Goal: Task Accomplishment & Management: Manage account settings

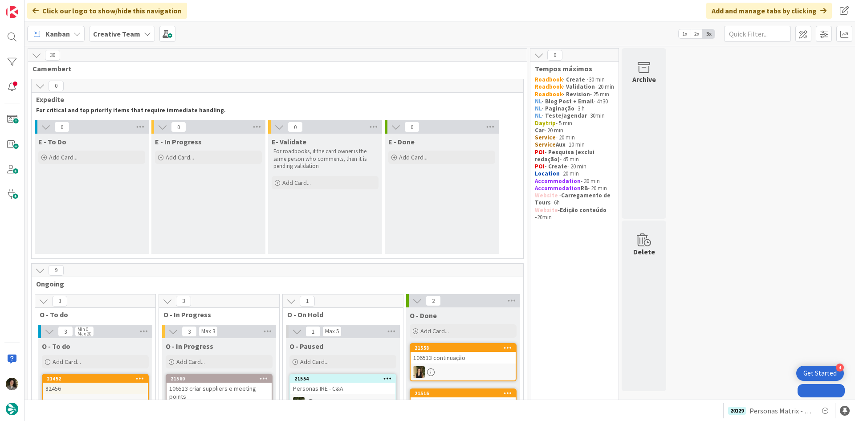
drag, startPoint x: 0, startPoint y: 0, endPoint x: 73, endPoint y: 368, distance: 375.1
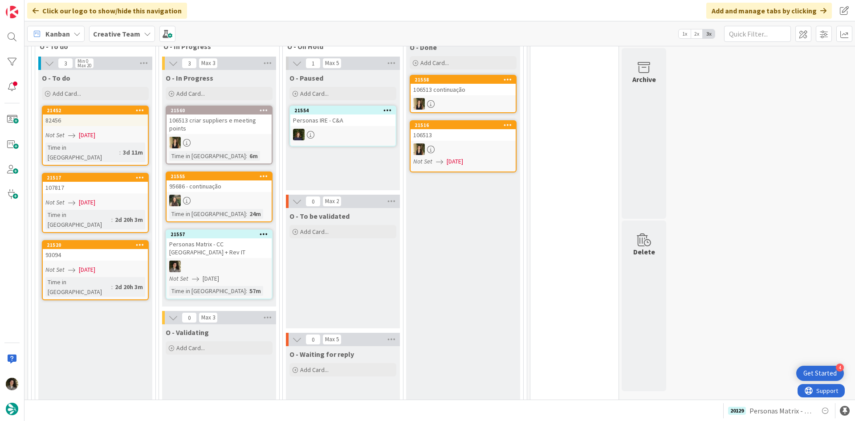
scroll to position [267, 0]
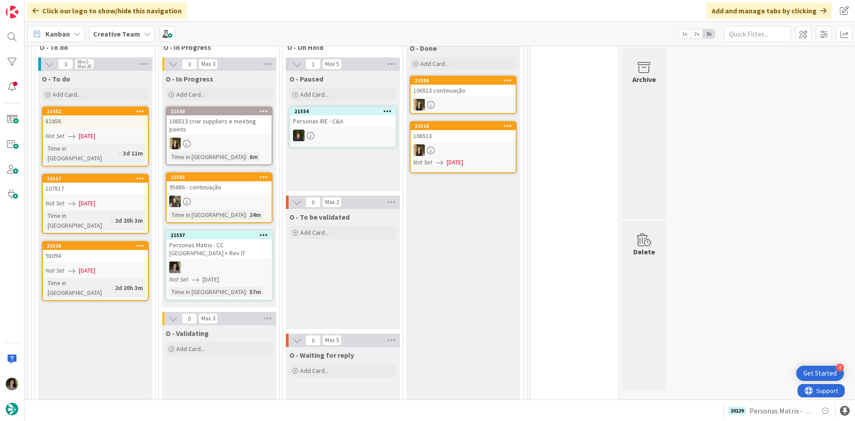
click at [205, 263] on div at bounding box center [219, 268] width 105 height 12
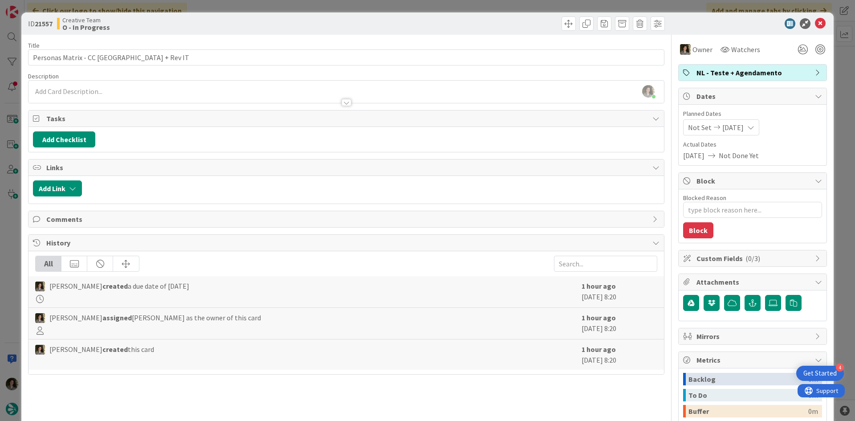
scroll to position [449, 0]
click at [815, 23] on icon at bounding box center [820, 23] width 11 height 11
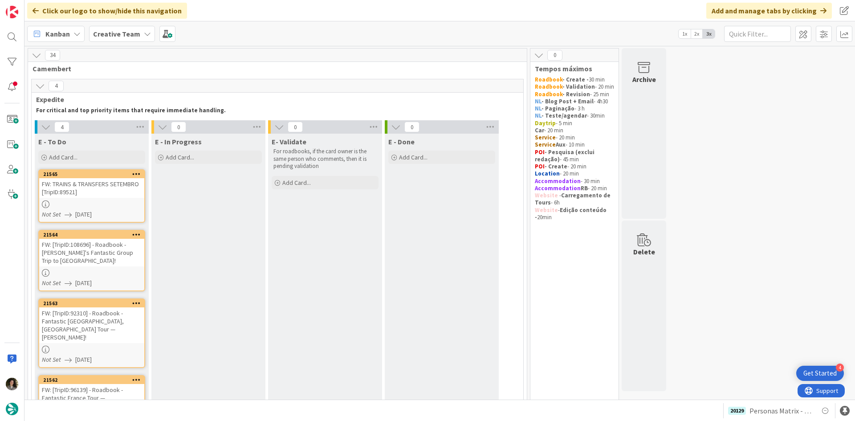
click at [107, 196] on div "FW: TRAINS & TRANSFERS SETEMBRO [TripID:89521]" at bounding box center [91, 188] width 105 height 20
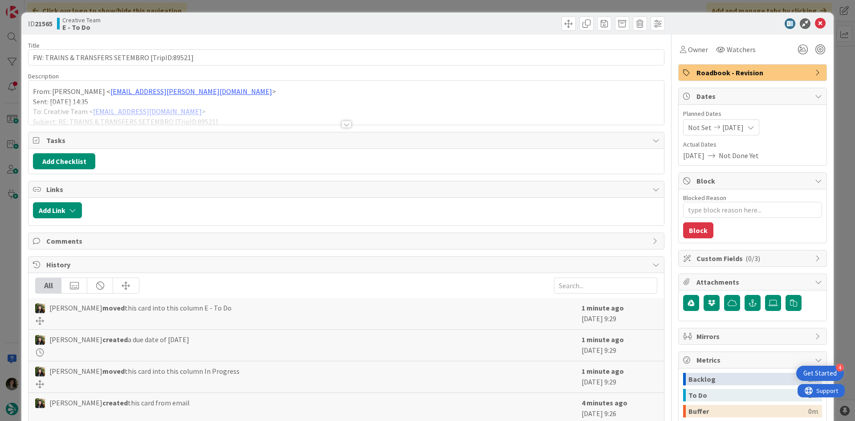
click at [342, 122] on div at bounding box center [347, 124] width 10 height 7
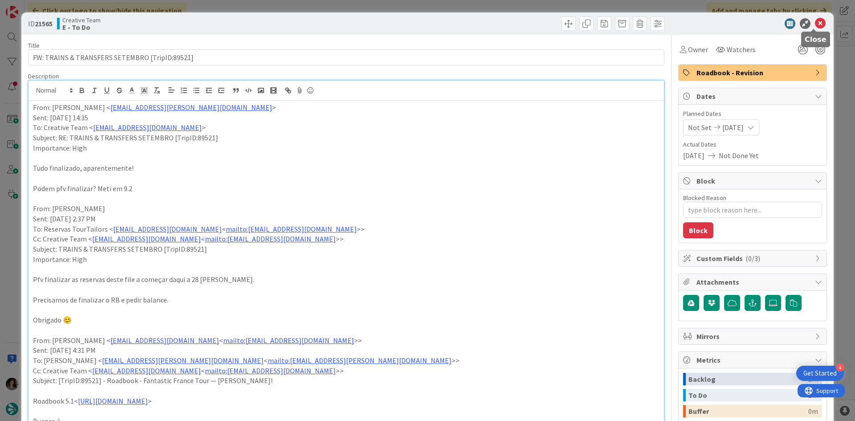
click at [815, 21] on icon at bounding box center [820, 23] width 11 height 11
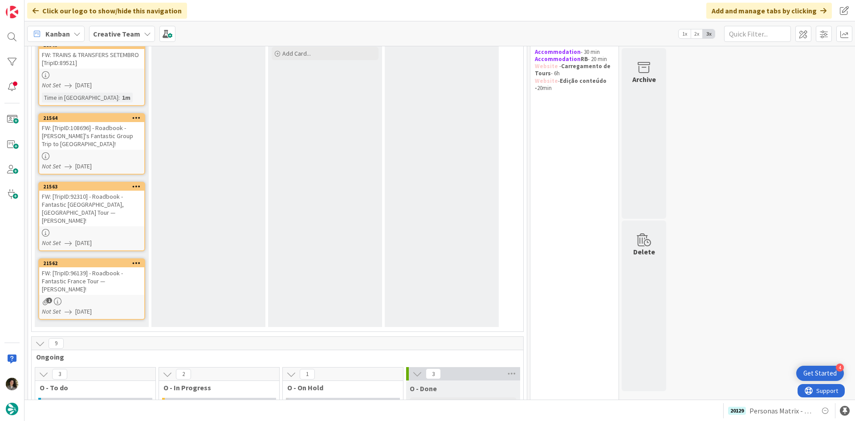
scroll to position [134, 0]
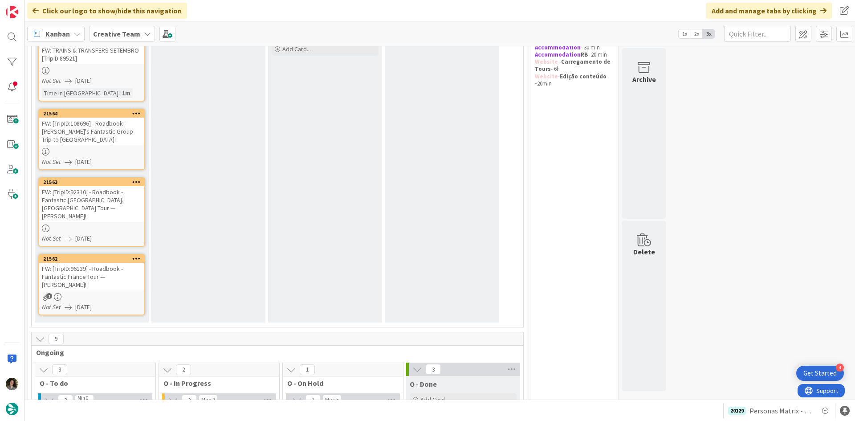
click at [65, 265] on div "FW: [TripID:96139] - Roadbook - Fantastic France Tour — [PERSON_NAME]!" at bounding box center [91, 277] width 105 height 28
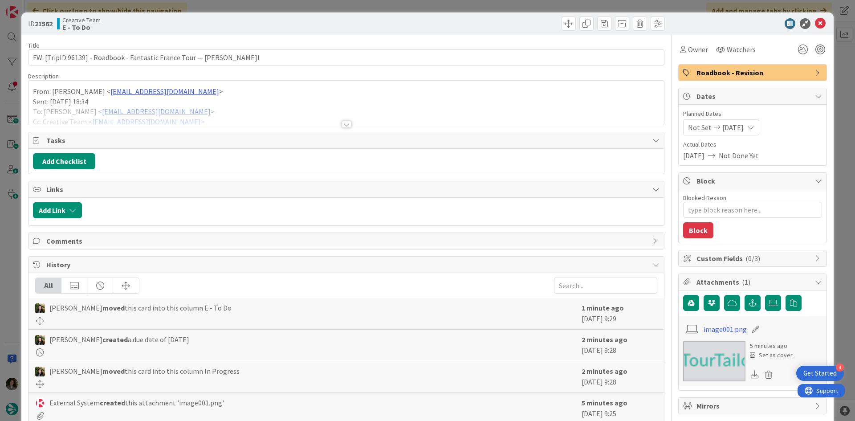
click at [339, 120] on div at bounding box center [347, 113] width 636 height 23
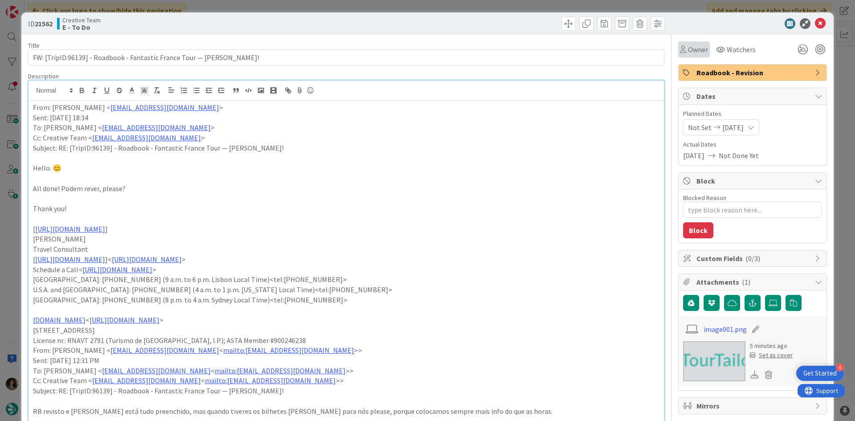
click at [694, 42] on div "Owner" at bounding box center [695, 49] width 32 height 16
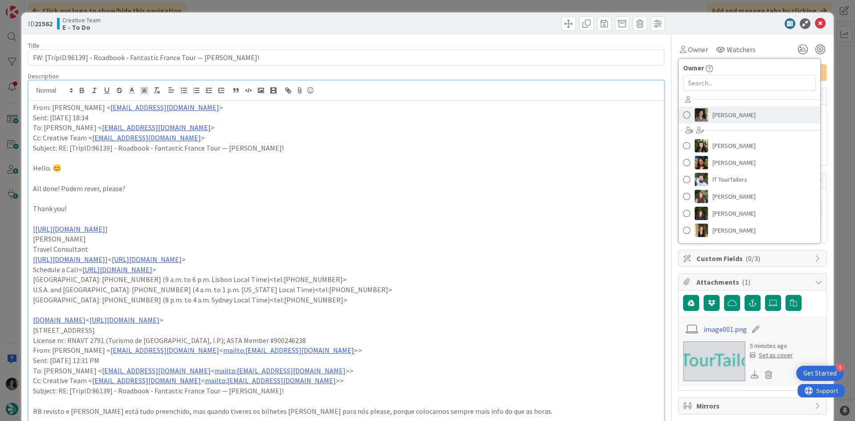
click at [728, 111] on span "[PERSON_NAME]" at bounding box center [734, 114] width 43 height 13
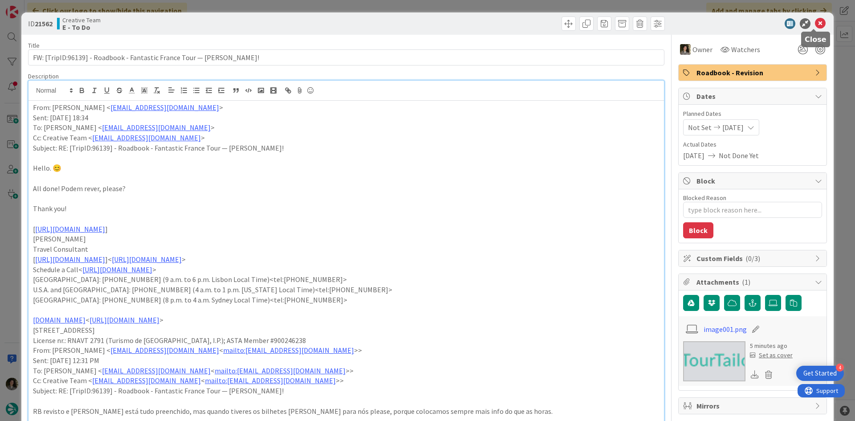
click at [815, 23] on icon at bounding box center [820, 23] width 11 height 11
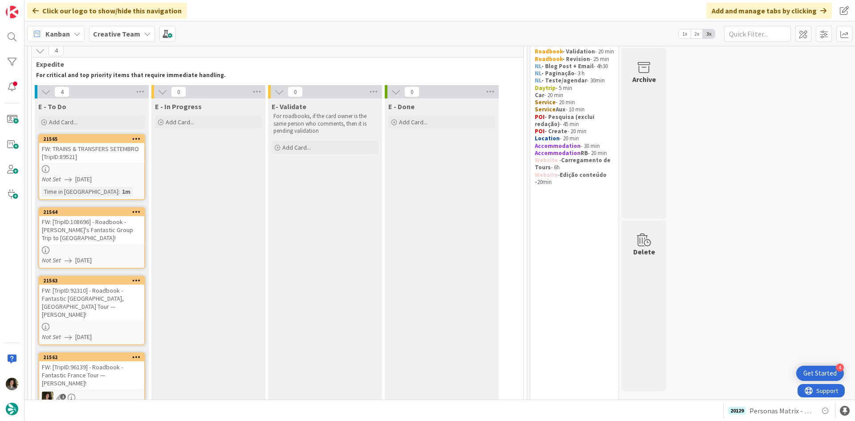
scroll to position [89, 0]
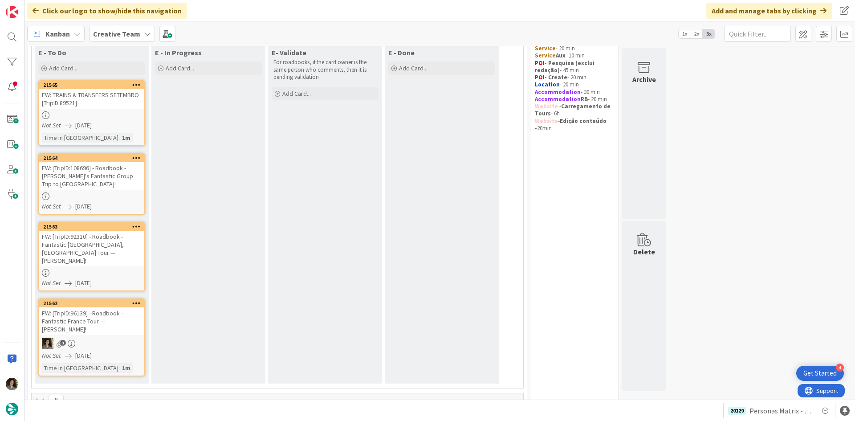
click at [103, 252] on div "FW: [TripID:92310] - Roadbook - Fantastic [GEOGRAPHIC_DATA], [GEOGRAPHIC_DATA] …" at bounding box center [91, 249] width 105 height 36
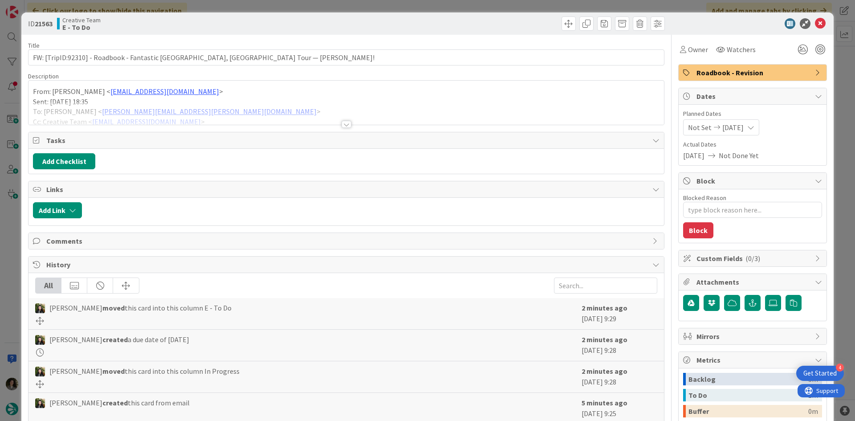
click at [344, 123] on div at bounding box center [347, 124] width 10 height 7
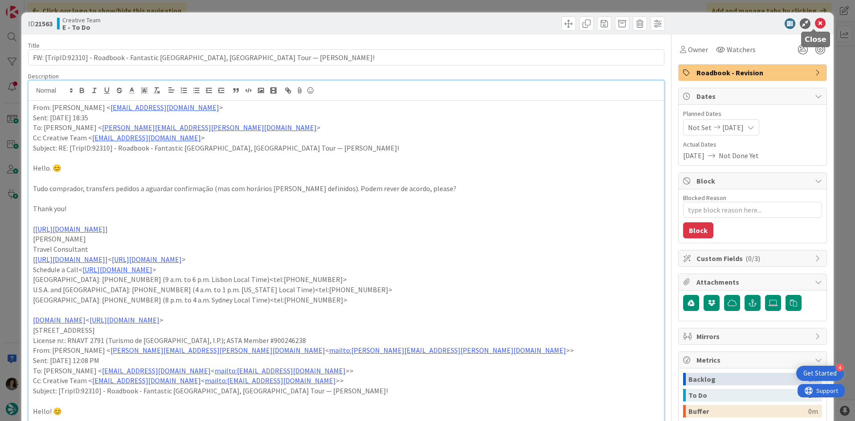
click at [815, 22] on icon at bounding box center [820, 23] width 11 height 11
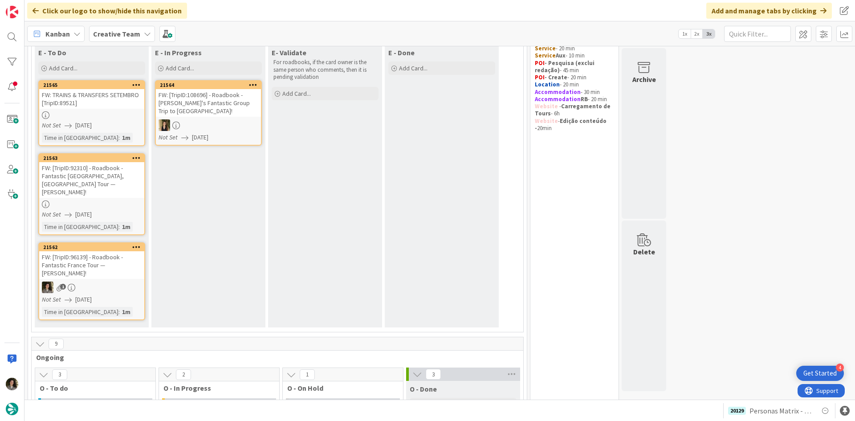
click at [98, 115] on div at bounding box center [91, 115] width 105 height 8
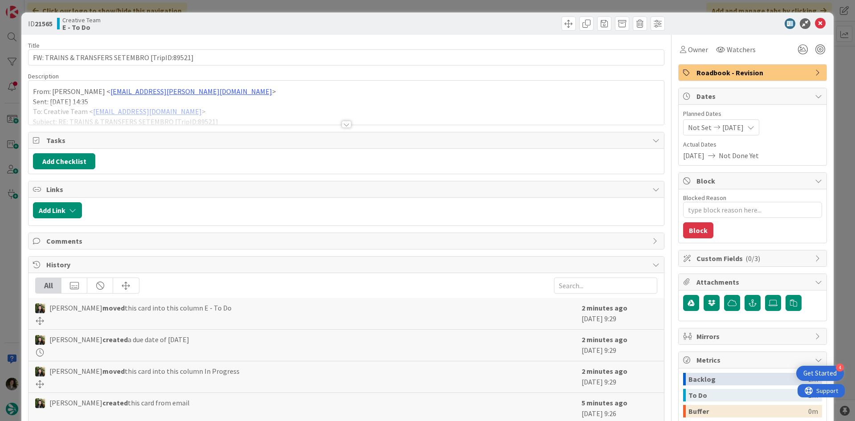
click at [335, 124] on div at bounding box center [347, 113] width 636 height 23
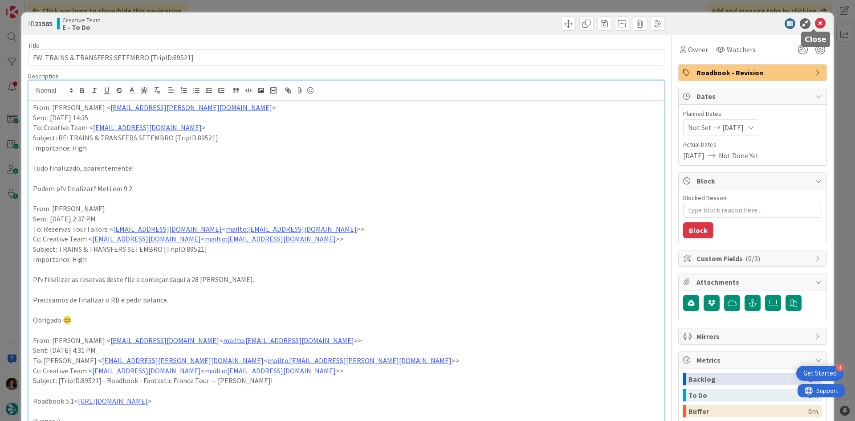
click at [815, 25] on icon at bounding box center [820, 23] width 11 height 11
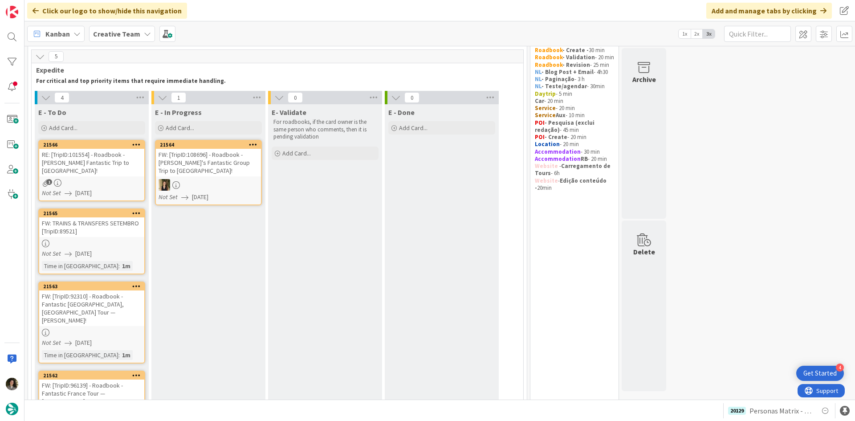
scroll to position [45, 0]
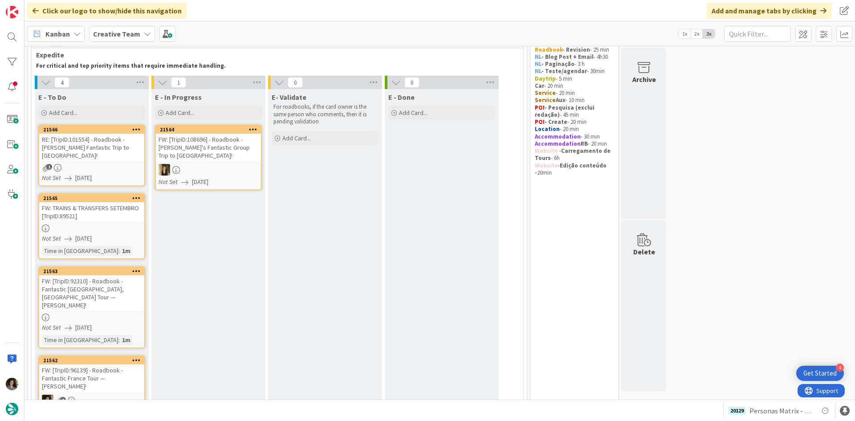
click at [109, 152] on div "RE: [TripID:101554] - Roadbook - [PERSON_NAME] Fantastic Trip to [GEOGRAPHIC_DA…" at bounding box center [91, 148] width 105 height 28
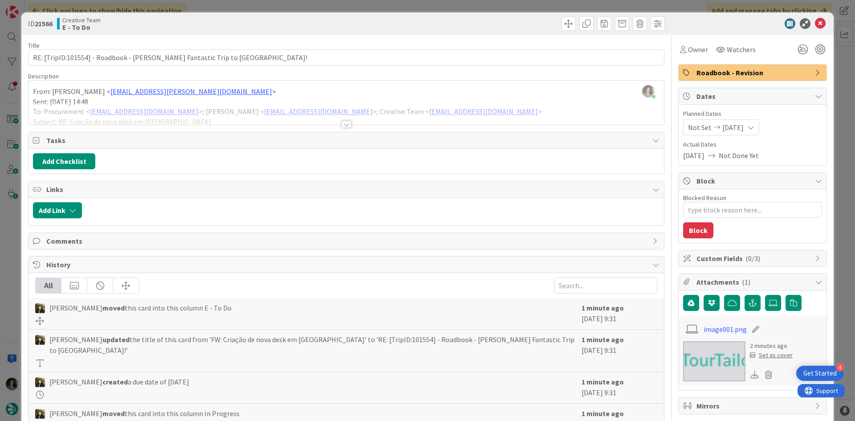
click at [344, 126] on div at bounding box center [347, 124] width 10 height 7
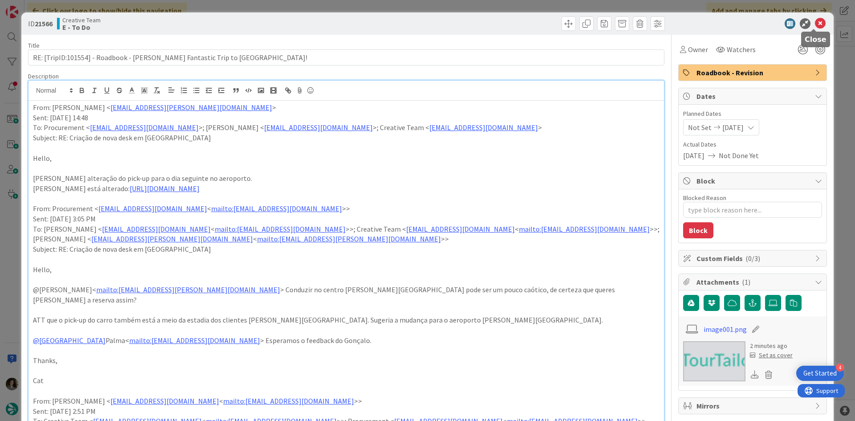
click at [816, 20] on icon at bounding box center [820, 23] width 11 height 11
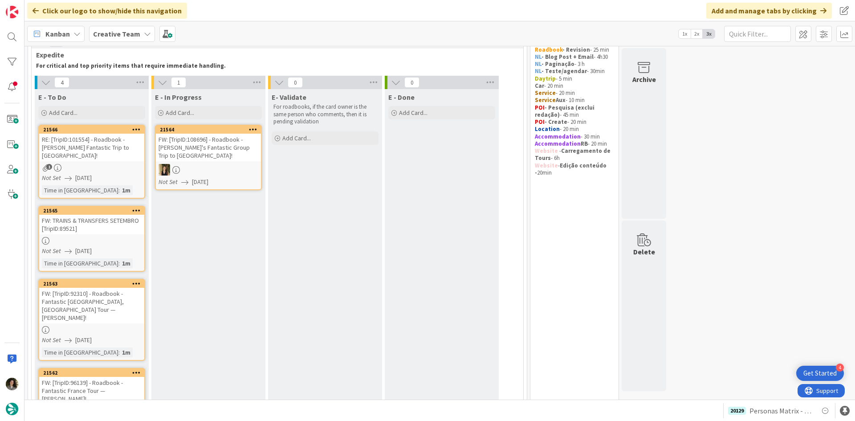
click at [84, 291] on div "FW: [TripID:92310] - Roadbook - Fantastic [GEOGRAPHIC_DATA], [GEOGRAPHIC_DATA] …" at bounding box center [91, 306] width 105 height 36
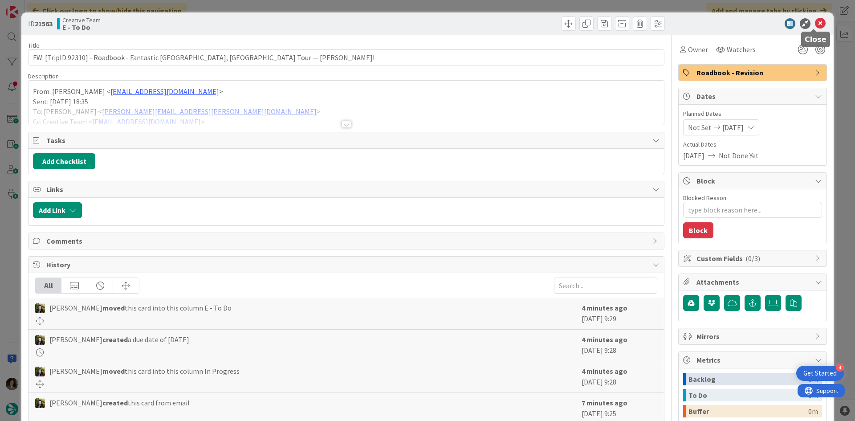
click at [816, 23] on icon at bounding box center [820, 23] width 11 height 11
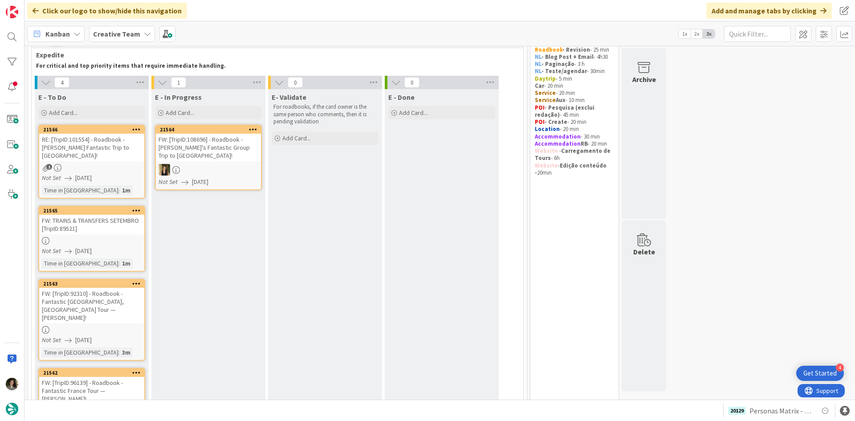
click at [97, 237] on div at bounding box center [91, 241] width 105 height 8
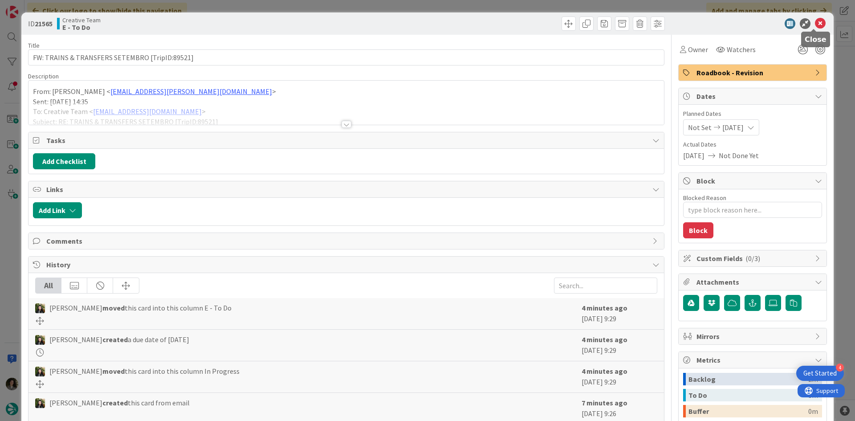
click at [818, 21] on icon at bounding box center [820, 23] width 11 height 11
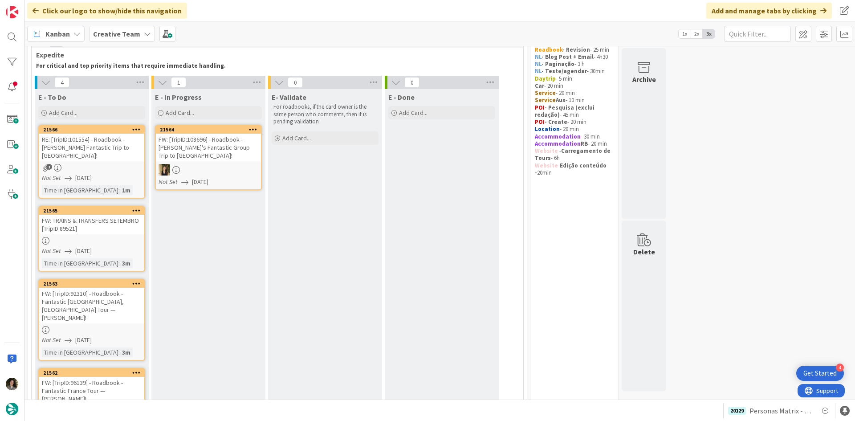
click at [73, 151] on div "RE: [TripID:101554] - Roadbook - [PERSON_NAME] Fantastic Trip to [GEOGRAPHIC_DA…" at bounding box center [91, 148] width 105 height 28
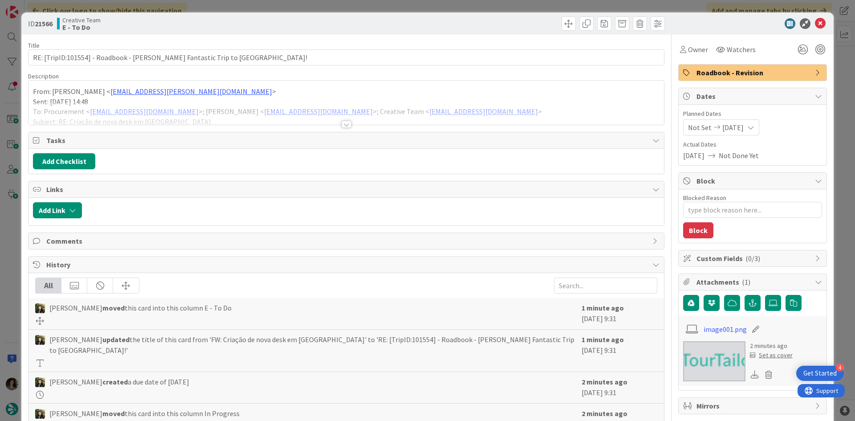
click at [339, 128] on div "Title 67 / 128 RE: [TripID:101554] - Roadbook - [PERSON_NAME] Fantastic Trip to…" at bounding box center [346, 312] width 637 height 555
click at [346, 124] on div at bounding box center [347, 124] width 10 height 7
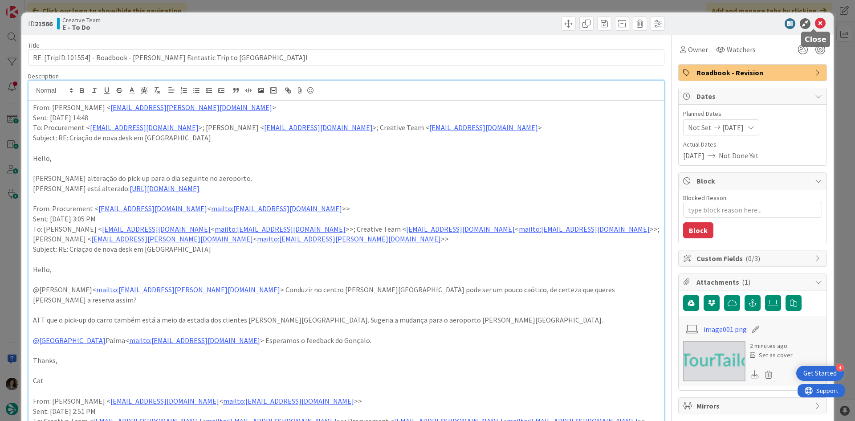
click at [815, 24] on icon at bounding box center [820, 23] width 11 height 11
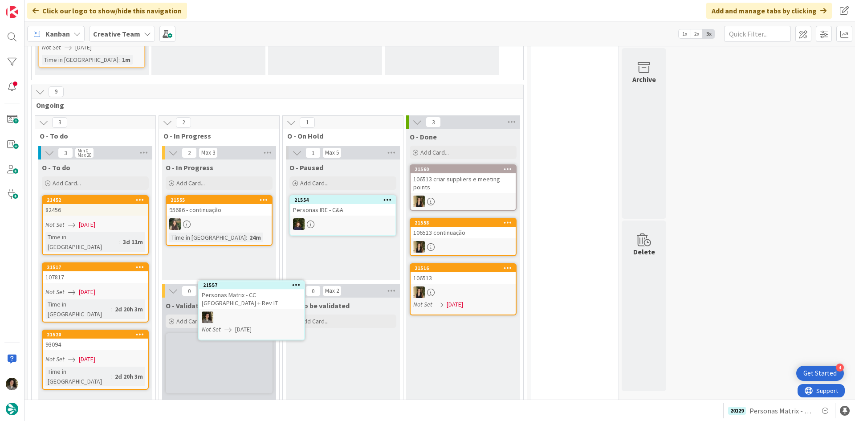
scroll to position [432, 0]
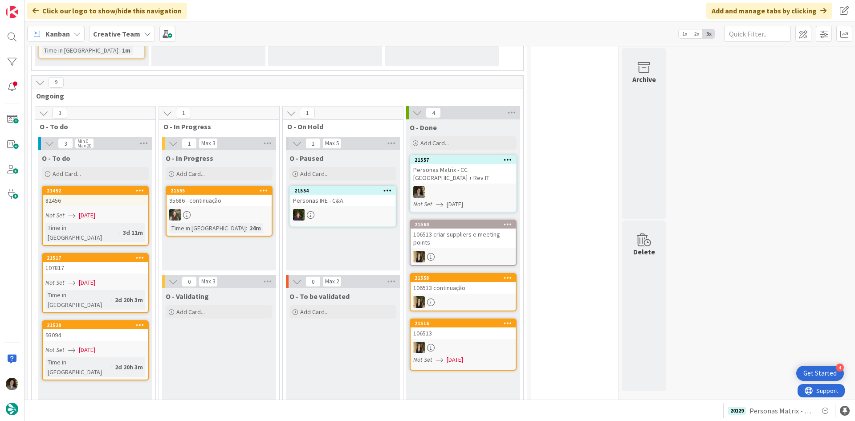
click at [459, 186] on div at bounding box center [463, 192] width 105 height 12
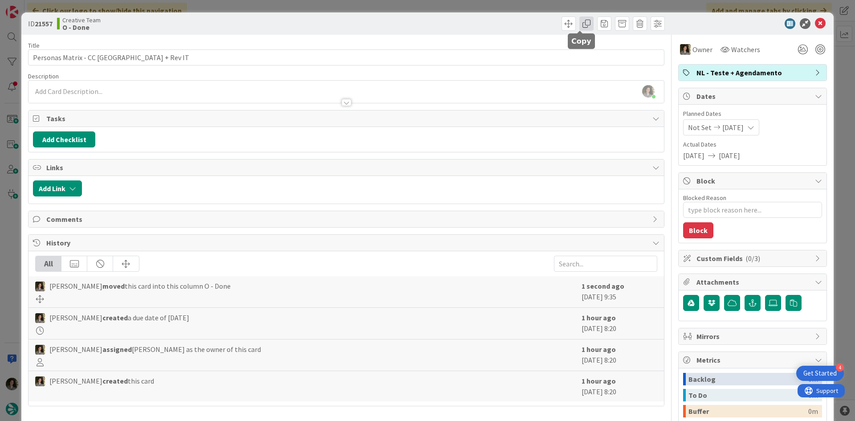
click at [580, 20] on span at bounding box center [587, 23] width 14 height 14
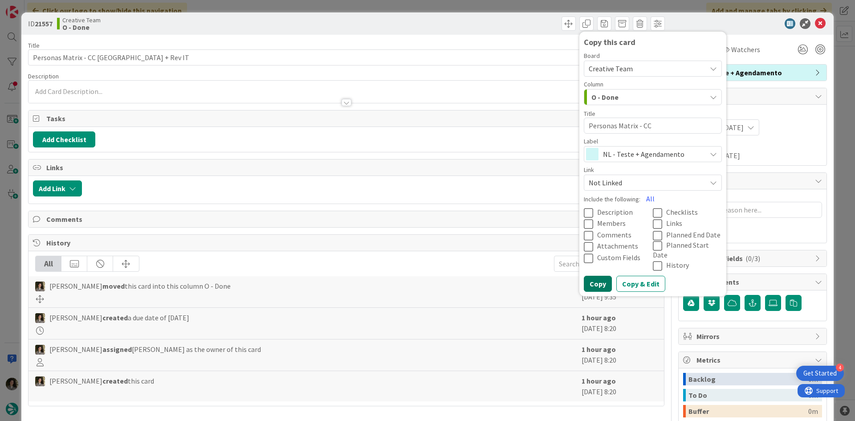
click at [596, 276] on button "Copy" at bounding box center [598, 284] width 28 height 16
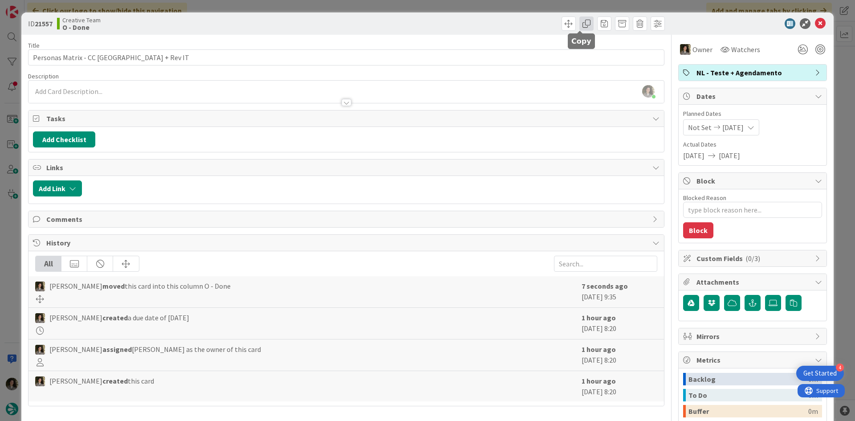
click at [581, 29] on span at bounding box center [587, 23] width 14 height 14
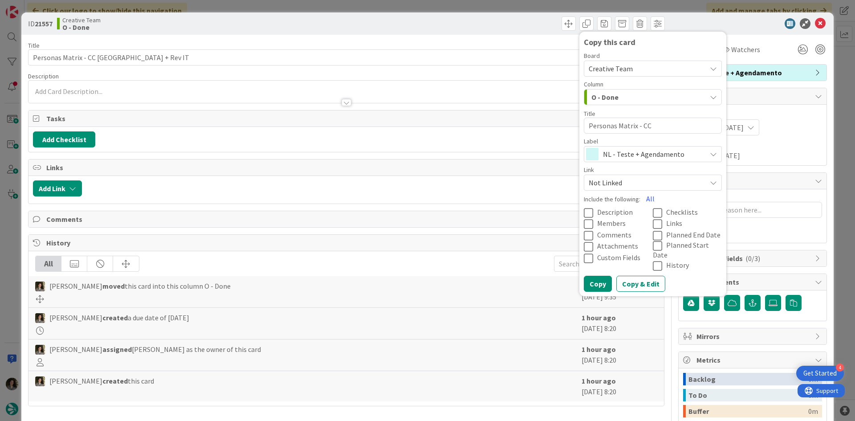
click at [613, 152] on span "NL - Teste + Agendamento" at bounding box center [652, 154] width 99 height 12
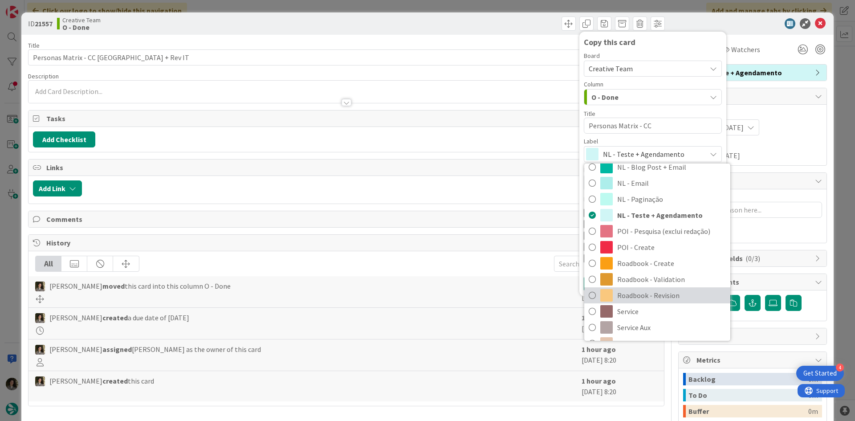
scroll to position [89, 0]
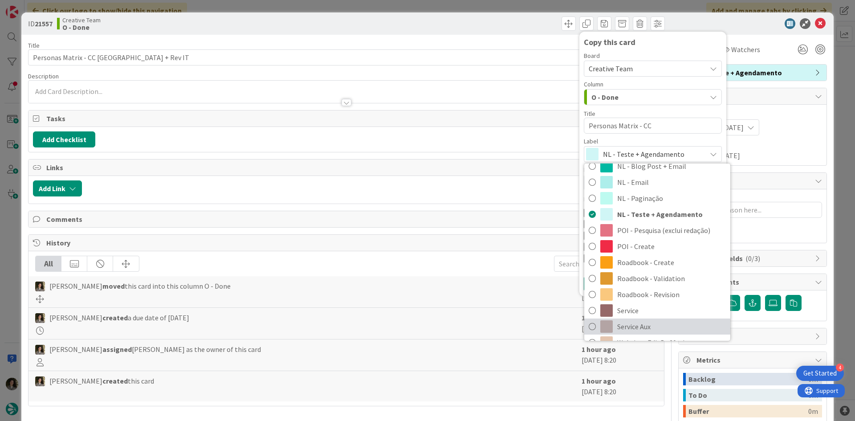
click at [642, 323] on span "Service Aux" at bounding box center [672, 326] width 109 height 13
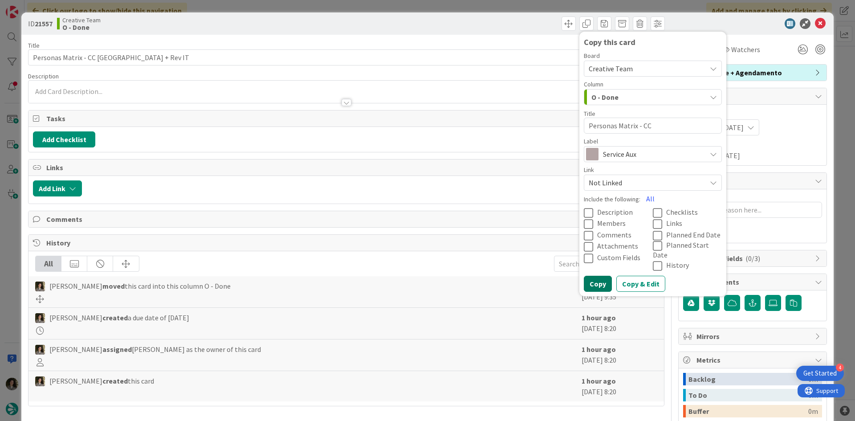
click at [596, 282] on button "Copy" at bounding box center [598, 284] width 28 height 16
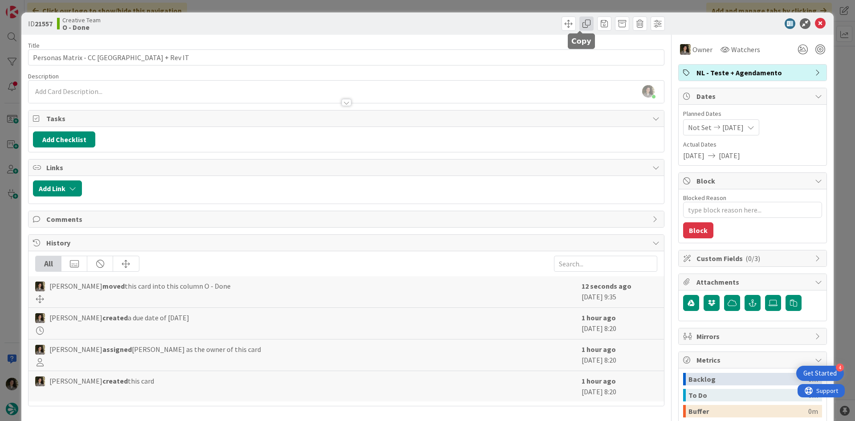
click at [580, 26] on span at bounding box center [587, 23] width 14 height 14
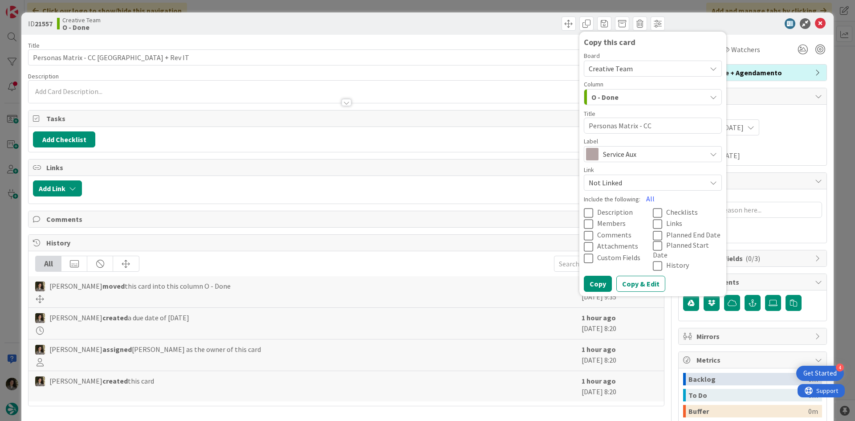
click at [604, 150] on span "Service Aux" at bounding box center [652, 154] width 99 height 12
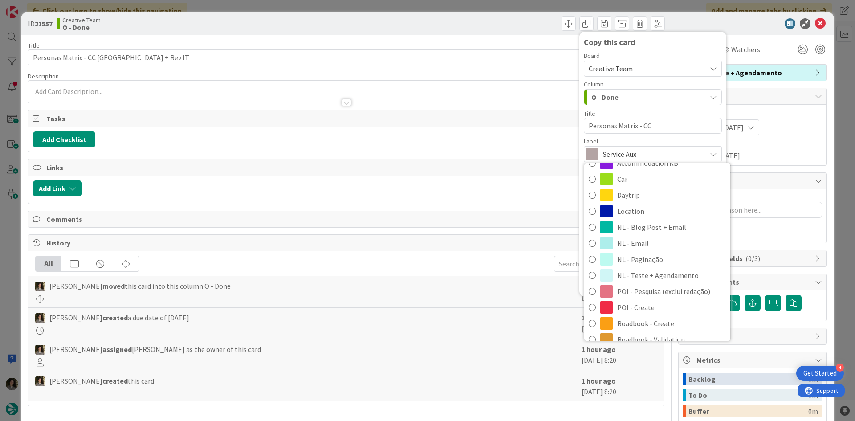
scroll to position [0, 0]
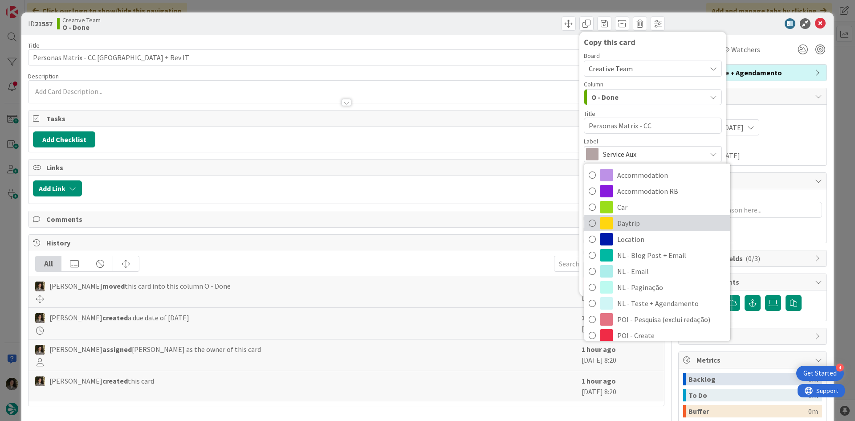
click at [631, 225] on span "Daytrip" at bounding box center [672, 223] width 109 height 13
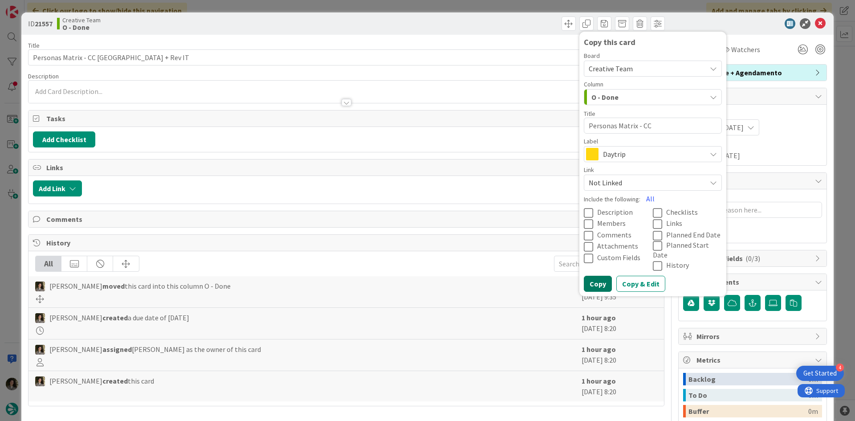
click at [594, 276] on button "Copy" at bounding box center [598, 284] width 28 height 16
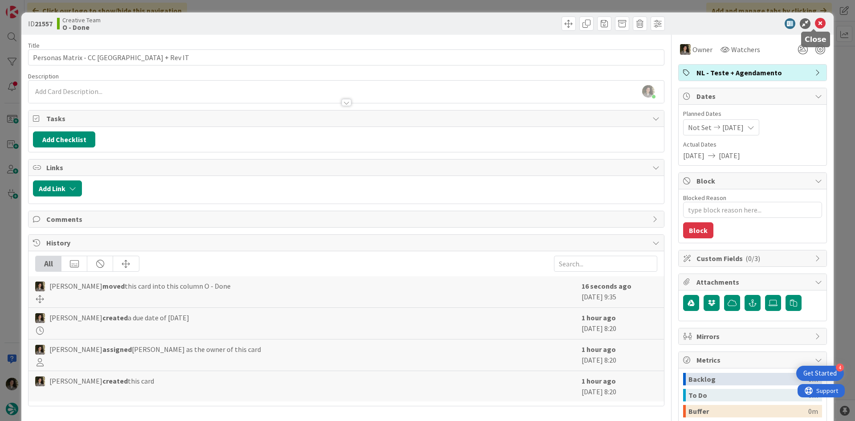
click at [816, 23] on icon at bounding box center [820, 23] width 11 height 11
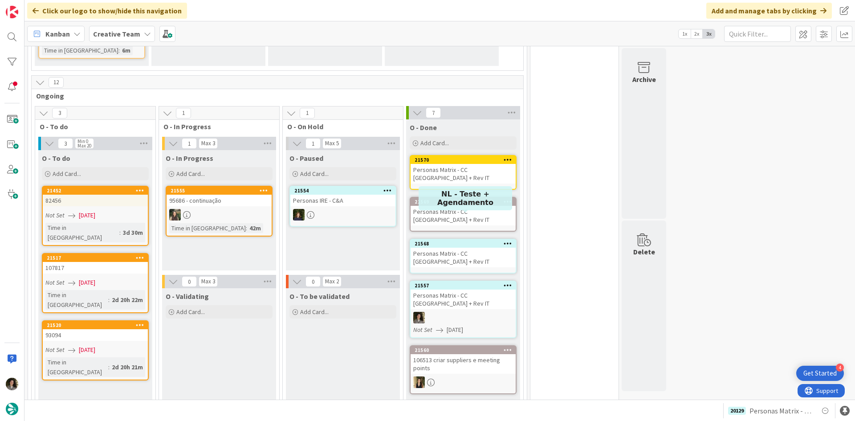
click at [454, 248] on div "Personas Matrix - CC [GEOGRAPHIC_DATA] + Rev IT" at bounding box center [463, 258] width 105 height 20
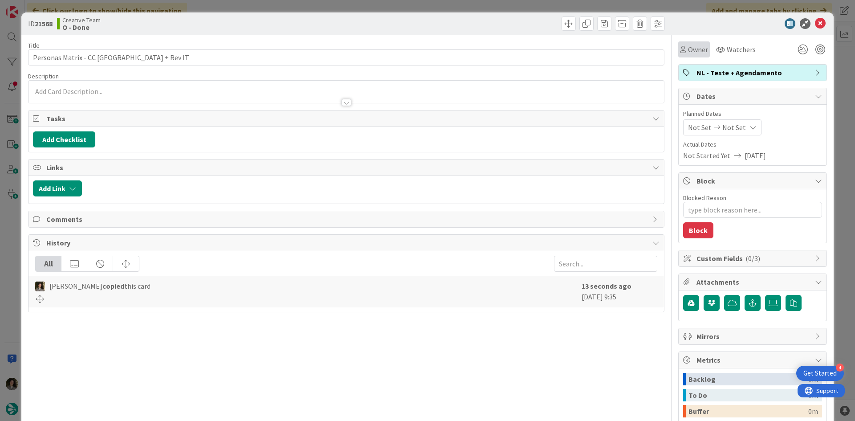
click at [682, 50] on div "Owner" at bounding box center [694, 49] width 28 height 11
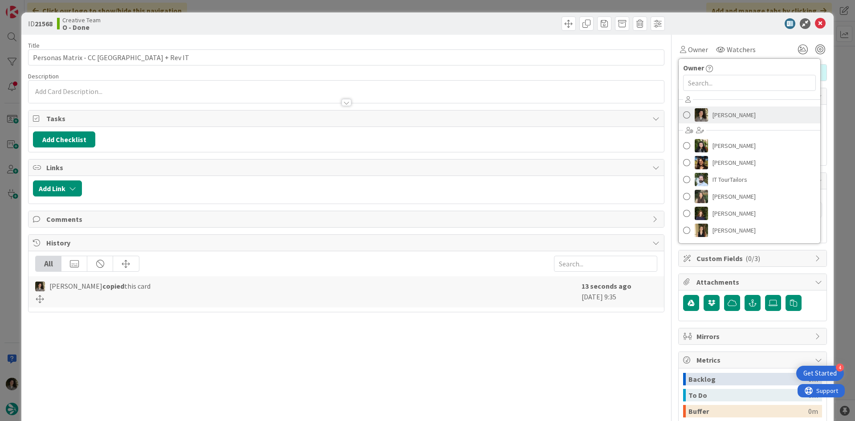
click at [713, 112] on span "[PERSON_NAME]" at bounding box center [734, 114] width 43 height 13
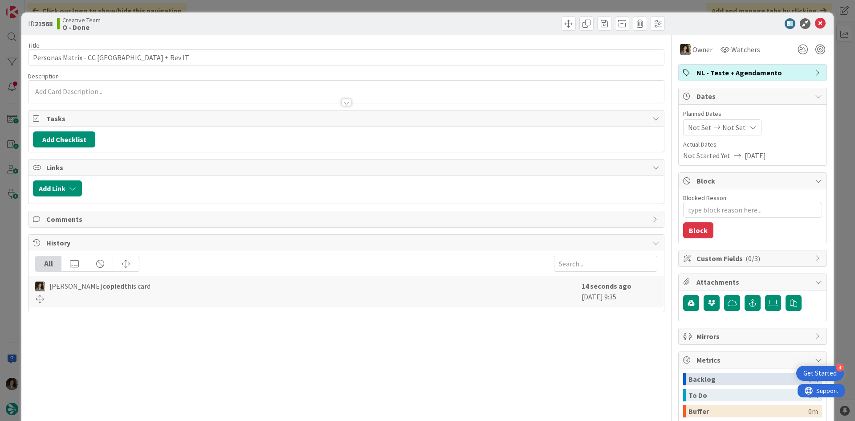
type textarea "x"
click at [734, 128] on span "Not Set" at bounding box center [735, 127] width 24 height 11
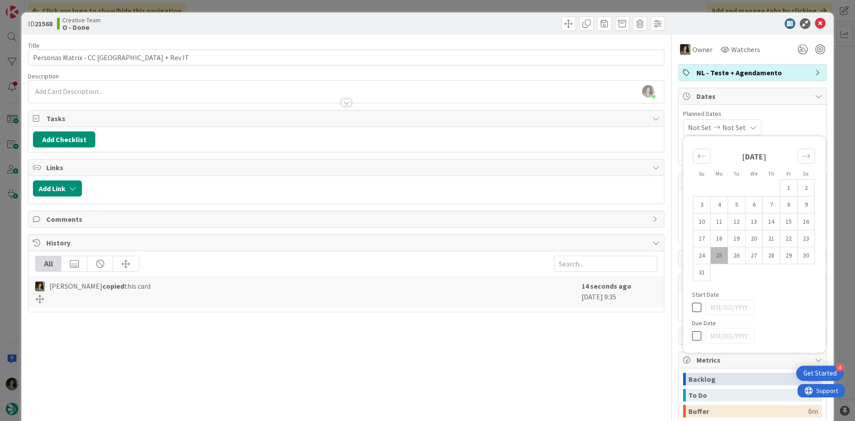
drag, startPoint x: 689, startPoint y: 339, endPoint x: 696, endPoint y: 334, distance: 8.7
click at [692, 338] on icon at bounding box center [698, 336] width 13 height 11
type input "[DATE]"
click at [815, 21] on icon at bounding box center [820, 23] width 11 height 11
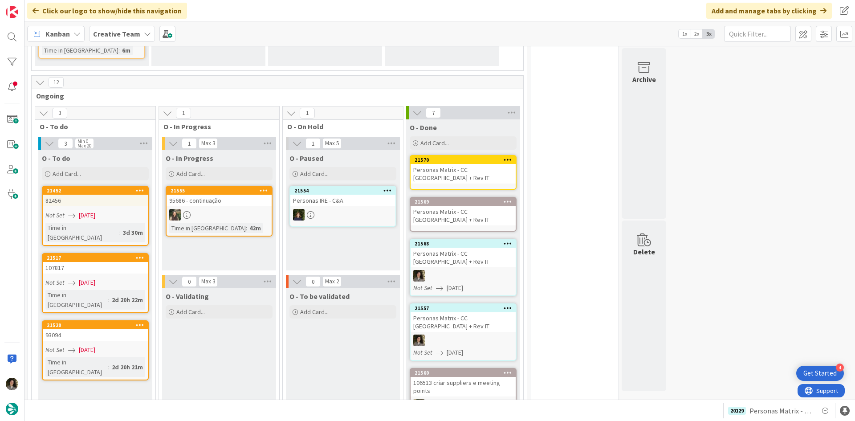
click at [452, 206] on div "Personas Matrix - CC [GEOGRAPHIC_DATA] + Rev IT" at bounding box center [463, 216] width 105 height 20
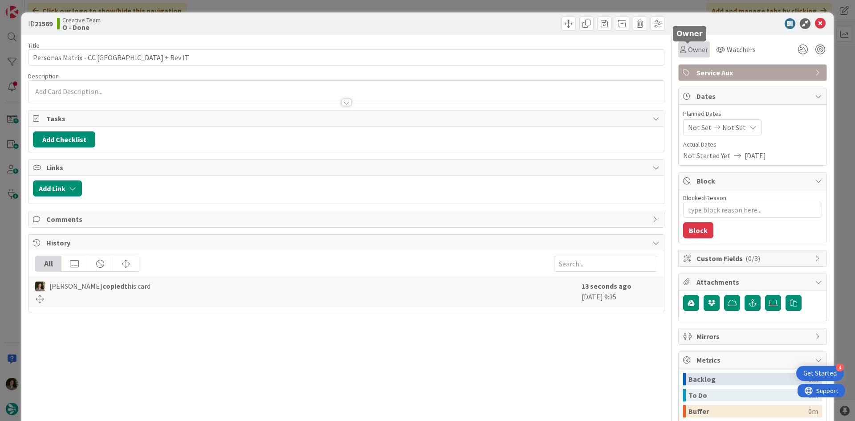
click at [688, 49] on span "Owner" at bounding box center [698, 49] width 20 height 11
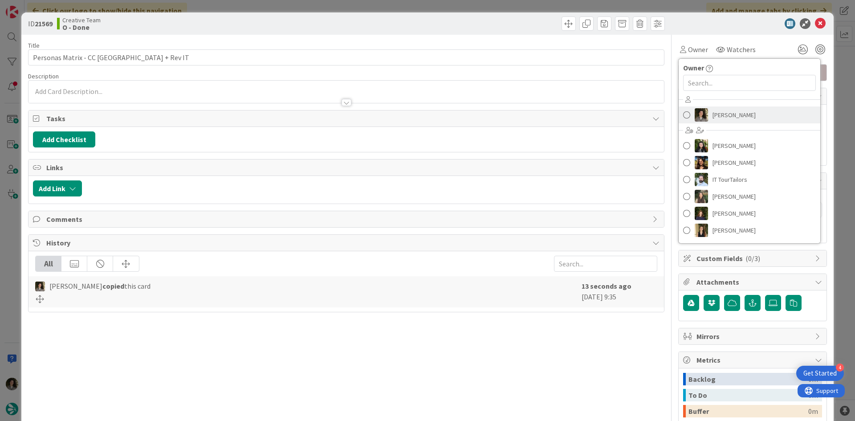
click at [732, 113] on span "[PERSON_NAME]" at bounding box center [734, 114] width 43 height 13
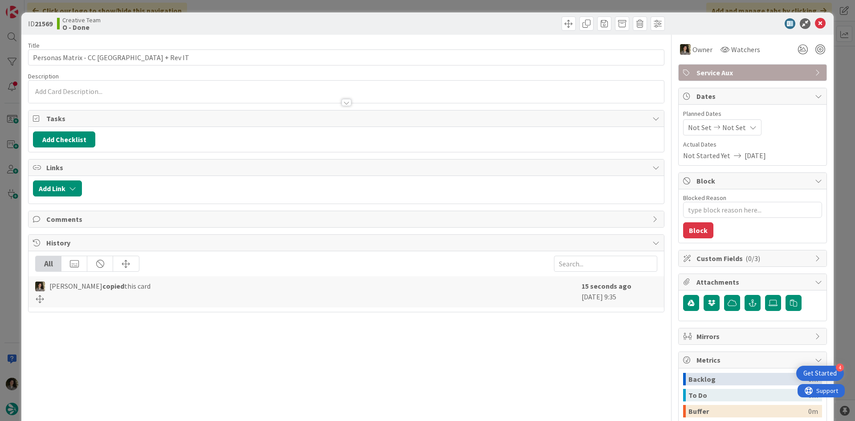
type textarea "x"
click at [739, 128] on div "Not Set Not Set" at bounding box center [722, 127] width 78 height 16
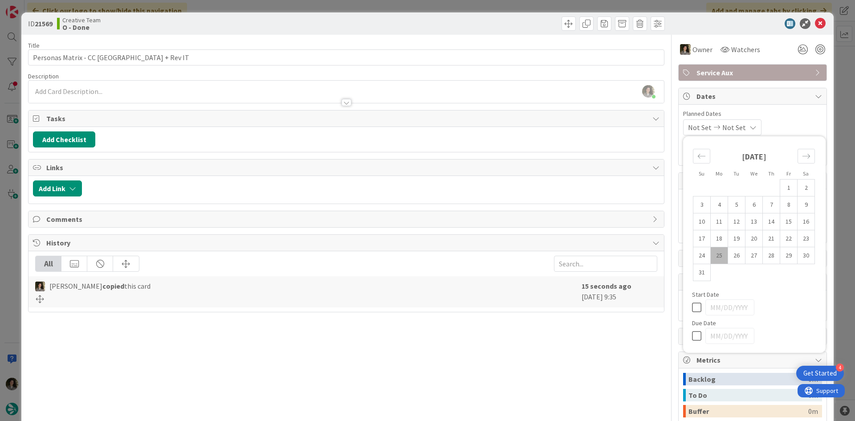
drag, startPoint x: 686, startPoint y: 335, endPoint x: 698, endPoint y: 312, distance: 26.1
click at [692, 335] on icon at bounding box center [698, 336] width 13 height 11
type input "[DATE]"
click at [817, 22] on icon at bounding box center [820, 23] width 11 height 11
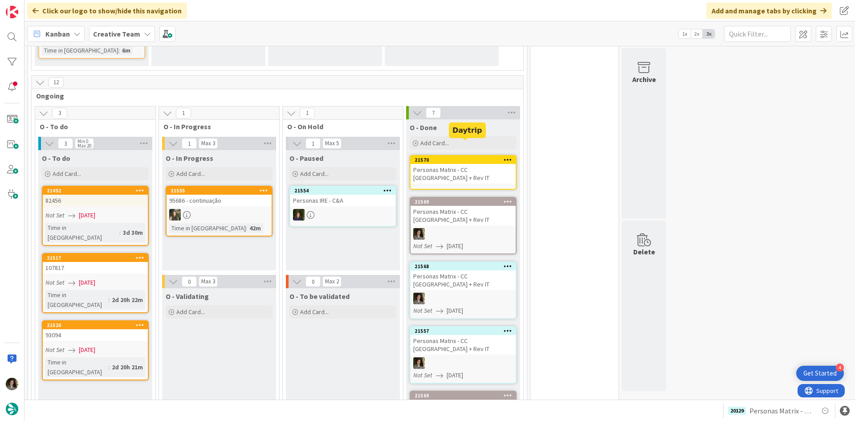
click at [490, 157] on div "21570" at bounding box center [465, 160] width 101 height 6
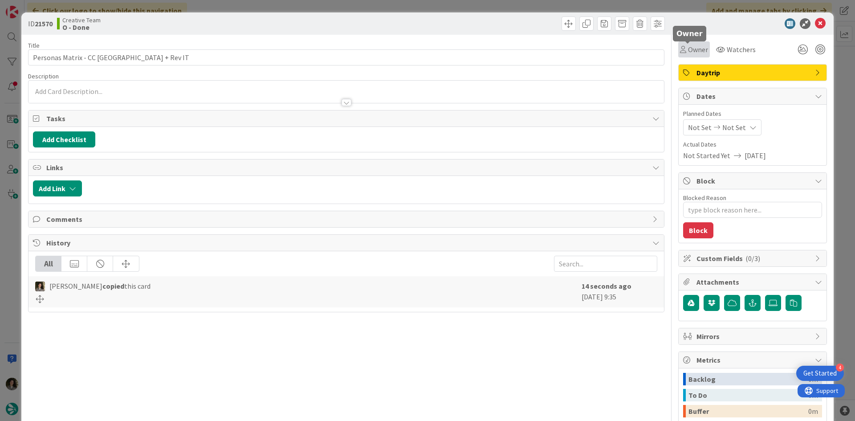
click at [699, 43] on div "Owner" at bounding box center [695, 49] width 32 height 16
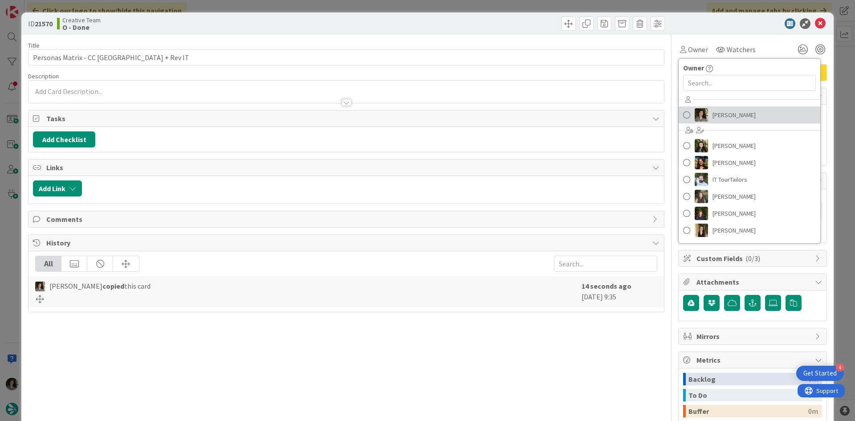
click at [726, 114] on span "[PERSON_NAME]" at bounding box center [734, 114] width 43 height 13
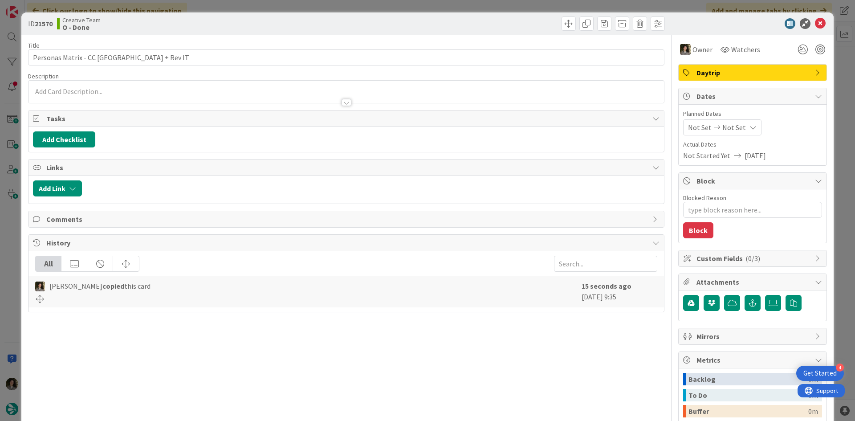
type textarea "x"
click at [730, 133] on div "Not Set Not Set" at bounding box center [722, 127] width 78 height 16
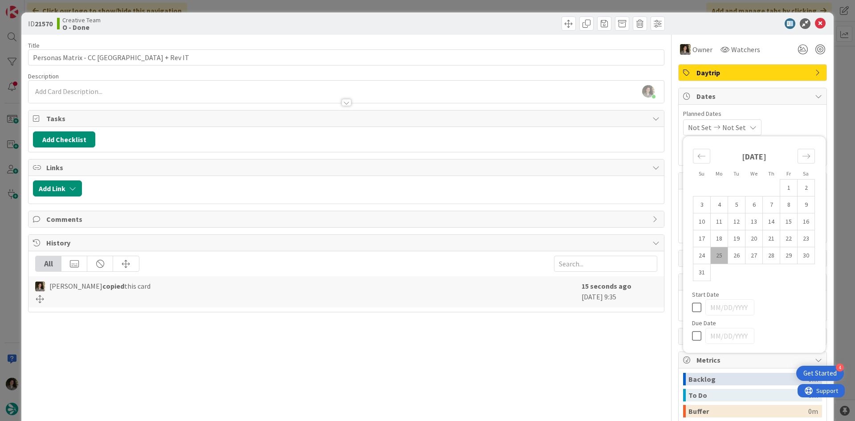
click at [692, 340] on icon at bounding box center [698, 336] width 13 height 11
type input "[DATE]"
click at [815, 21] on icon at bounding box center [820, 23] width 11 height 11
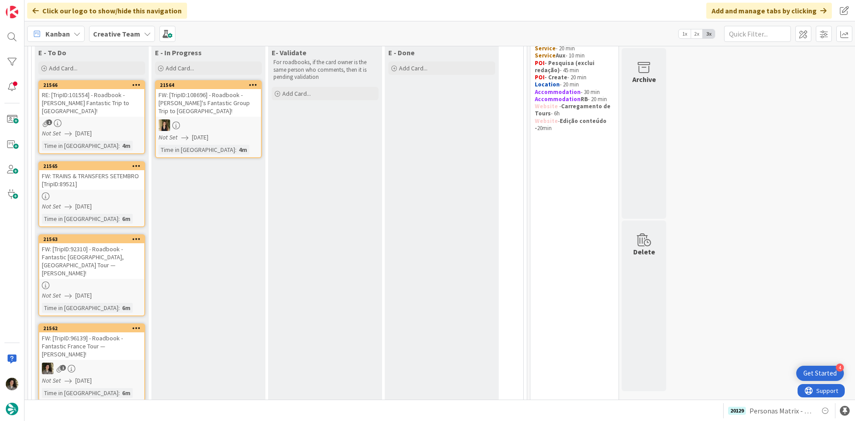
scroll to position [104, 0]
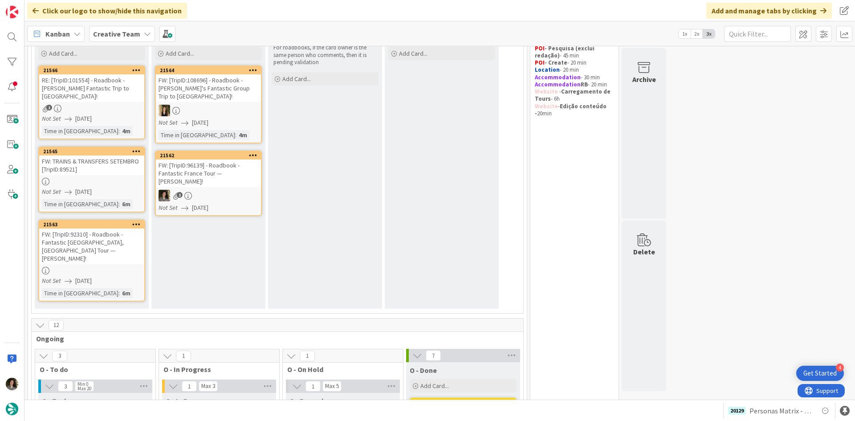
click at [101, 234] on div "FW: [TripID:92310] - Roadbook - Fantastic [GEOGRAPHIC_DATA], [GEOGRAPHIC_DATA] …" at bounding box center [91, 247] width 105 height 36
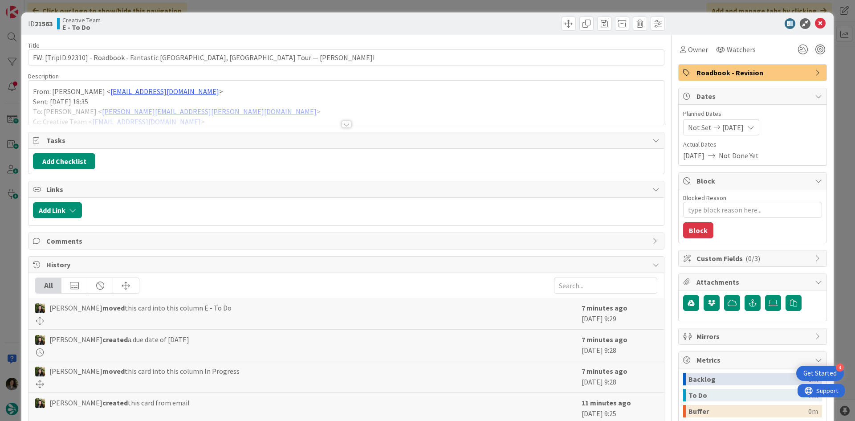
click at [351, 125] on div "Title 83 / 128 FW: [TripID:92310] - Roadbook - Fantastic [GEOGRAPHIC_DATA], [GE…" at bounding box center [346, 278] width 637 height 486
click at [343, 124] on div at bounding box center [347, 124] width 10 height 7
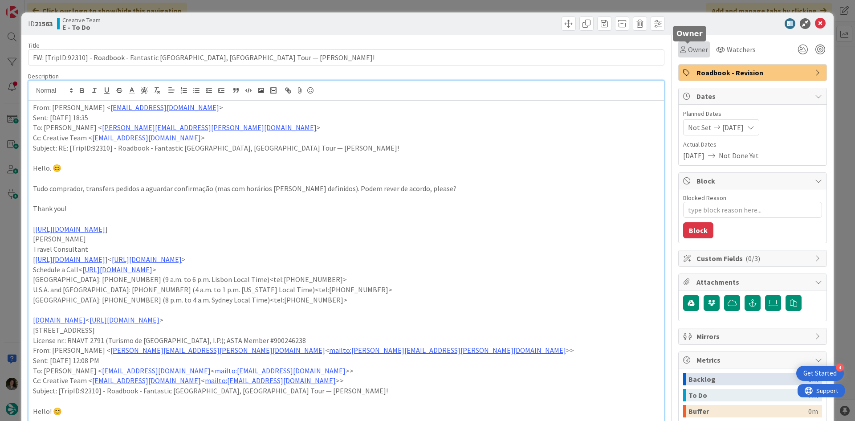
drag, startPoint x: 687, startPoint y: 53, endPoint x: 692, endPoint y: 57, distance: 6.3
click at [688, 53] on span "Owner" at bounding box center [698, 49] width 20 height 11
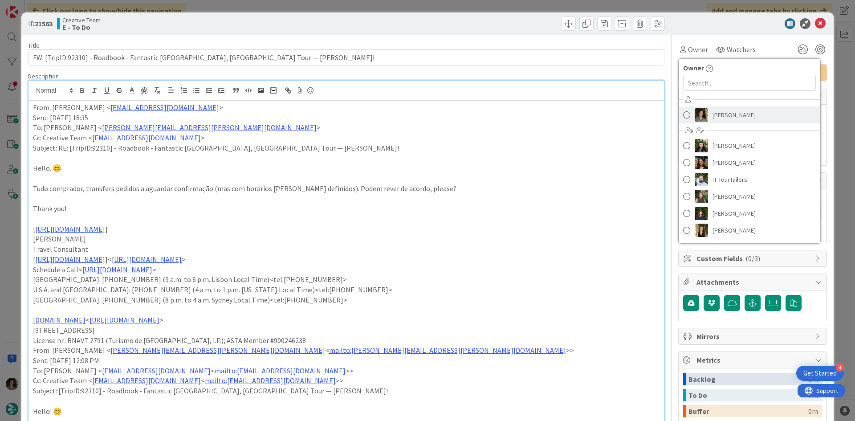
click at [739, 117] on span "[PERSON_NAME]" at bounding box center [734, 114] width 43 height 13
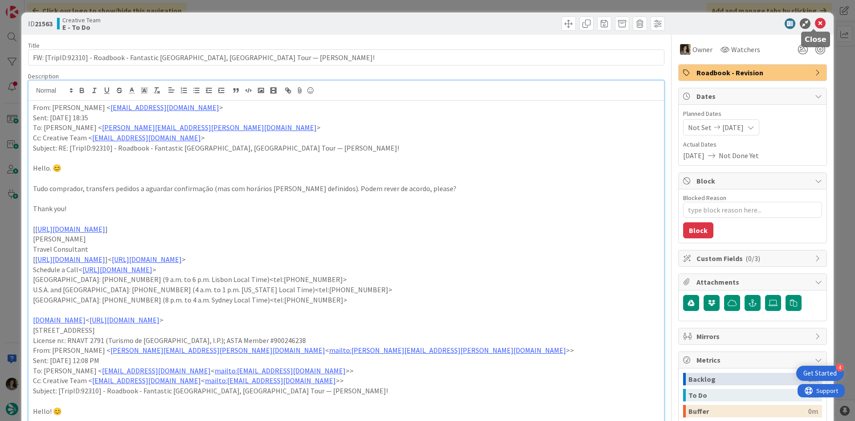
click at [815, 24] on icon at bounding box center [820, 23] width 11 height 11
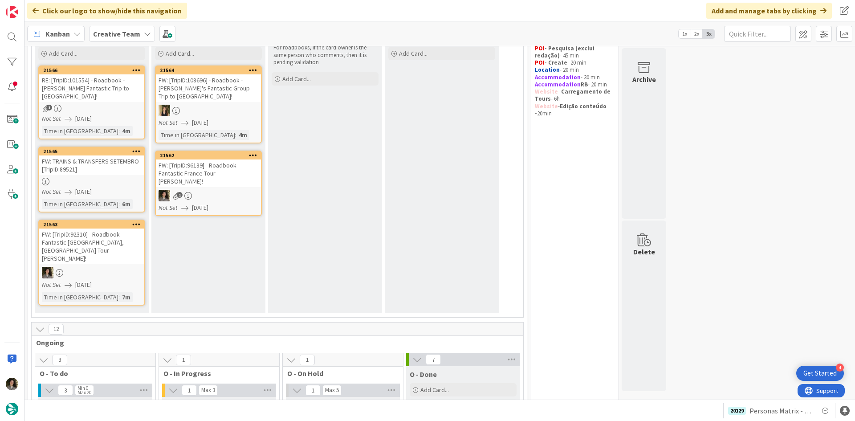
click at [217, 171] on div "FW: [TripID:96139] - Roadbook - Fantastic France Tour — [PERSON_NAME]!" at bounding box center [208, 174] width 105 height 28
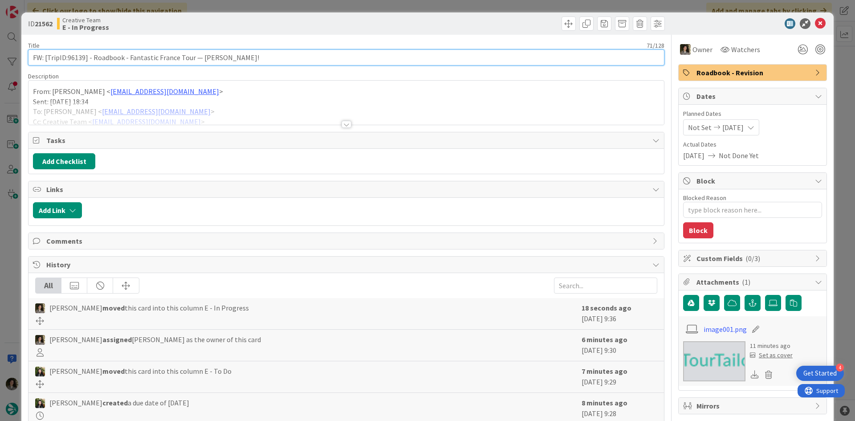
click at [82, 55] on input "FW: [TripID:96139] - Roadbook - Fantastic France Tour — [PERSON_NAME]!" at bounding box center [346, 57] width 637 height 16
drag, startPoint x: 85, startPoint y: 57, endPoint x: 66, endPoint y: 58, distance: 18.7
click at [66, 58] on input "FW: [TripID:96139] - Roadbook - Fantastic France Tour — [PERSON_NAME]!" at bounding box center [346, 57] width 637 height 16
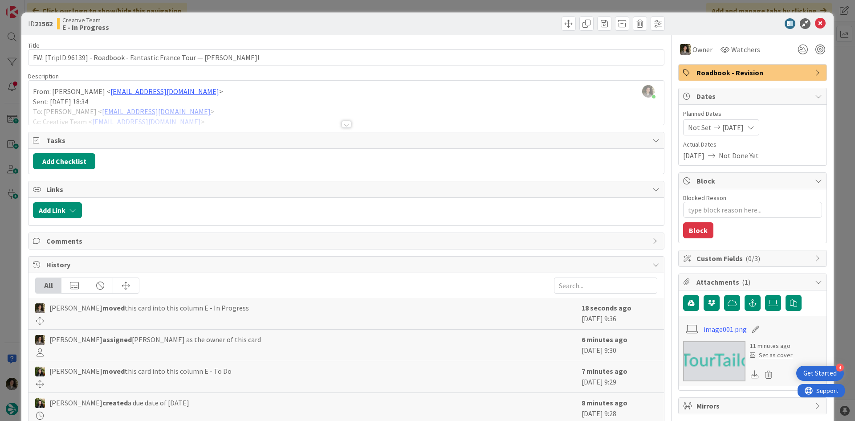
click at [350, 123] on div at bounding box center [347, 113] width 636 height 23
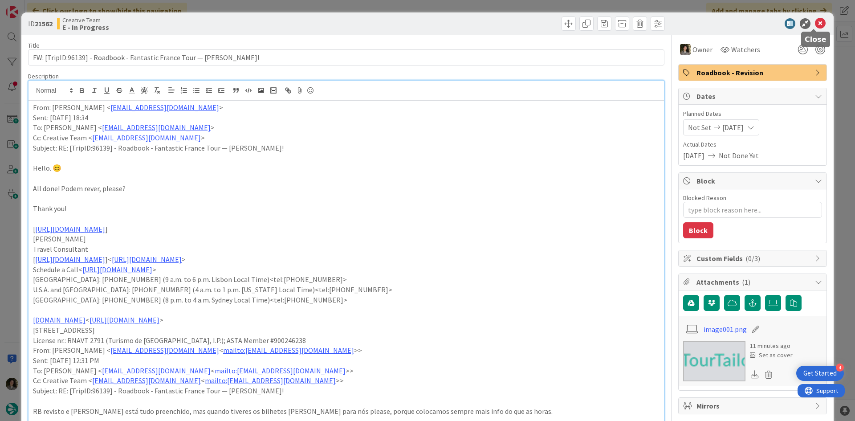
click at [815, 25] on icon at bounding box center [820, 23] width 11 height 11
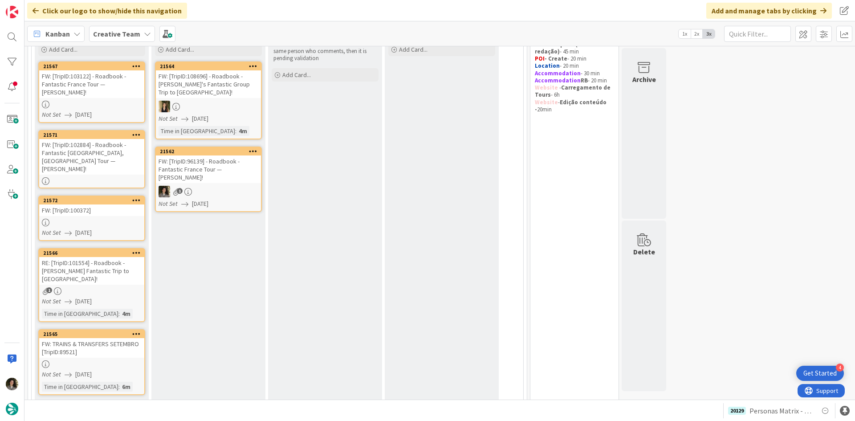
scroll to position [104, 0]
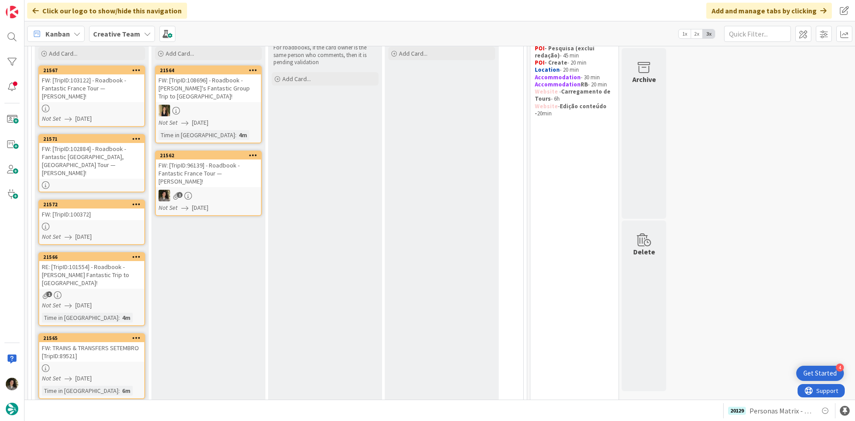
click at [95, 92] on div "FW: [TripID:103122] - Roadbook - Fantastic France Tour — [PERSON_NAME]!" at bounding box center [91, 88] width 105 height 28
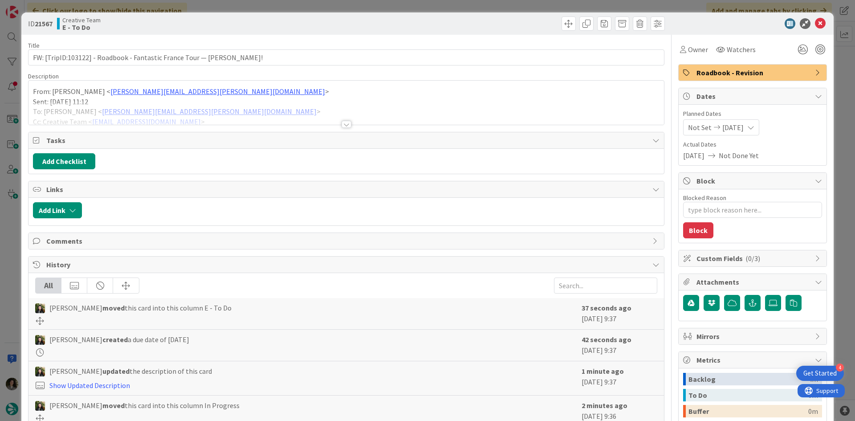
click at [343, 124] on div at bounding box center [347, 124] width 10 height 7
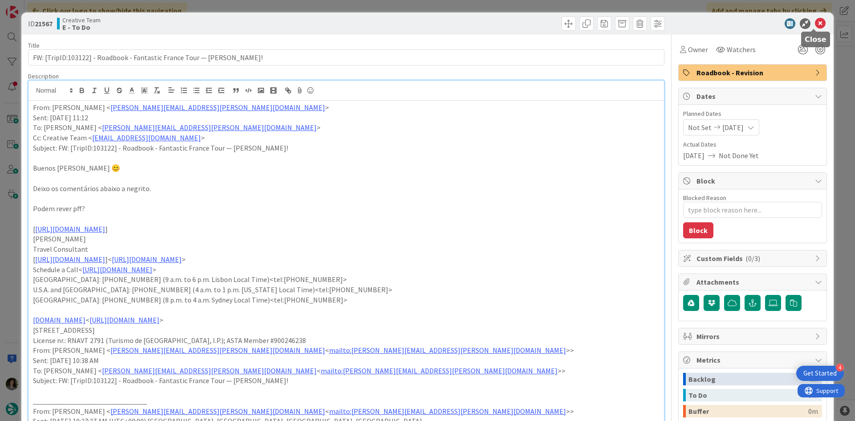
click at [817, 23] on icon at bounding box center [820, 23] width 11 height 11
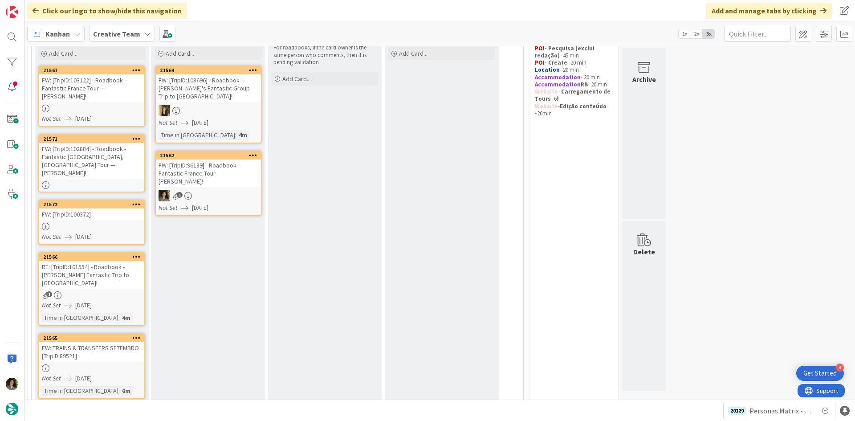
click at [78, 165] on div "FW: [TripID:102884] - Roadbook - Fantastic [GEOGRAPHIC_DATA], [GEOGRAPHIC_DATA]…" at bounding box center [91, 161] width 105 height 36
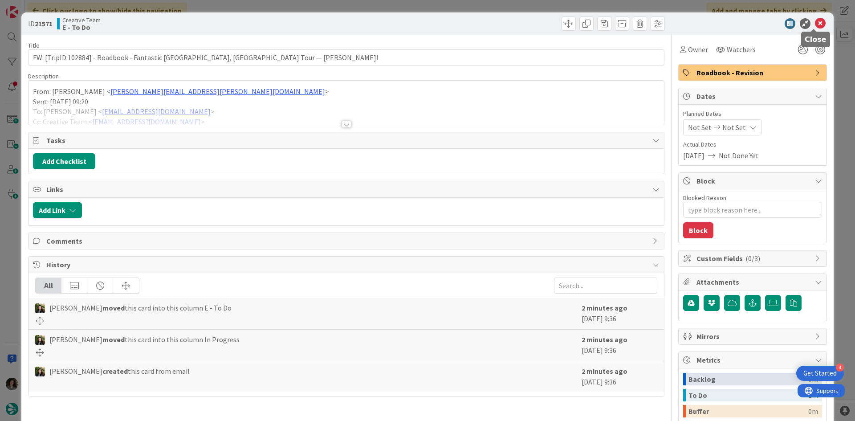
click at [817, 21] on icon at bounding box center [820, 23] width 11 height 11
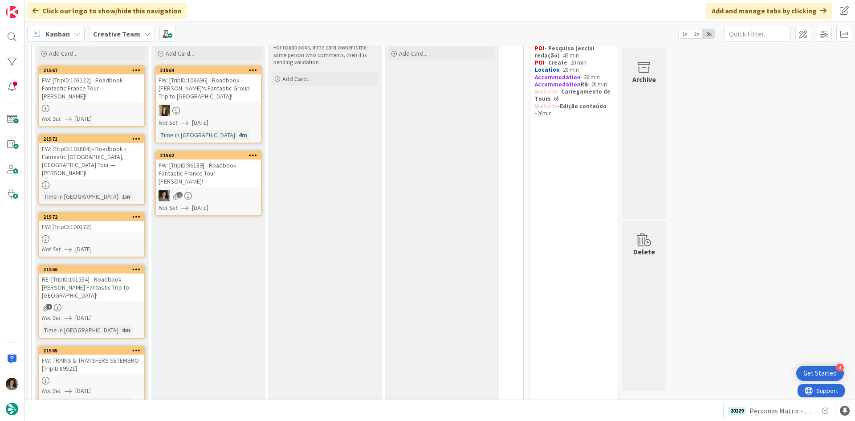
click at [64, 226] on link "21572 FW: [TripID:100372] Not Set [DATE]" at bounding box center [91, 234] width 107 height 45
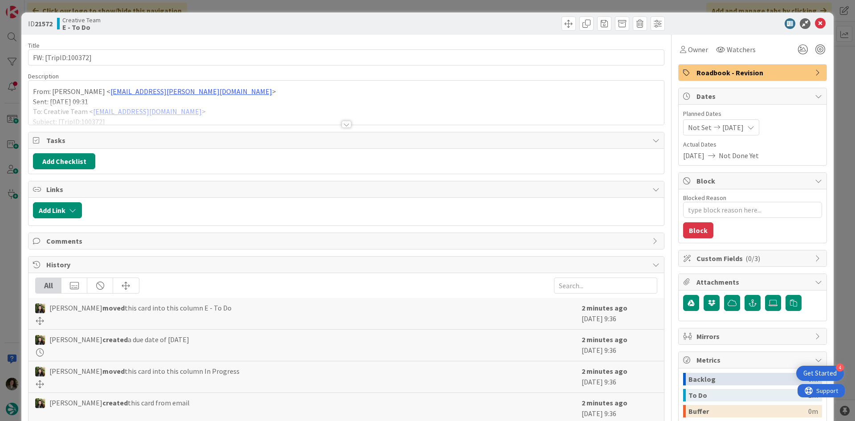
click at [342, 125] on div at bounding box center [347, 124] width 10 height 7
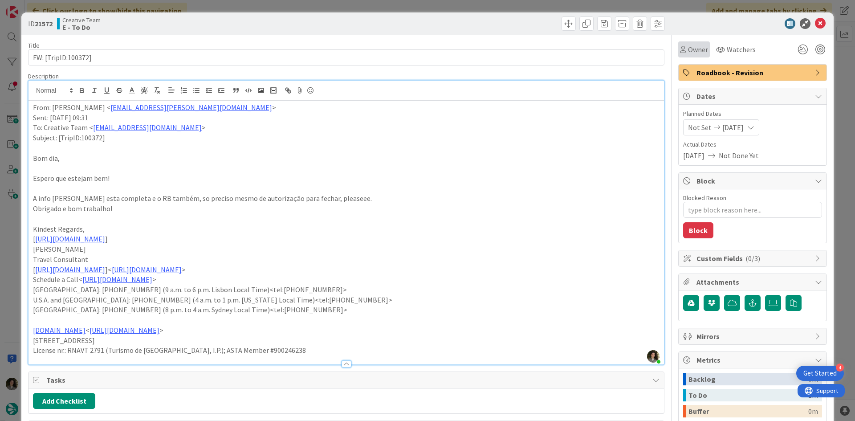
click at [693, 52] on span "Owner" at bounding box center [698, 49] width 20 height 11
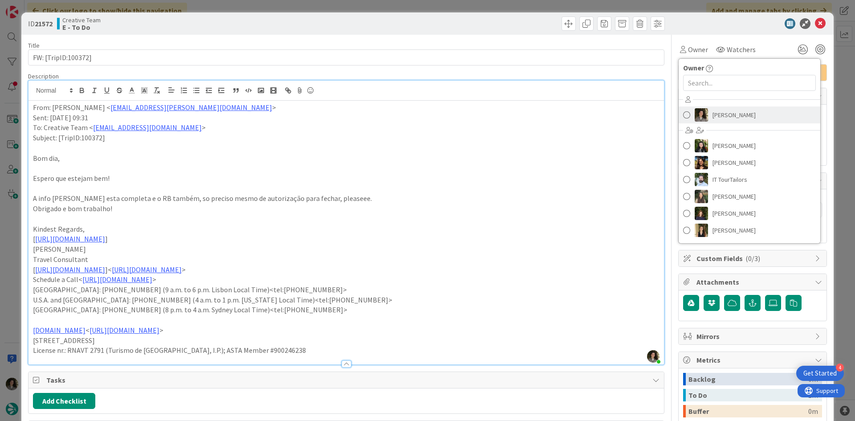
click at [732, 113] on span "[PERSON_NAME]" at bounding box center [734, 114] width 43 height 13
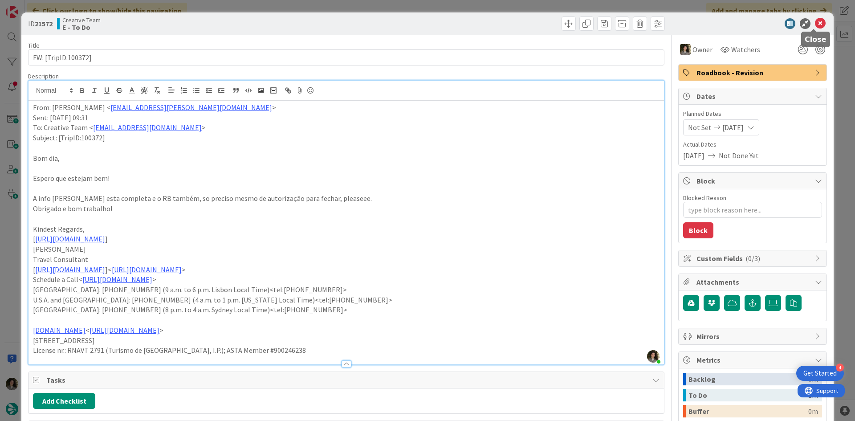
click at [816, 23] on icon at bounding box center [820, 23] width 11 height 11
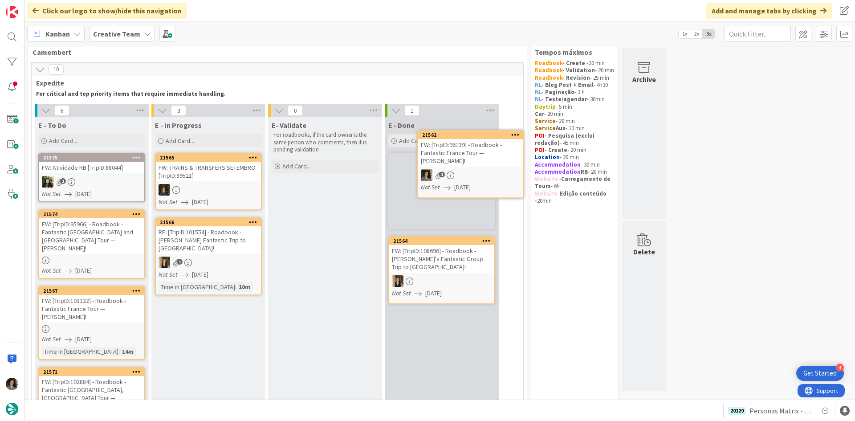
scroll to position [11, 0]
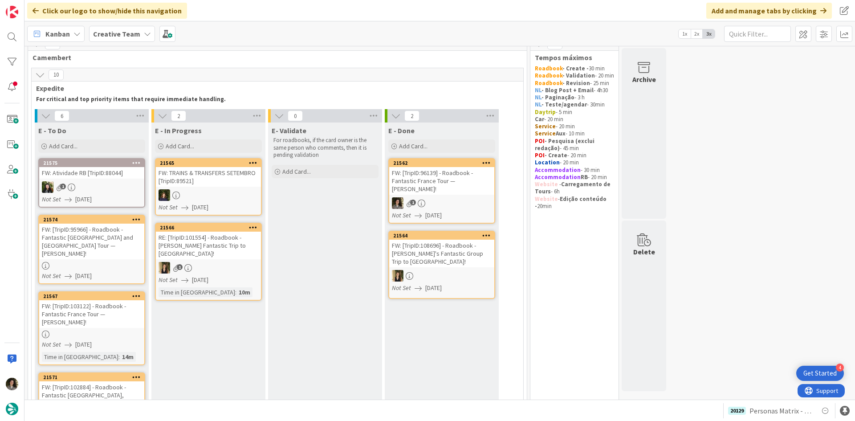
click at [452, 200] on div "1" at bounding box center [441, 203] width 105 height 12
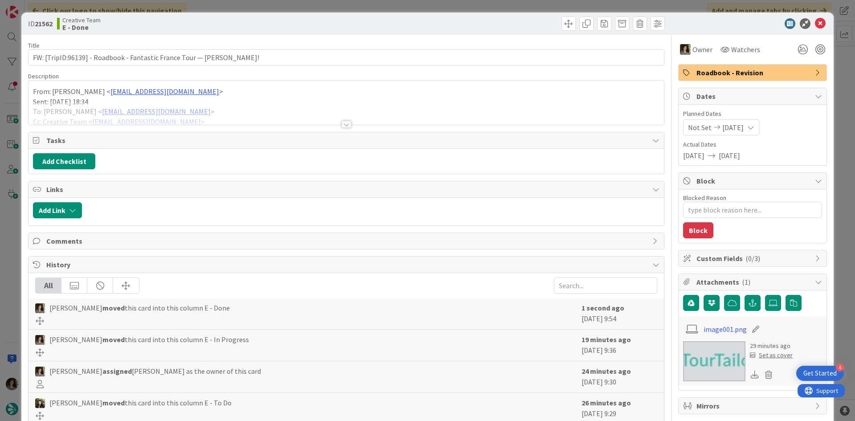
click at [767, 72] on span "Roadbook - Revision" at bounding box center [754, 72] width 114 height 11
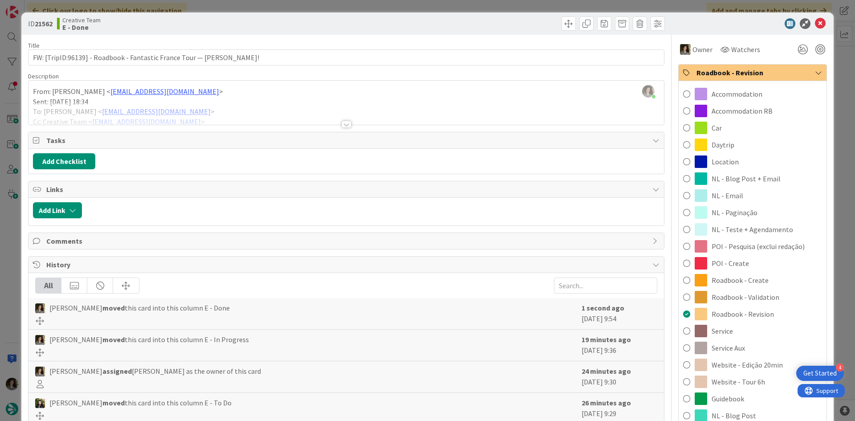
click at [765, 298] on span "Roadbook - Validation" at bounding box center [746, 297] width 68 height 11
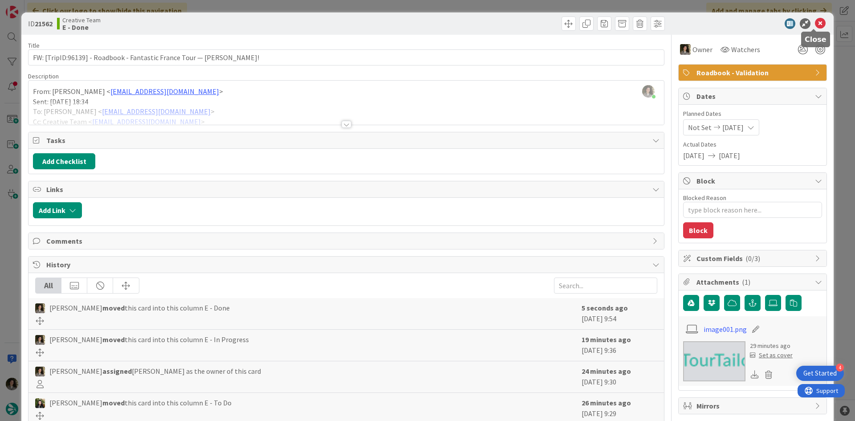
click at [817, 22] on icon at bounding box center [820, 23] width 11 height 11
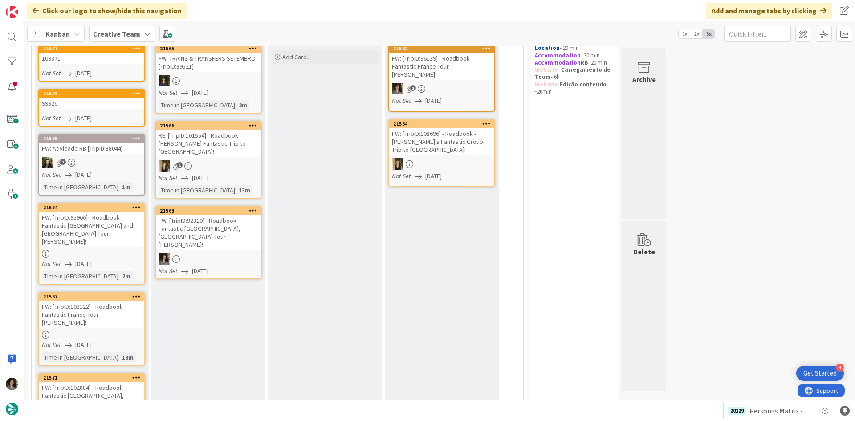
scroll to position [327, 0]
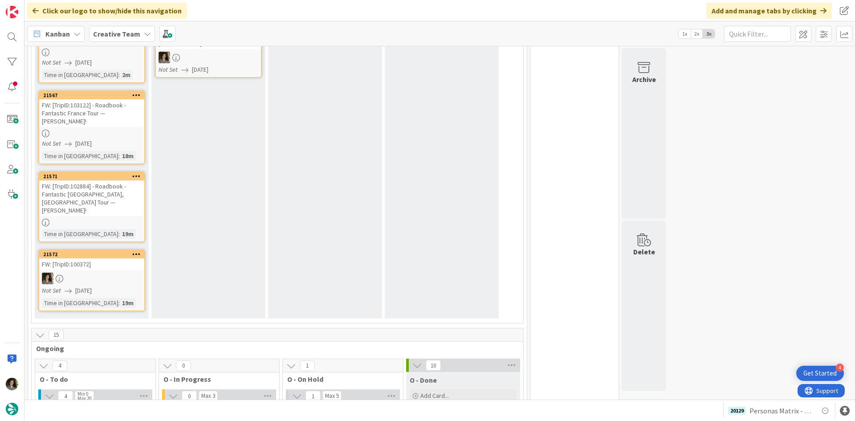
click at [83, 219] on div at bounding box center [91, 223] width 105 height 8
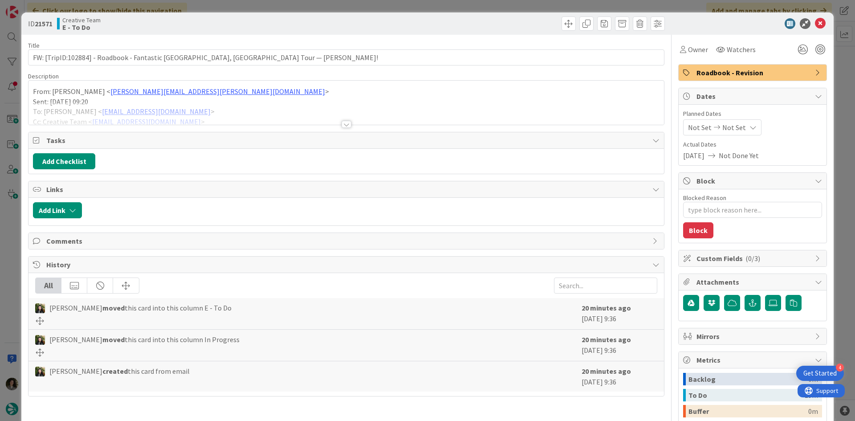
click at [342, 124] on div at bounding box center [347, 124] width 10 height 7
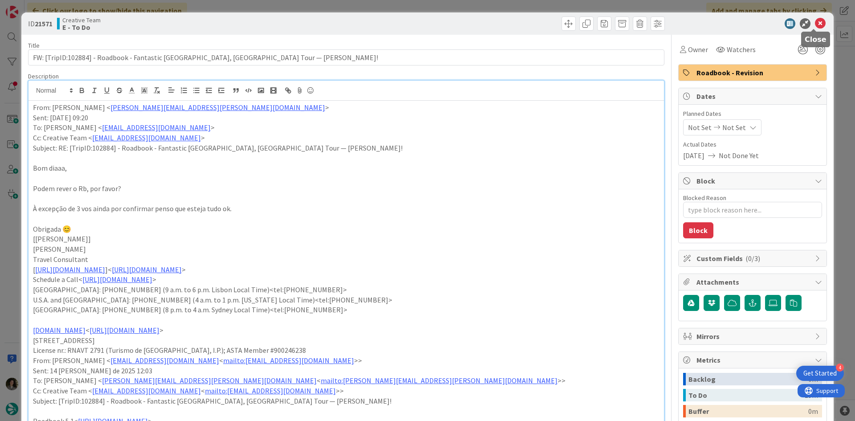
click at [815, 24] on icon at bounding box center [820, 23] width 11 height 11
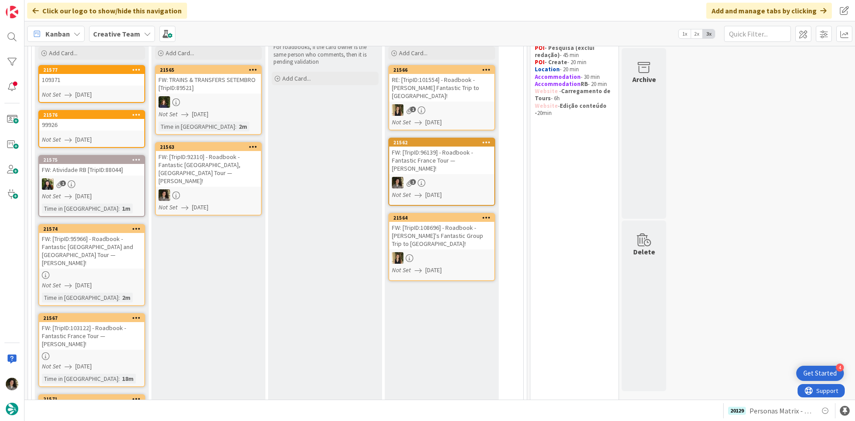
click at [234, 174] on div "FW: [TripID:92310] - Roadbook - Fantastic [GEOGRAPHIC_DATA], [GEOGRAPHIC_DATA] …" at bounding box center [208, 169] width 105 height 36
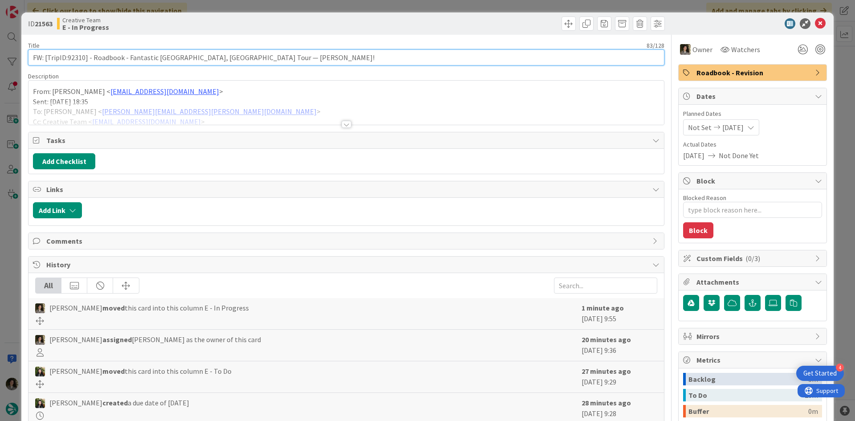
drag, startPoint x: 84, startPoint y: 58, endPoint x: 66, endPoint y: 54, distance: 18.3
click at [66, 54] on input "FW: [TripID:92310] - Roadbook - Fantastic [GEOGRAPHIC_DATA], [GEOGRAPHIC_DATA] …" at bounding box center [346, 57] width 637 height 16
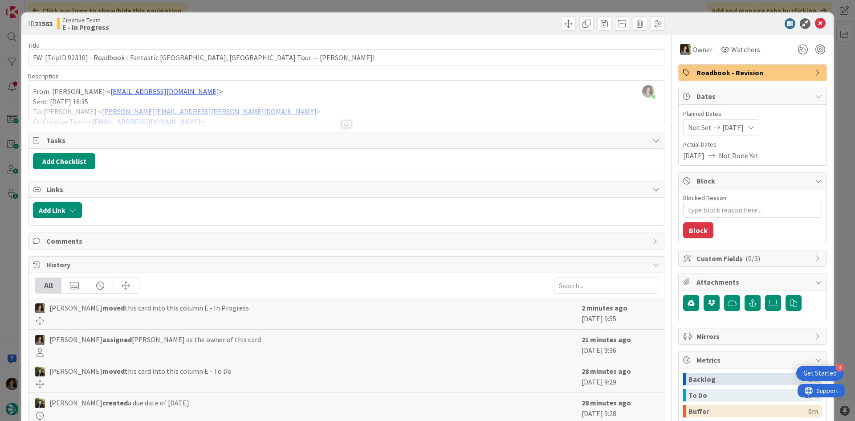
click at [345, 123] on div at bounding box center [347, 124] width 10 height 7
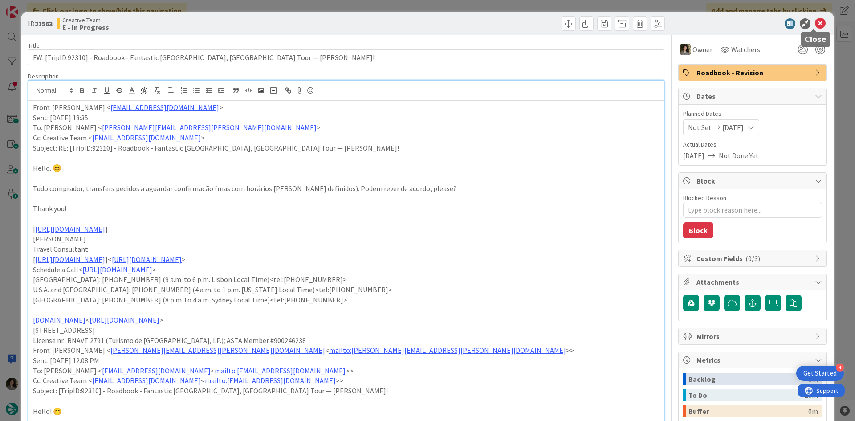
click at [815, 25] on icon at bounding box center [820, 23] width 11 height 11
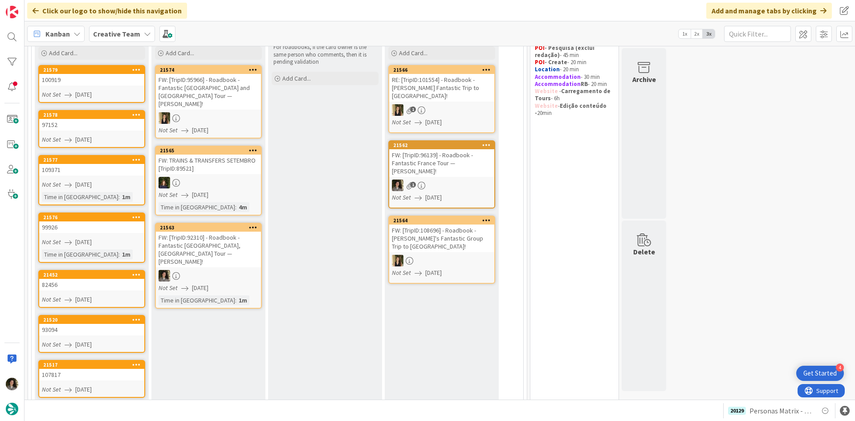
scroll to position [416, 0]
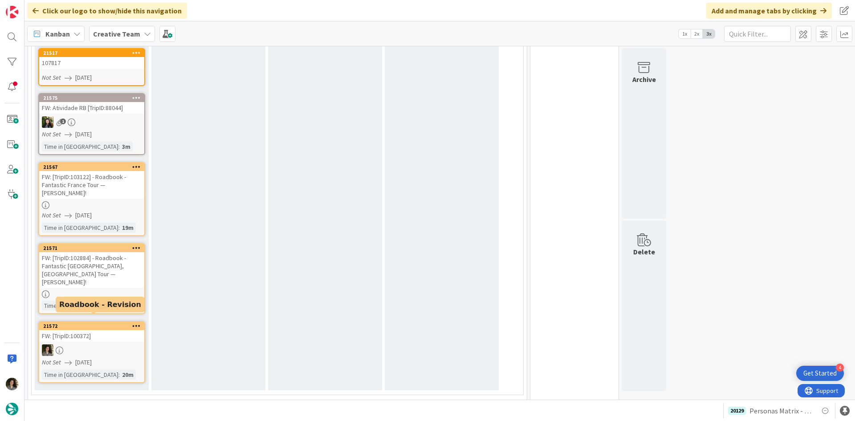
click at [94, 271] on div "FW: [TripID:102884] - Roadbook - Fantastic [GEOGRAPHIC_DATA], [GEOGRAPHIC_DATA]…" at bounding box center [91, 270] width 105 height 36
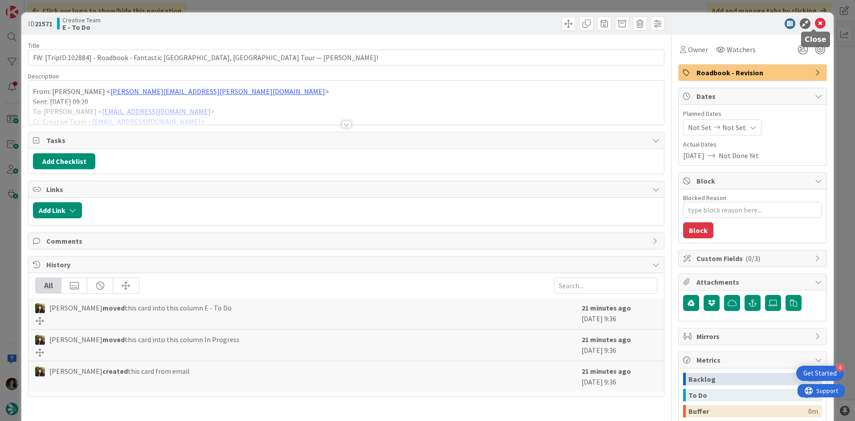
click at [819, 22] on icon at bounding box center [820, 23] width 11 height 11
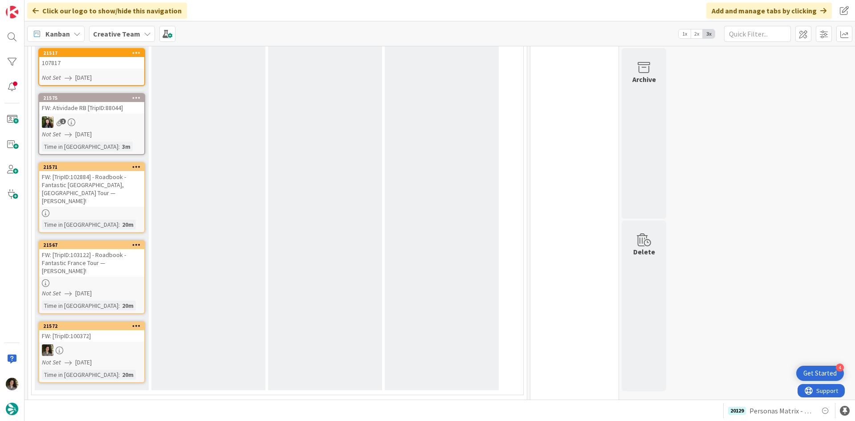
click at [91, 279] on div at bounding box center [91, 283] width 105 height 8
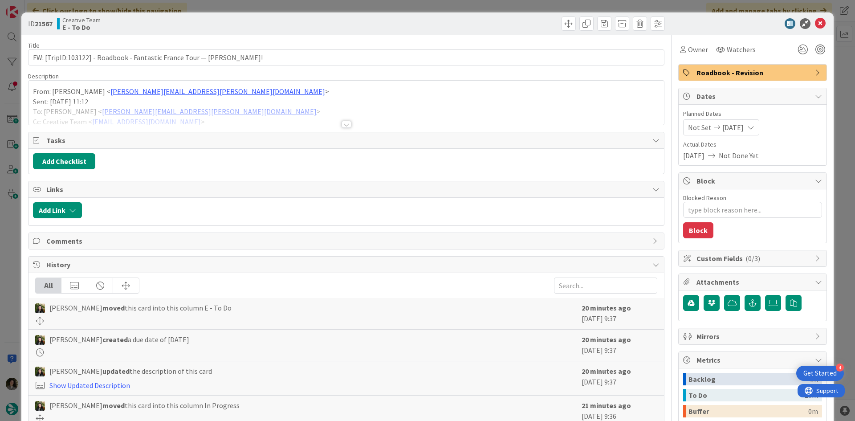
click at [344, 119] on div at bounding box center [347, 113] width 636 height 23
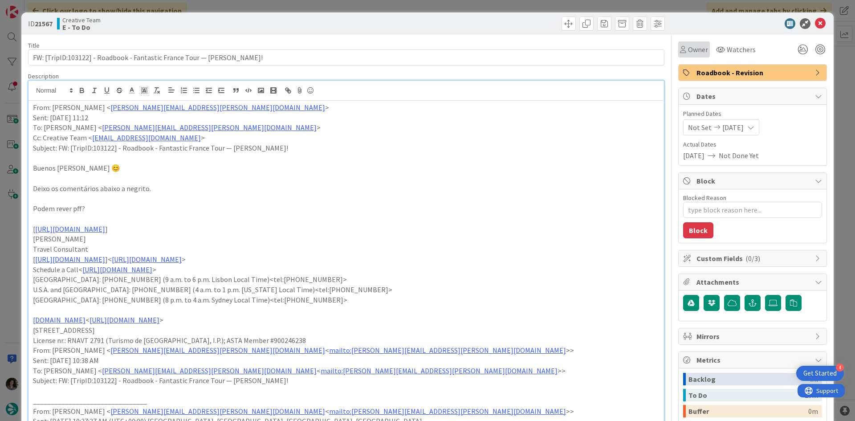
click at [699, 53] on span "Owner" at bounding box center [698, 49] width 20 height 11
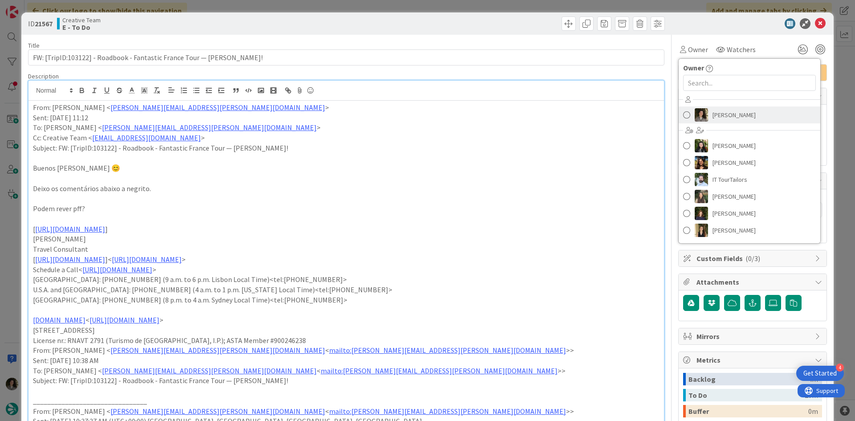
click at [725, 109] on span "[PERSON_NAME]" at bounding box center [734, 114] width 43 height 13
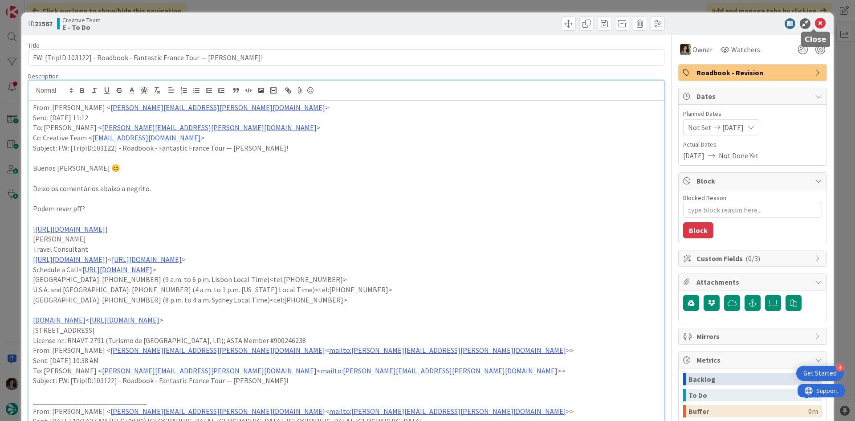
click at [815, 24] on icon at bounding box center [820, 23] width 11 height 11
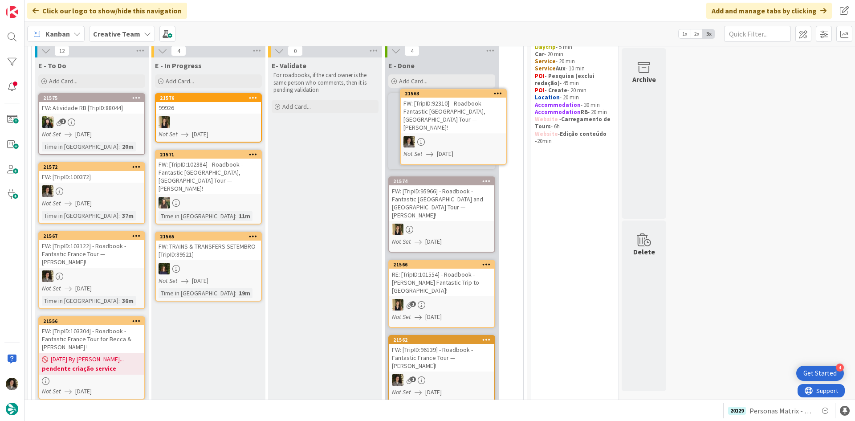
scroll to position [55, 0]
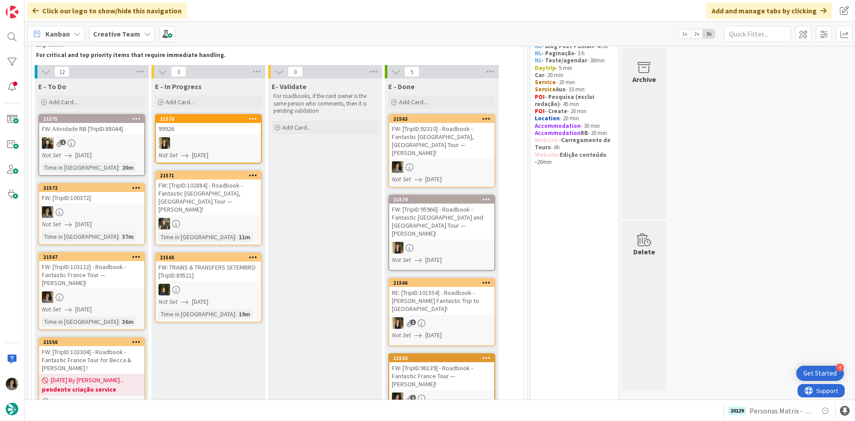
click at [453, 144] on div "FW: [TripID:92310] - Roadbook - Fantastic [GEOGRAPHIC_DATA], [GEOGRAPHIC_DATA] …" at bounding box center [441, 141] width 105 height 36
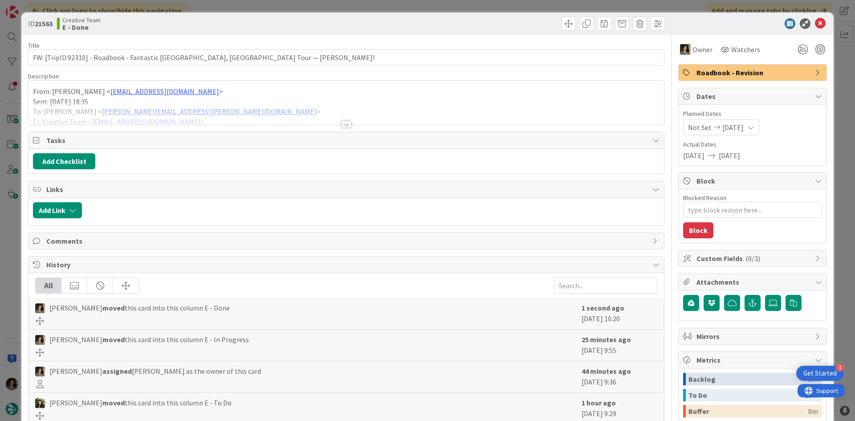
click at [819, 22] on icon at bounding box center [820, 23] width 11 height 11
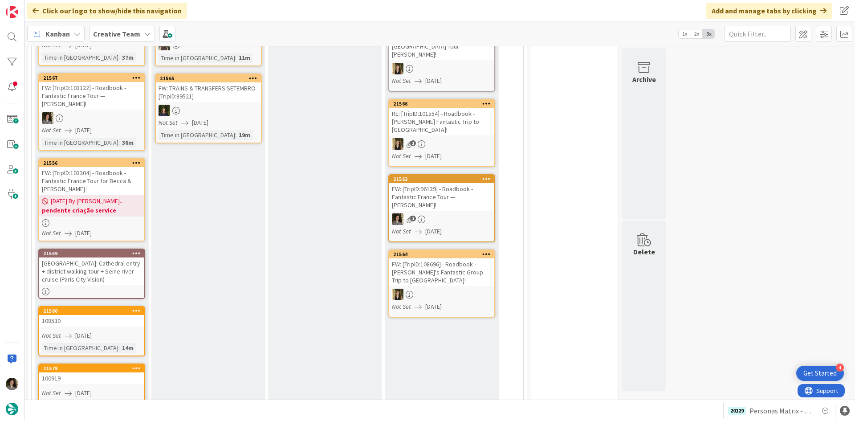
scroll to position [233, 0]
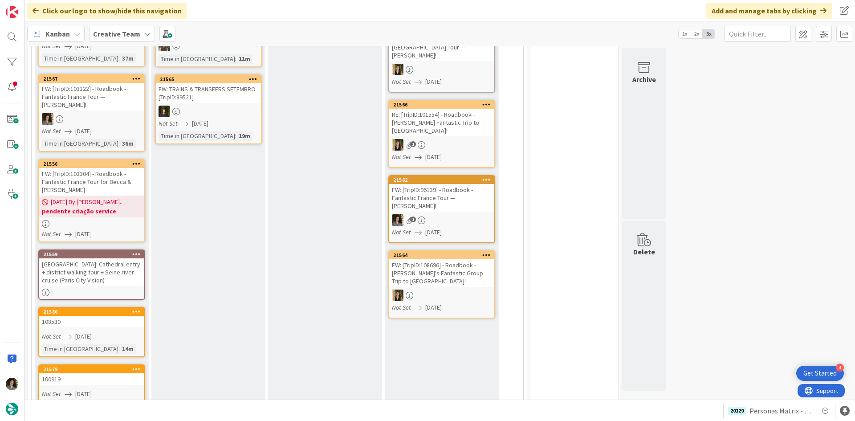
click at [138, 228] on div at bounding box center [91, 224] width 105 height 8
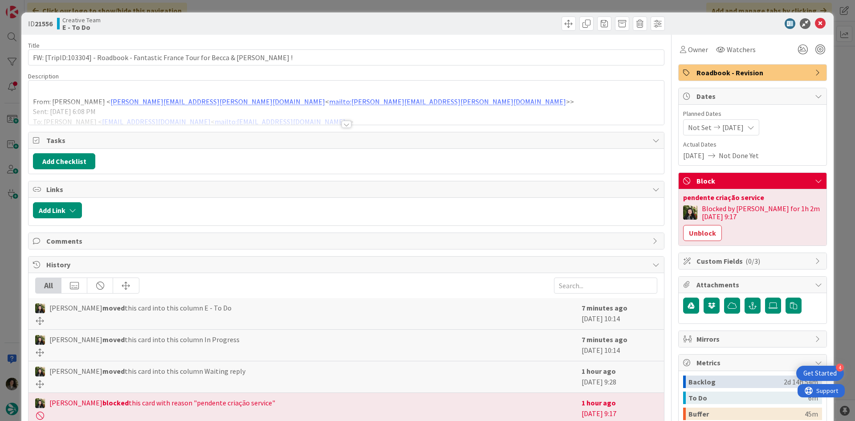
click at [354, 126] on div "Title 74 / 128 FW: [TripID:103304] - Roadbook - Fantastic France Tour for Becca…" at bounding box center [346, 279] width 637 height 488
click at [350, 127] on div "Title 74 / 128 FW: [TripID:103304] - Roadbook - Fantastic France Tour for Becca…" at bounding box center [346, 279] width 637 height 488
click at [342, 125] on div at bounding box center [347, 124] width 10 height 7
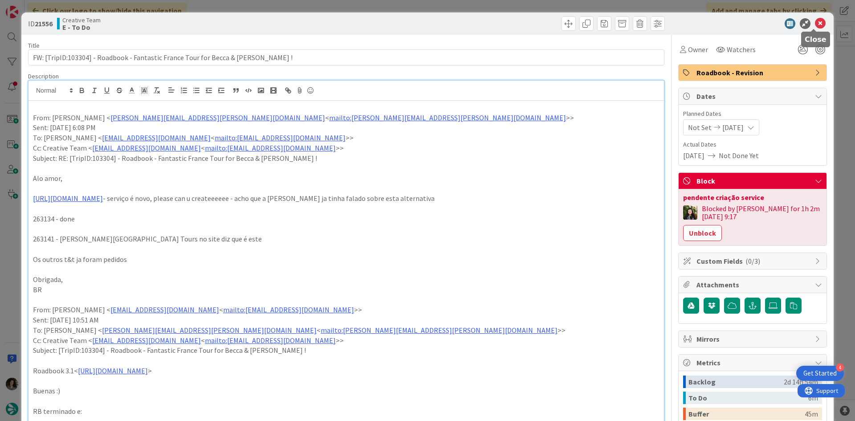
click at [815, 21] on icon at bounding box center [820, 23] width 11 height 11
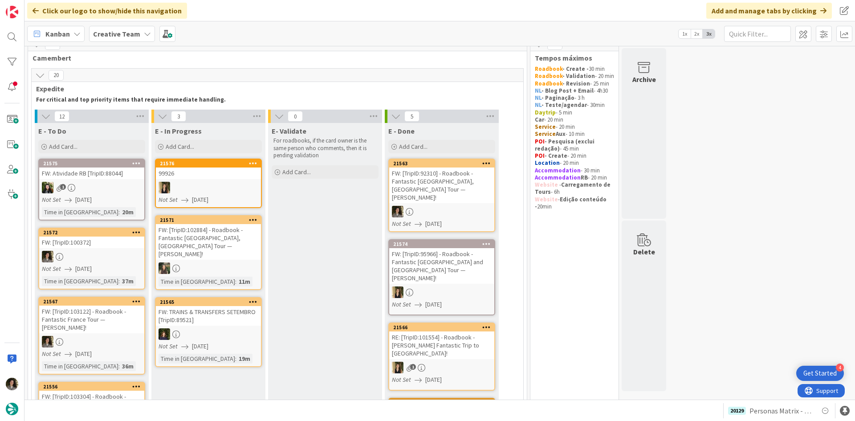
click at [79, 325] on div "FW: [TripID:103122] - Roadbook - Fantastic France Tour — [PERSON_NAME]!" at bounding box center [91, 320] width 105 height 28
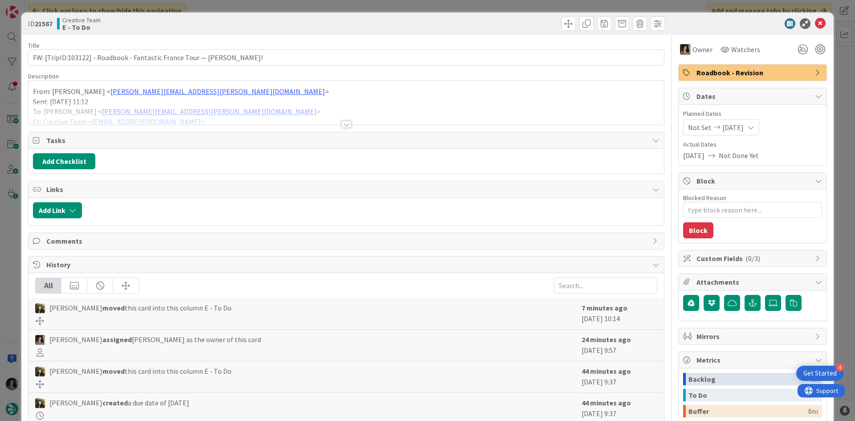
click at [348, 123] on div at bounding box center [347, 113] width 636 height 23
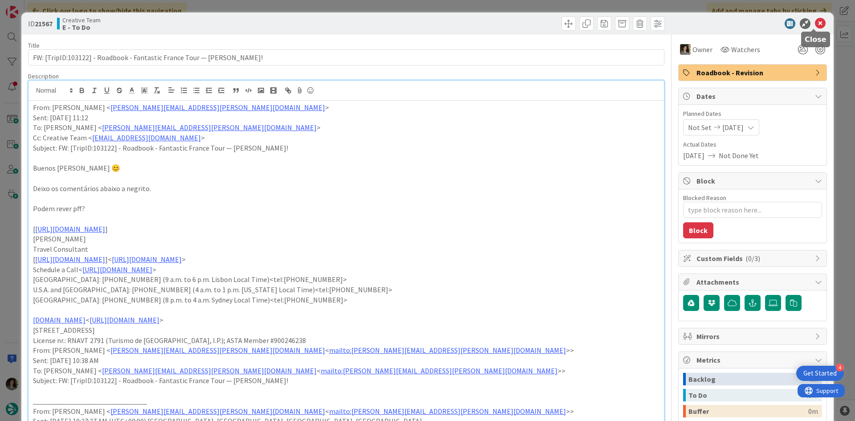
click at [817, 22] on icon at bounding box center [820, 23] width 11 height 11
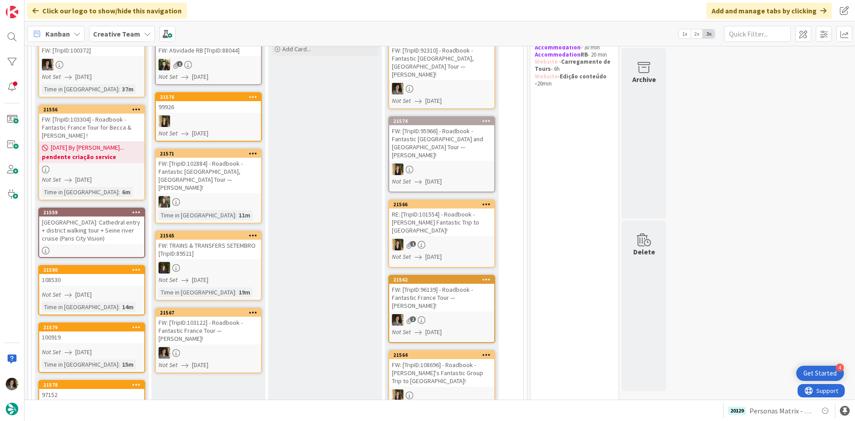
scroll to position [223, 0]
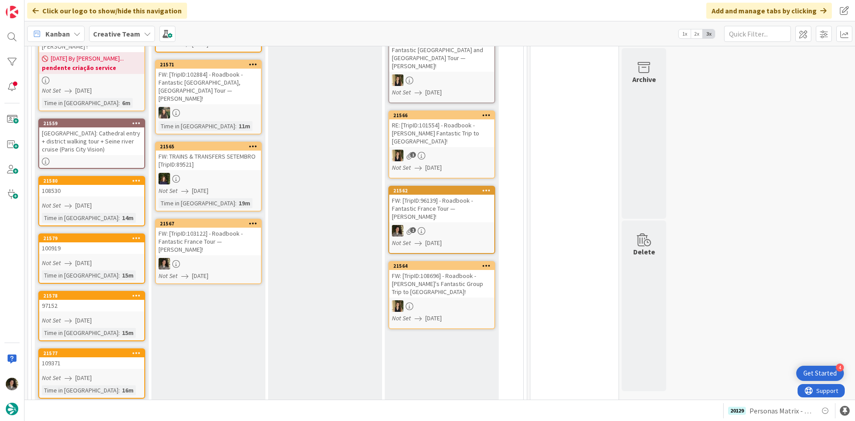
click at [212, 235] on div "FW: [TripID:103122] - Roadbook - Fantastic France Tour — [PERSON_NAME]!" at bounding box center [208, 242] width 105 height 28
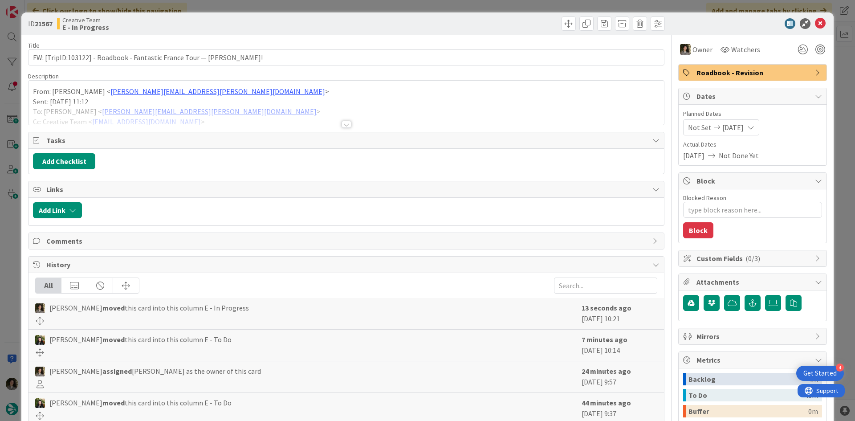
click at [343, 122] on div at bounding box center [347, 124] width 10 height 7
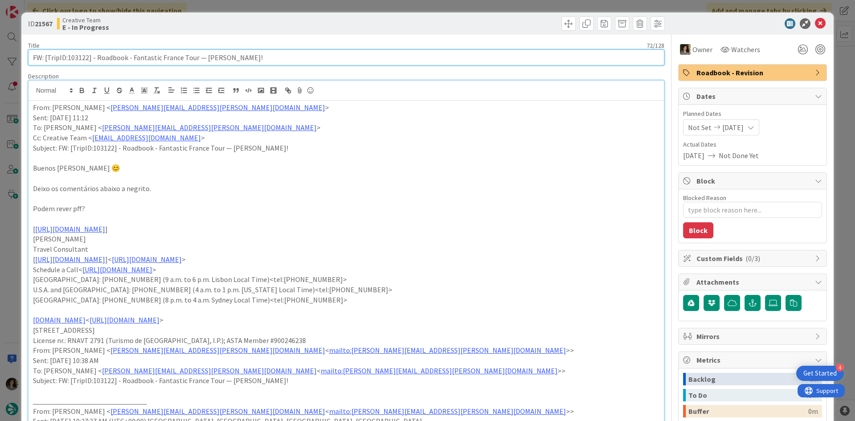
drag, startPoint x: 87, startPoint y: 58, endPoint x: 68, endPoint y: 53, distance: 19.9
click at [68, 53] on input "FW: [TripID:103122] - Roadbook - Fantastic France Tour — [PERSON_NAME]!" at bounding box center [346, 57] width 637 height 16
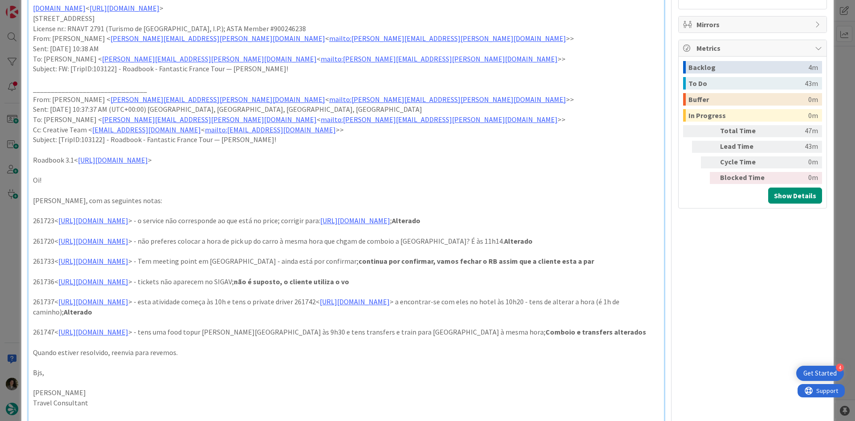
scroll to position [356, 0]
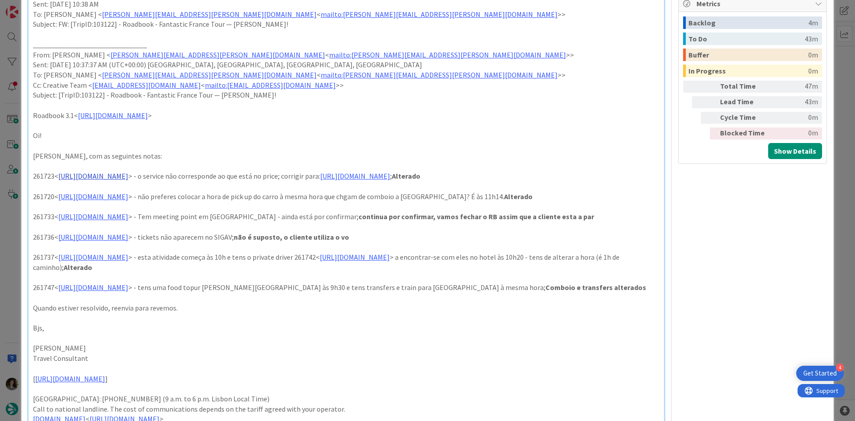
click at [128, 175] on link "[URL][DOMAIN_NAME]" at bounding box center [93, 176] width 70 height 9
click at [320, 180] on link "[URL][DOMAIN_NAME]" at bounding box center [355, 176] width 70 height 9
click at [163, 202] on link "[URL][DOMAIN_NAME]" at bounding box center [135, 204] width 61 height 12
click at [463, 143] on p at bounding box center [346, 146] width 627 height 10
click at [128, 201] on link "[URL][DOMAIN_NAME]" at bounding box center [93, 196] width 70 height 9
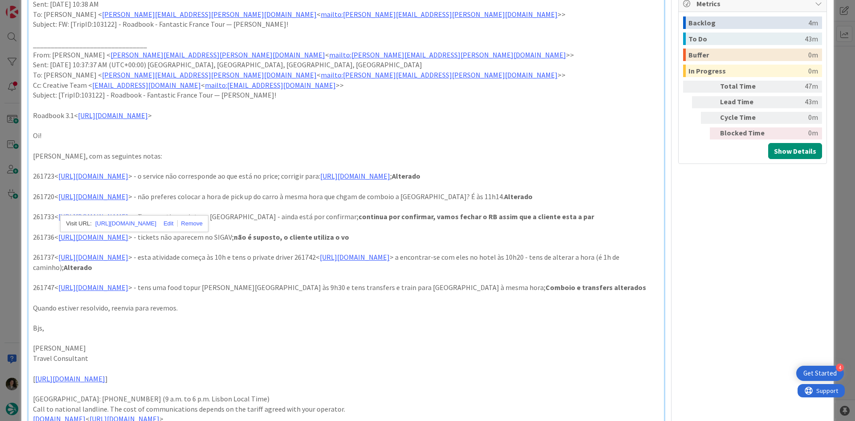
click at [295, 212] on p at bounding box center [346, 206] width 627 height 10
click at [128, 221] on link "[URL][DOMAIN_NAME]" at bounding box center [93, 216] width 70 height 9
click at [126, 244] on link "[URL][DOMAIN_NAME]" at bounding box center [125, 244] width 61 height 12
click at [128, 262] on link "[URL][DOMAIN_NAME]" at bounding box center [93, 257] width 70 height 9
click at [222, 333] on p "Bjs," at bounding box center [346, 328] width 627 height 10
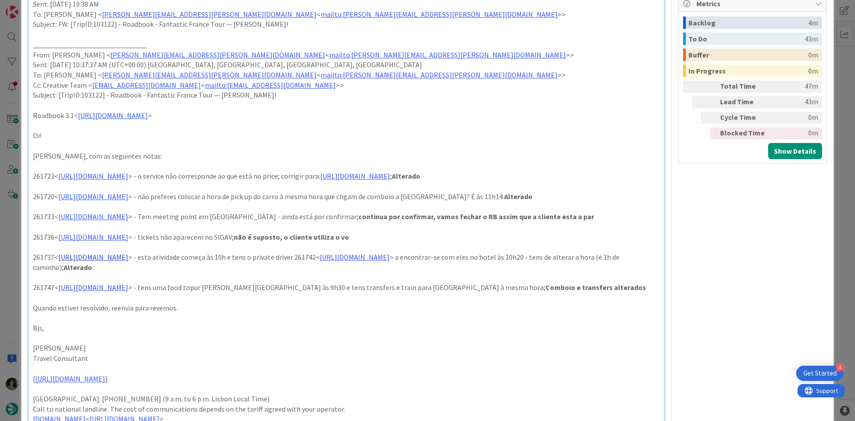
click at [128, 262] on link "[URL][DOMAIN_NAME]" at bounding box center [93, 257] width 70 height 9
click at [474, 282] on p at bounding box center [346, 277] width 627 height 10
click at [128, 262] on link "[URL][DOMAIN_NAME]" at bounding box center [93, 257] width 70 height 9
click at [268, 313] on p "Quando estiver resolvido, reenvia para revemos." at bounding box center [346, 308] width 627 height 10
click at [128, 292] on link "[URL][DOMAIN_NAME]" at bounding box center [93, 287] width 70 height 9
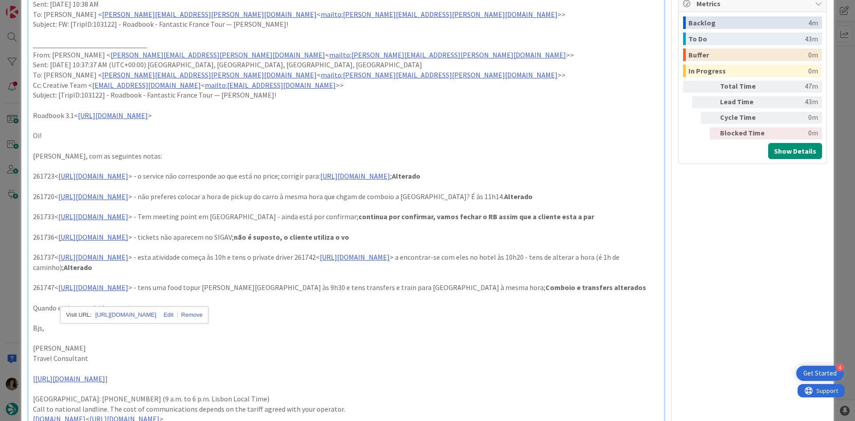
click at [376, 344] on p at bounding box center [346, 338] width 627 height 10
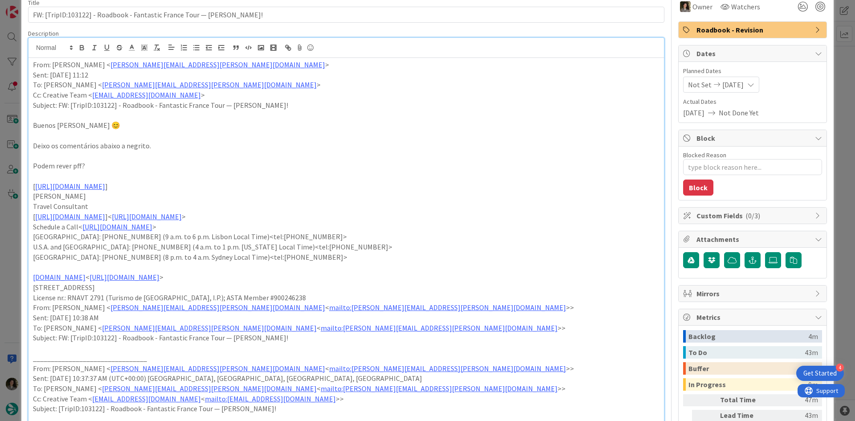
scroll to position [0, 0]
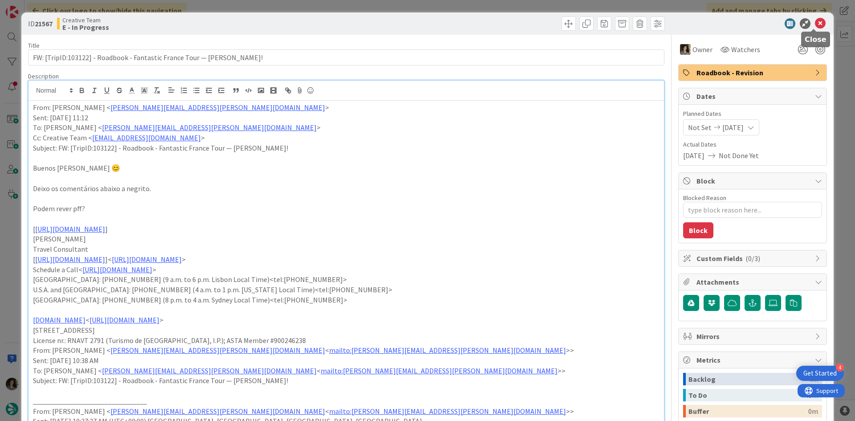
click at [815, 26] on icon at bounding box center [820, 23] width 11 height 11
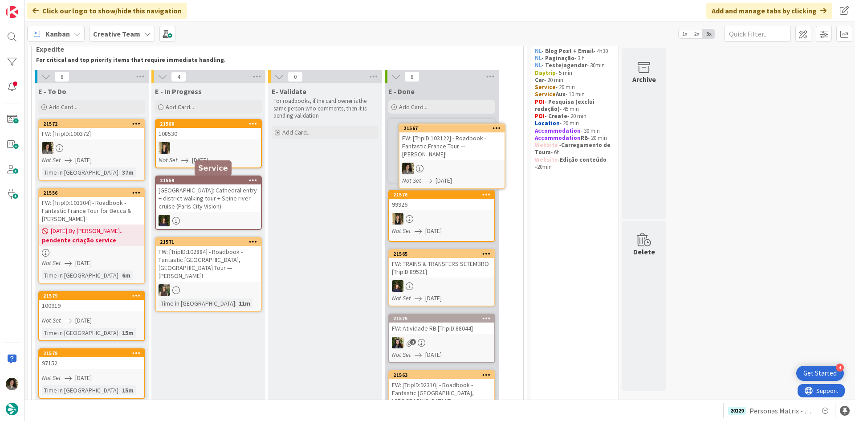
scroll to position [49, 0]
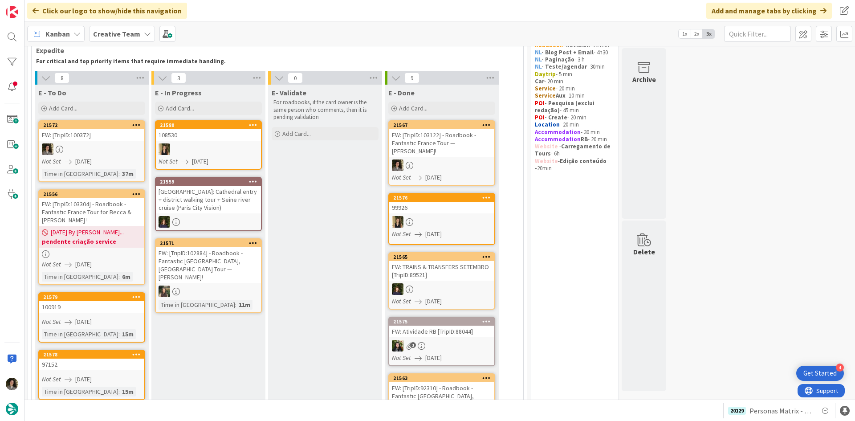
click at [479, 139] on div "FW: [TripID:103122] - Roadbook - Fantastic France Tour — [PERSON_NAME]!" at bounding box center [441, 143] width 105 height 28
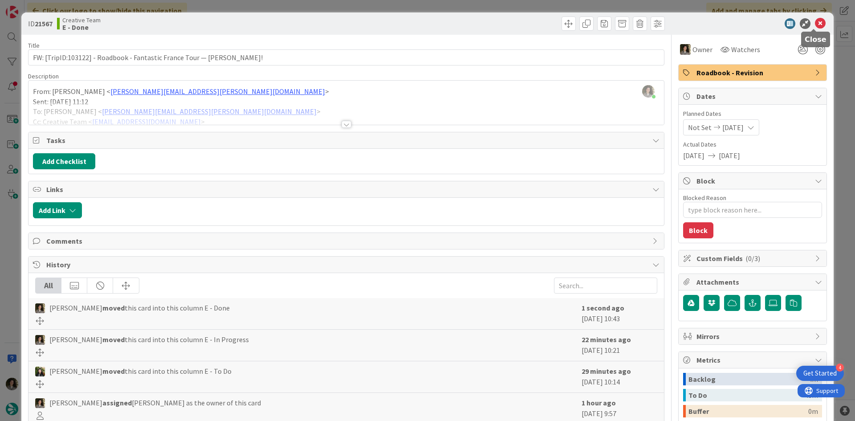
click at [815, 27] on icon at bounding box center [820, 23] width 11 height 11
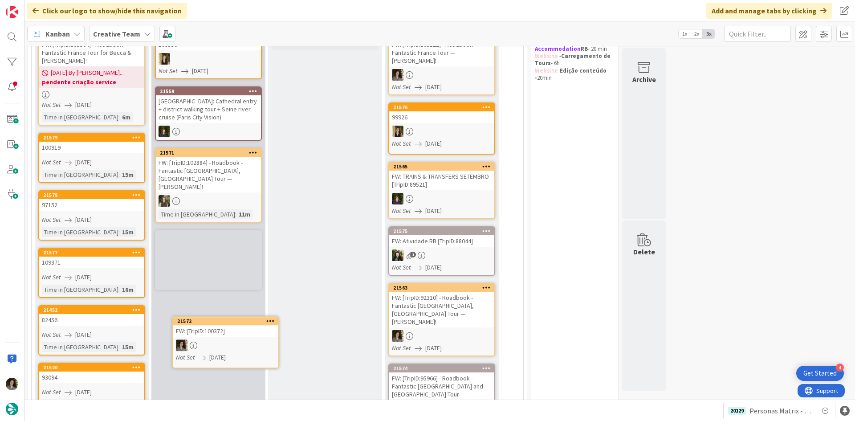
scroll to position [182, 0]
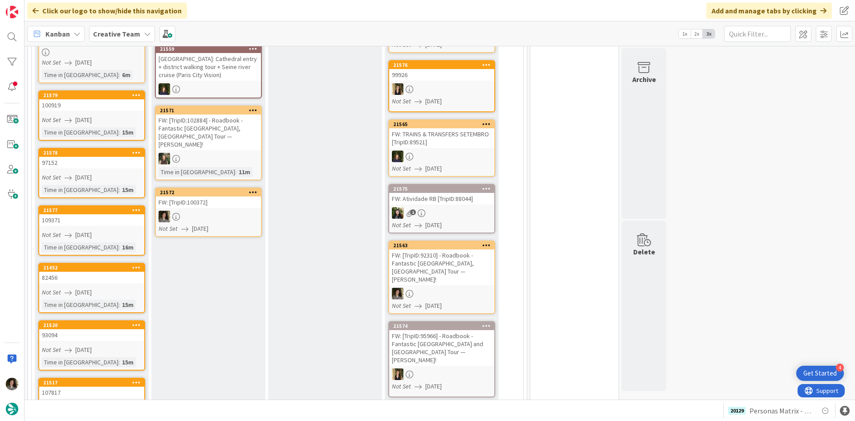
drag, startPoint x: 102, startPoint y: 99, endPoint x: 231, endPoint y: 208, distance: 168.9
click at [231, 211] on div at bounding box center [208, 217] width 105 height 12
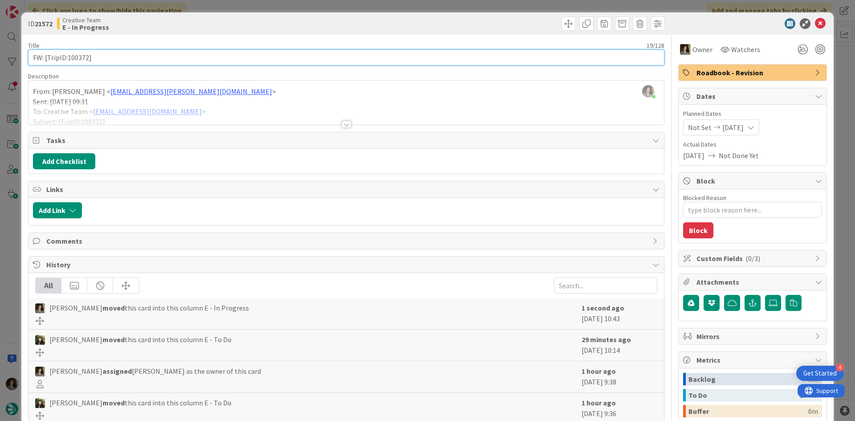
drag, startPoint x: 87, startPoint y: 58, endPoint x: 69, endPoint y: 60, distance: 18.4
click at [69, 60] on input "FW: [TripID:100372]" at bounding box center [346, 57] width 637 height 16
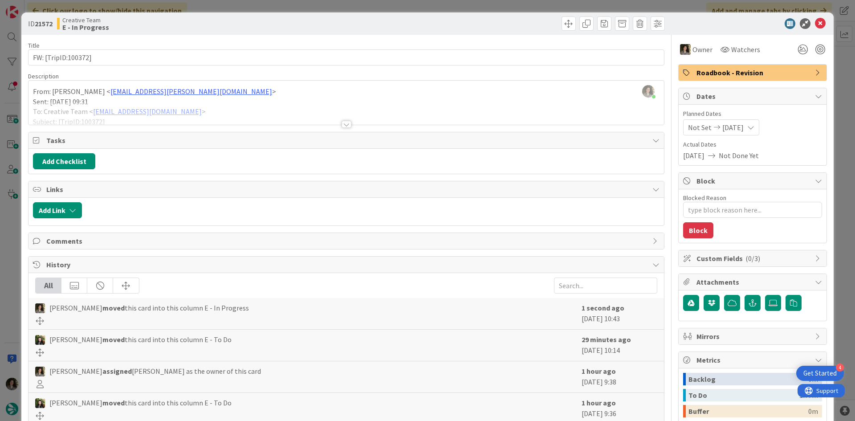
click at [341, 119] on div at bounding box center [347, 113] width 636 height 23
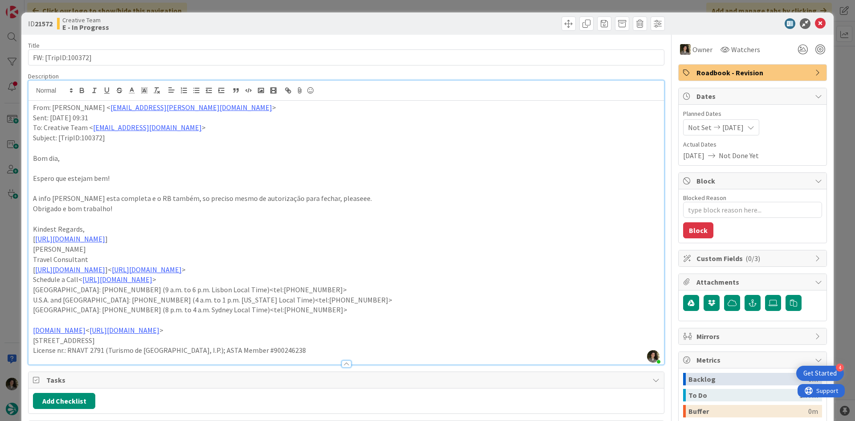
scroll to position [147, 0]
click at [815, 20] on icon at bounding box center [820, 23] width 11 height 11
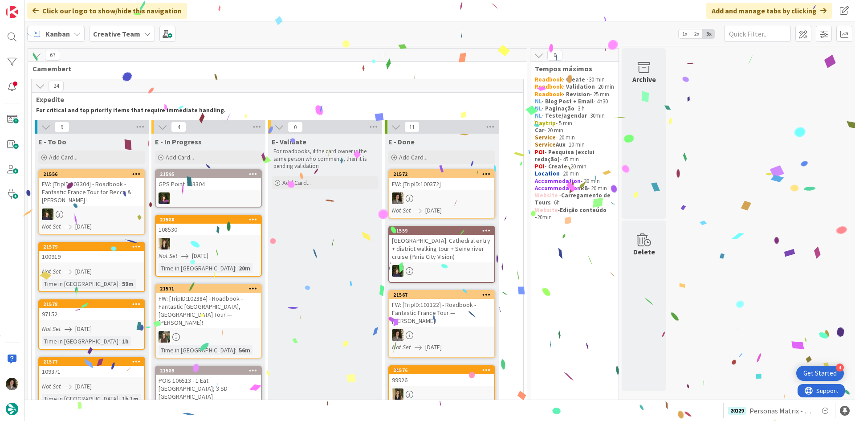
click at [465, 187] on div "FW: [TripID:100372]" at bounding box center [441, 184] width 105 height 12
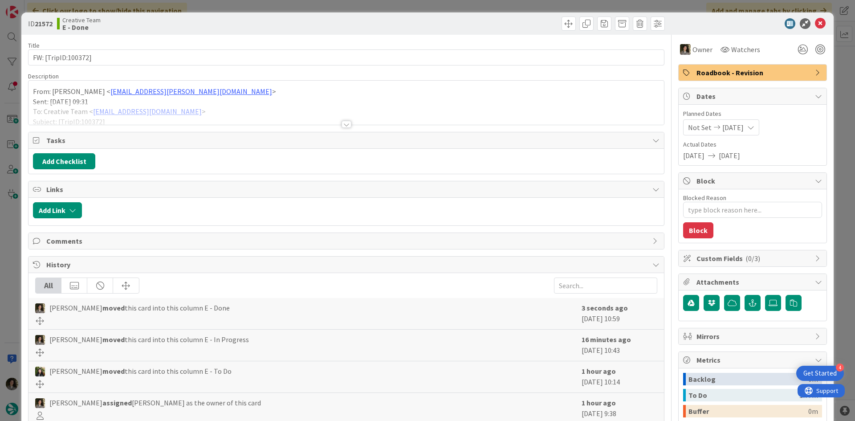
click at [799, 70] on span "Roadbook - Revision" at bounding box center [754, 72] width 114 height 11
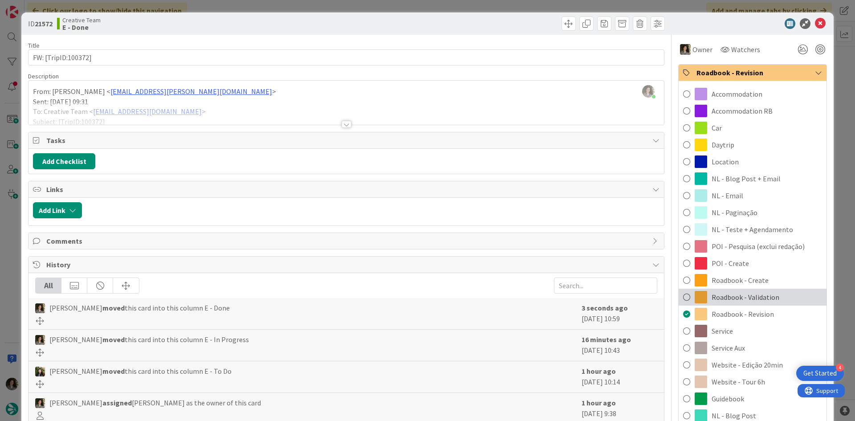
click at [731, 295] on span "Roadbook - Validation" at bounding box center [746, 297] width 68 height 11
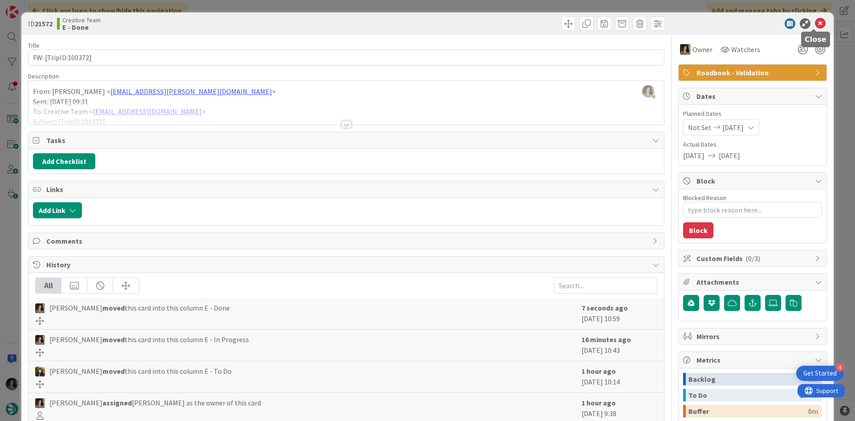
click at [818, 20] on icon at bounding box center [820, 23] width 11 height 11
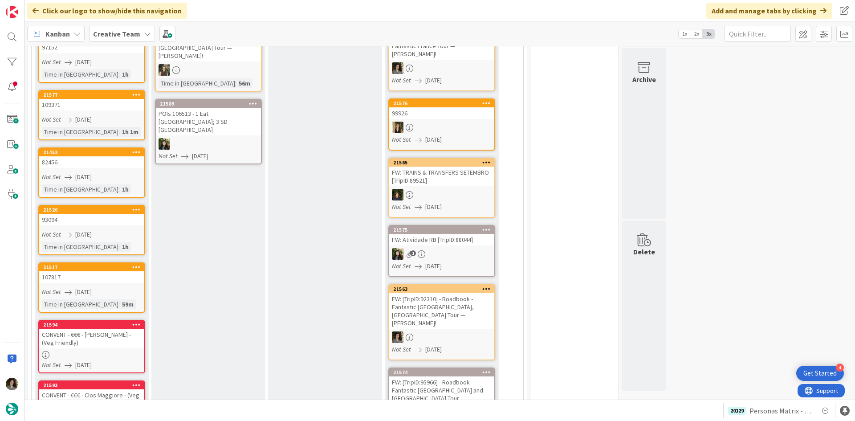
scroll to position [223, 0]
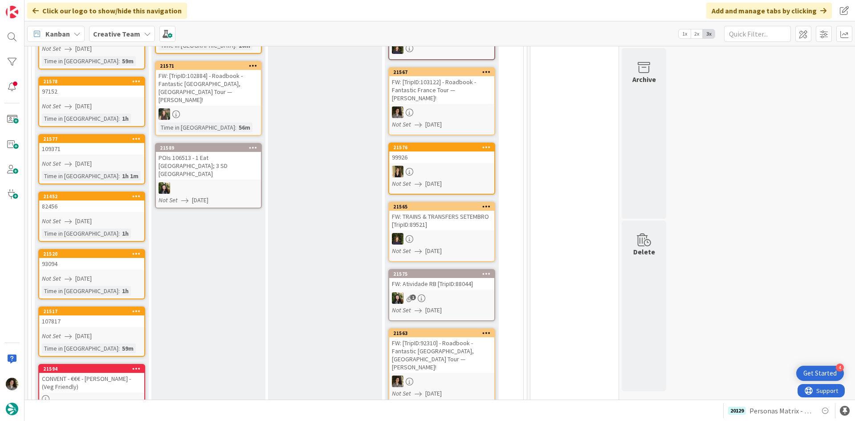
click at [103, 325] on div "107817" at bounding box center [91, 321] width 105 height 12
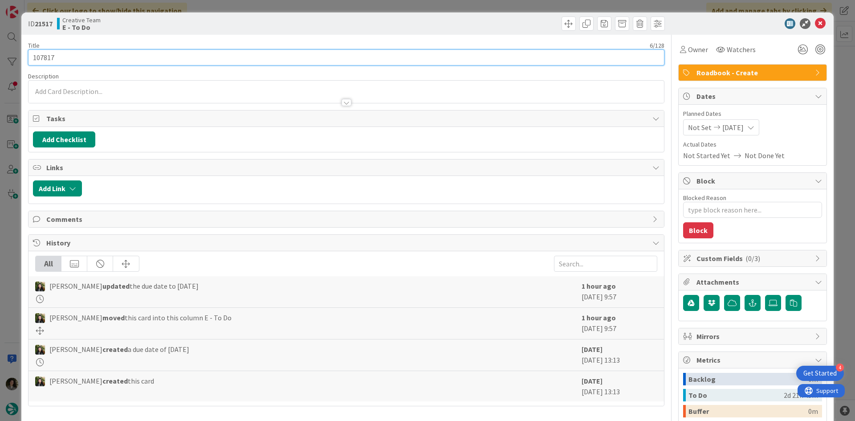
drag, startPoint x: 28, startPoint y: 53, endPoint x: 12, endPoint y: 56, distance: 15.8
click at [12, 56] on div "ID 21517 Creative Team E - To Do Title 6 / 128 107817 Description Owner Watcher…" at bounding box center [427, 210] width 855 height 421
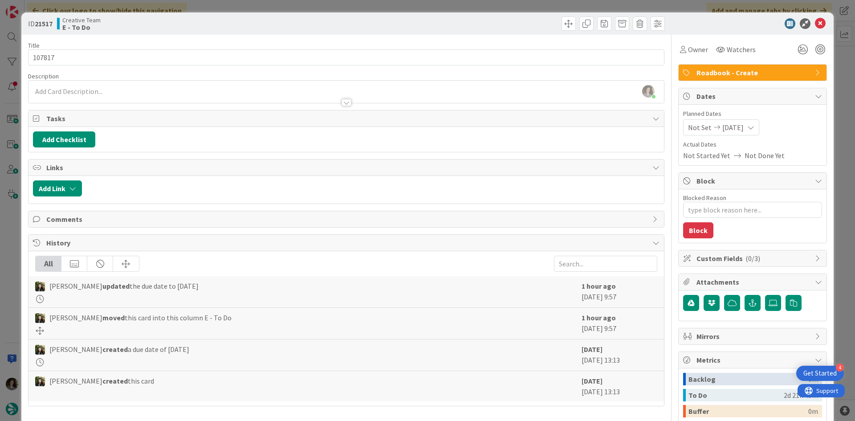
scroll to position [235, 0]
drag, startPoint x: 689, startPoint y: 47, endPoint x: 694, endPoint y: 52, distance: 6.6
click at [689, 47] on span "Owner" at bounding box center [698, 49] width 20 height 11
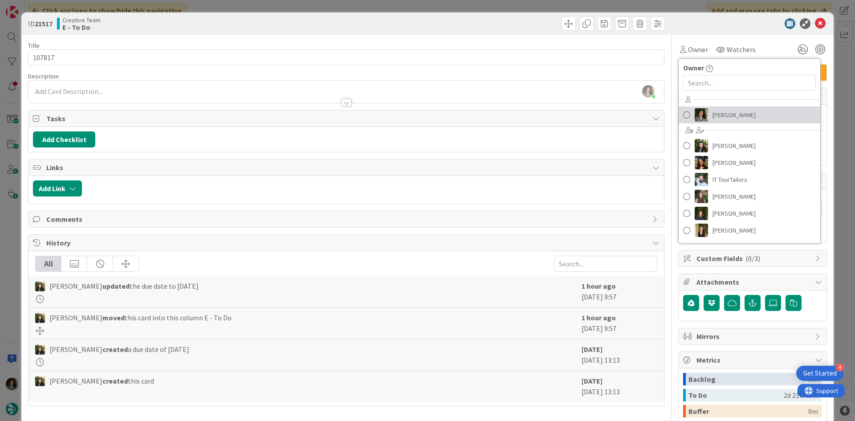
click at [752, 112] on link "[PERSON_NAME]" at bounding box center [750, 114] width 142 height 17
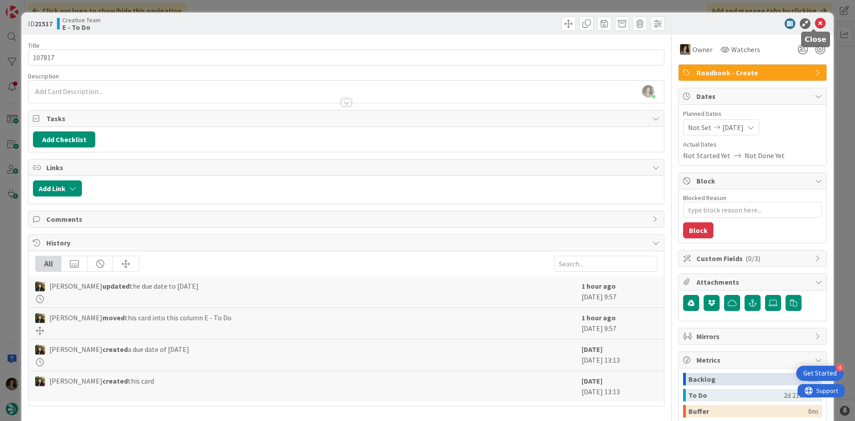
click at [815, 22] on icon at bounding box center [820, 23] width 11 height 11
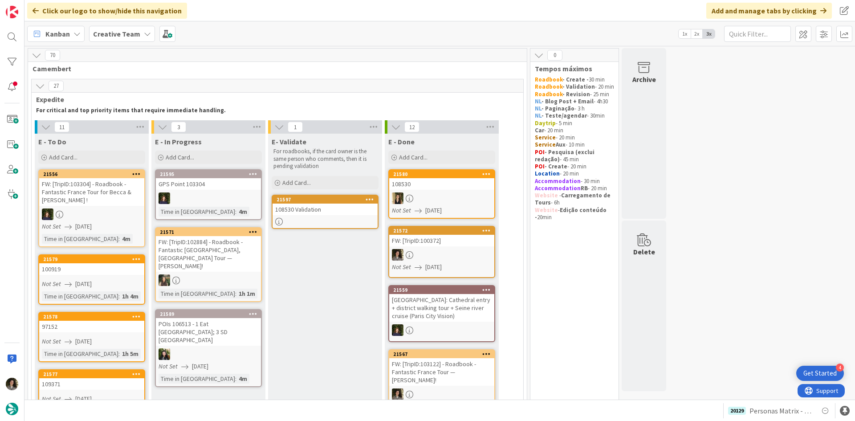
click at [343, 216] on link "21597 108530 Validation" at bounding box center [325, 212] width 107 height 34
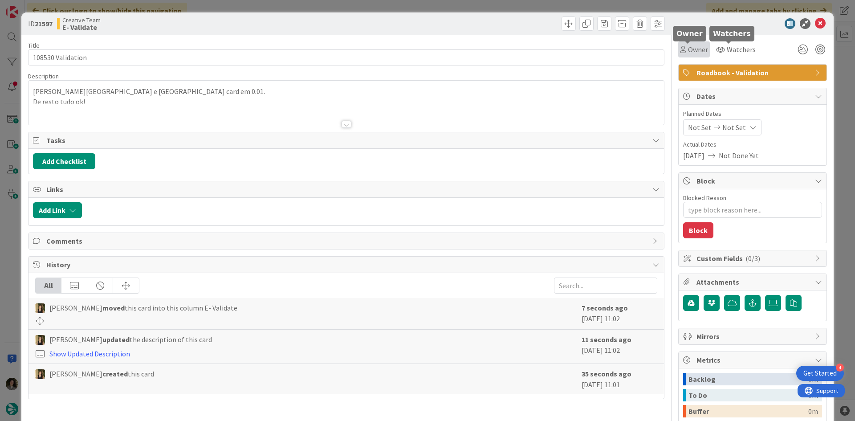
drag, startPoint x: 686, startPoint y: 45, endPoint x: 694, endPoint y: 52, distance: 10.1
click at [688, 45] on span "Owner" at bounding box center [698, 49] width 20 height 11
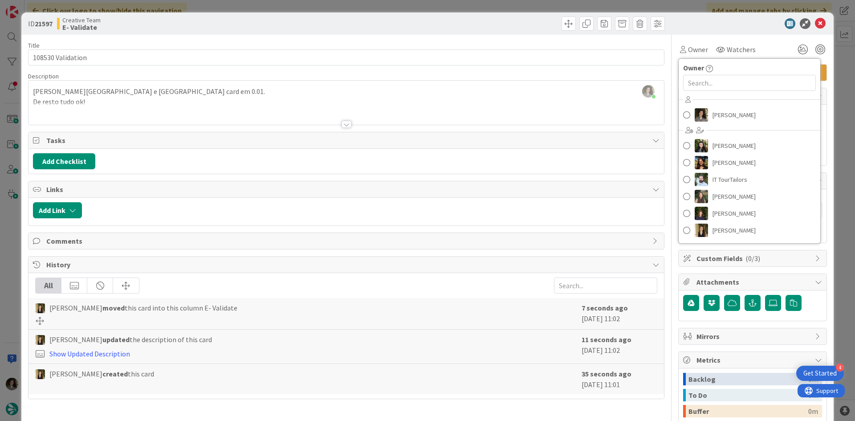
click at [749, 106] on div "[PERSON_NAME] [PERSON_NAME] [PERSON_NAME] IT TourTailors [PERSON_NAME] [PERSON_…" at bounding box center [750, 166] width 142 height 147
click at [742, 115] on span "[PERSON_NAME]" at bounding box center [734, 114] width 43 height 13
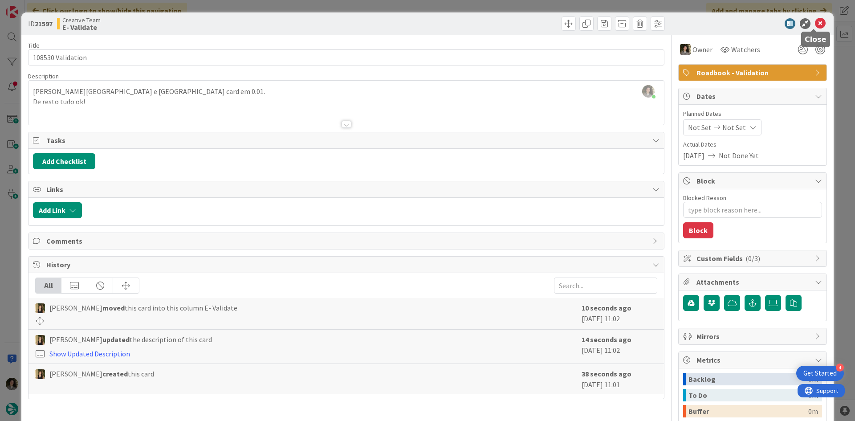
click at [817, 20] on icon at bounding box center [820, 23] width 11 height 11
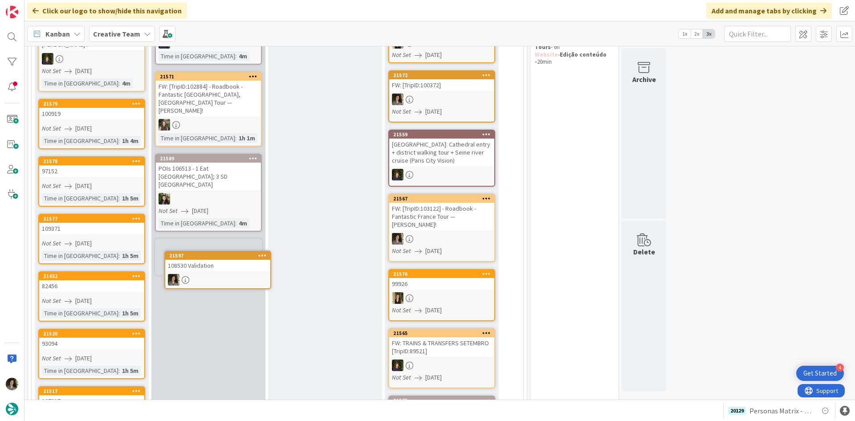
scroll to position [158, 0]
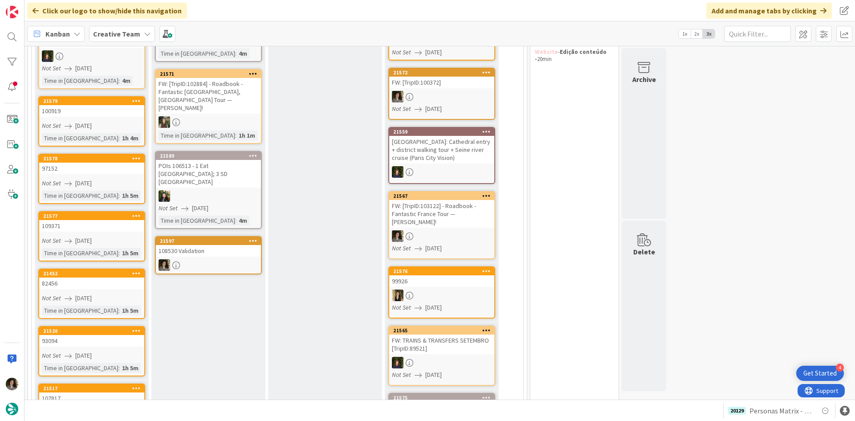
click at [236, 245] on div "108530 Validation" at bounding box center [208, 251] width 105 height 12
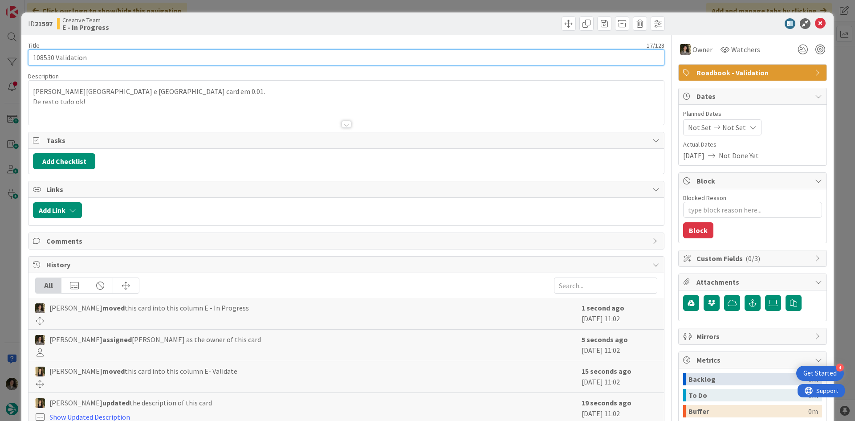
drag, startPoint x: 54, startPoint y: 59, endPoint x: 2, endPoint y: 61, distance: 52.2
click at [2, 61] on div "ID 21597 Creative Team E - In Progress Title 17 / 128 108530 Validation Descrip…" at bounding box center [427, 210] width 855 height 421
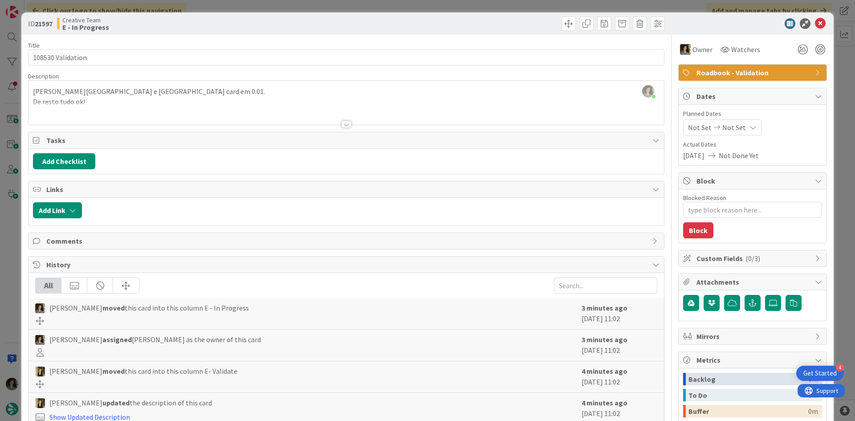
click at [813, 17] on div "ID 21597 Creative Team E - In Progress" at bounding box center [427, 23] width 813 height 22
click at [815, 20] on icon at bounding box center [820, 23] width 11 height 11
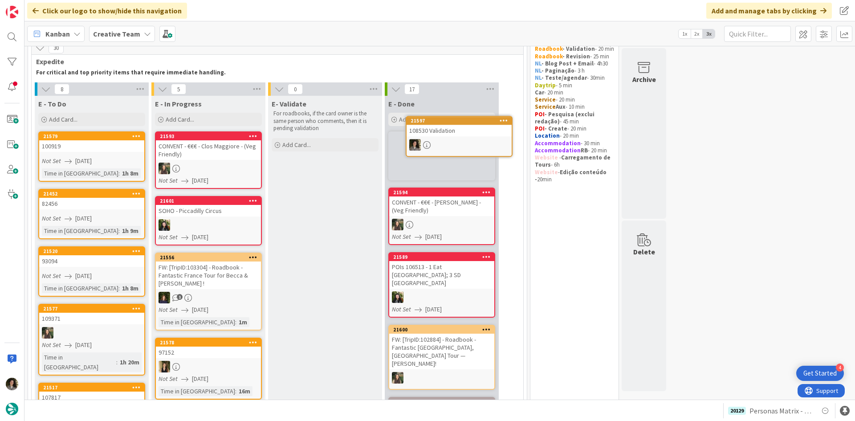
scroll to position [35, 0]
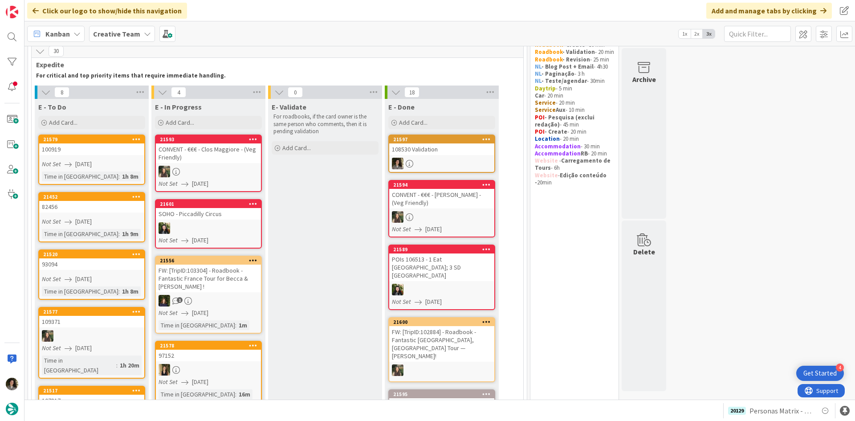
click at [450, 149] on div "108530 Validation" at bounding box center [441, 149] width 105 height 12
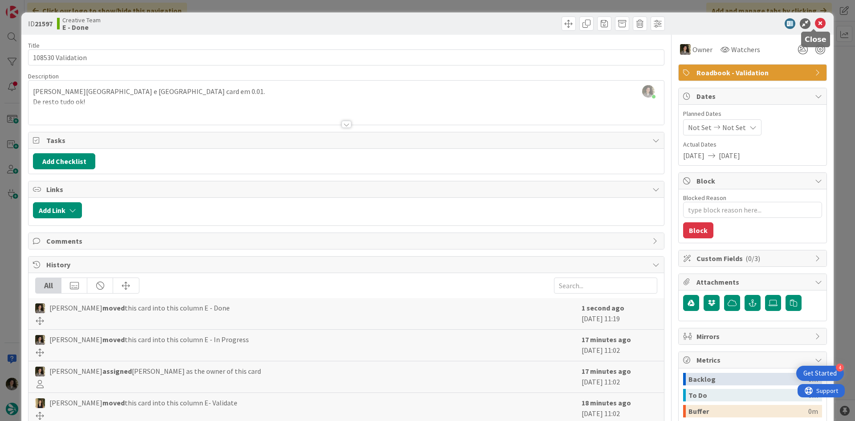
click at [818, 29] on icon at bounding box center [820, 23] width 11 height 11
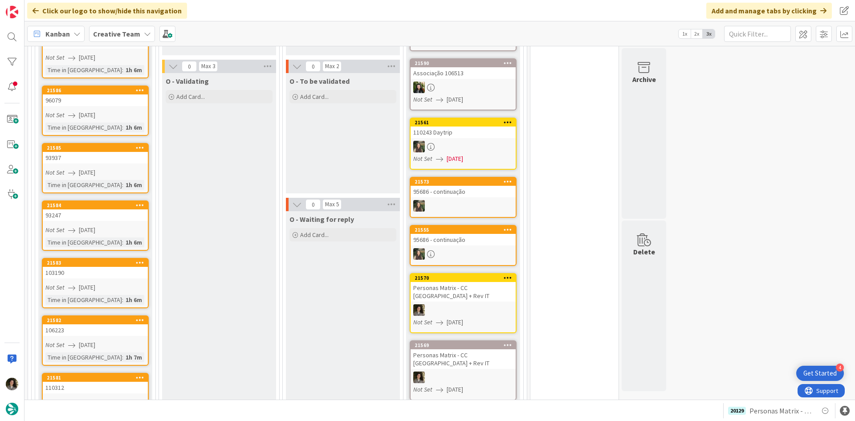
scroll to position [748, 0]
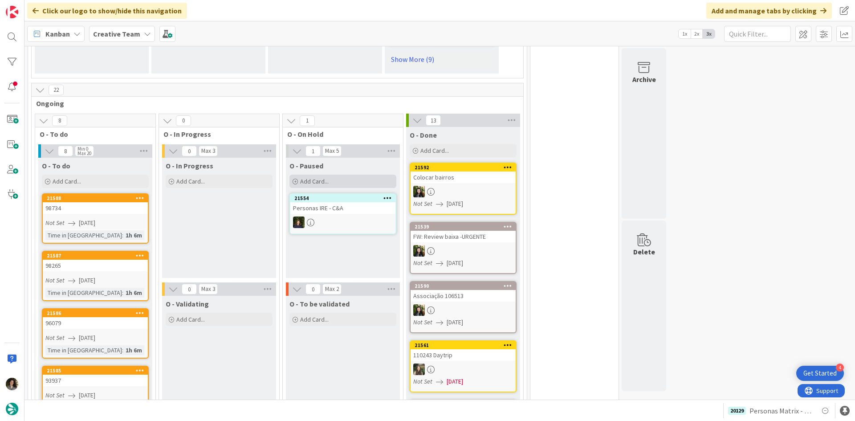
click at [324, 177] on span "Add Card..." at bounding box center [314, 181] width 29 height 8
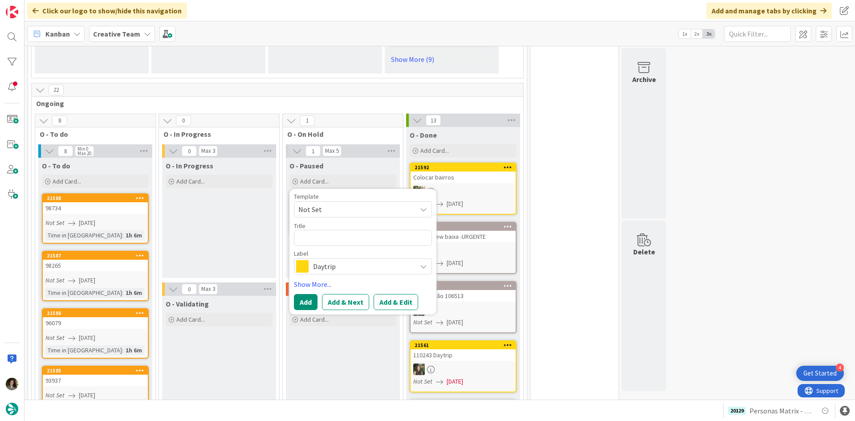
type textarea "x"
type textarea "P"
type textarea "x"
type textarea "Pe"
type textarea "x"
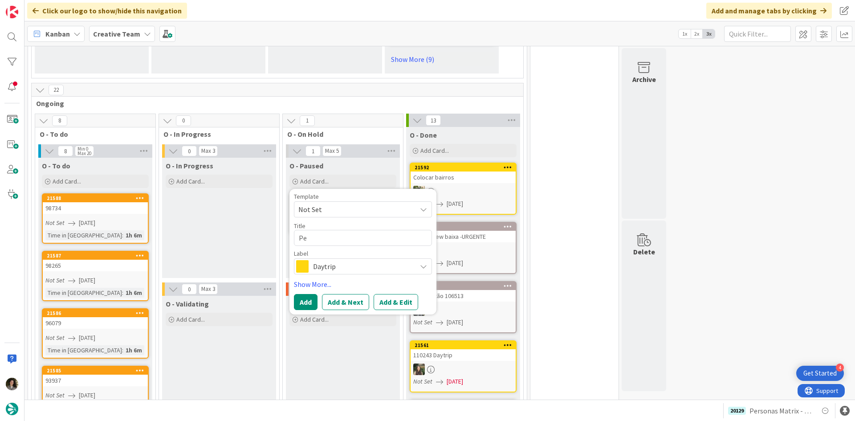
type textarea "Per"
type textarea "x"
type textarea "Pers"
type textarea "x"
type textarea "Perso"
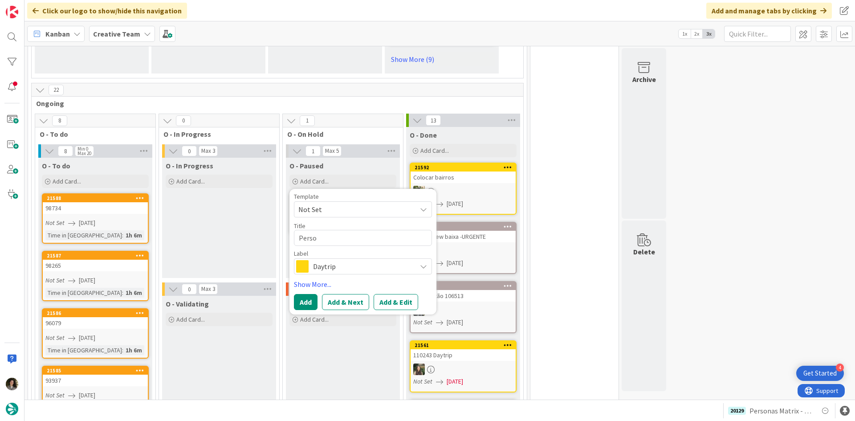
type textarea "x"
type textarea "Person"
type textarea "x"
type textarea "Persona"
type textarea "x"
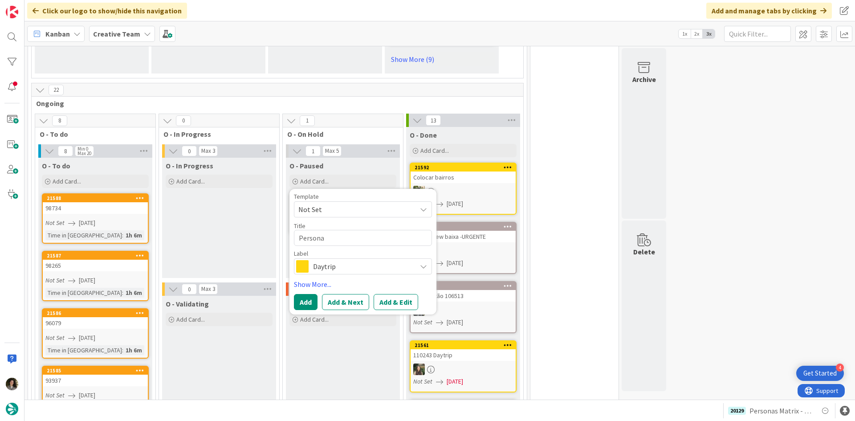
type textarea "Personas"
type textarea "x"
type textarea "Personas"
type textarea "x"
type textarea "Personas M"
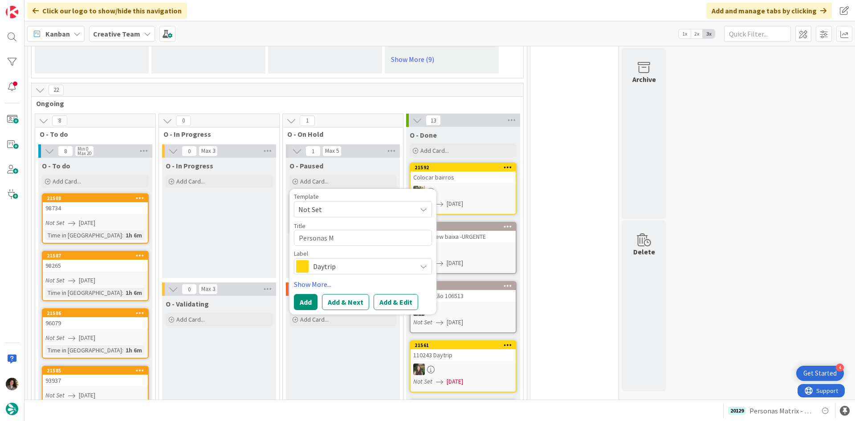
type textarea "x"
type textarea "Personas [PERSON_NAME]"
type textarea "x"
type textarea "Personas Mat"
type textarea "x"
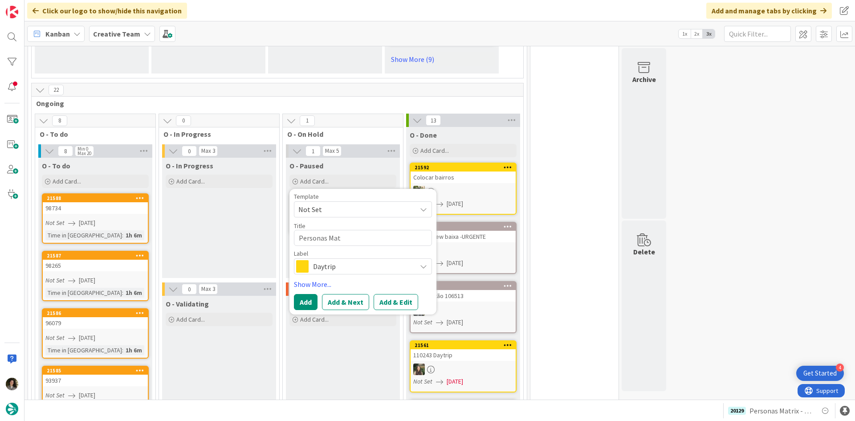
type textarea "Personas Matr"
type textarea "x"
type textarea "Personas Matri"
type textarea "x"
type textarea "Personas Matrix"
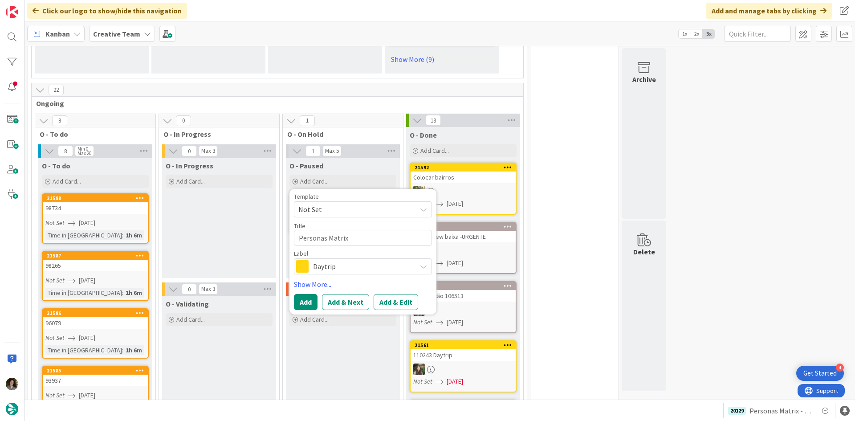
type textarea "x"
type textarea "Personas Matrix"
type textarea "x"
type textarea "Personas Matrix -"
type textarea "x"
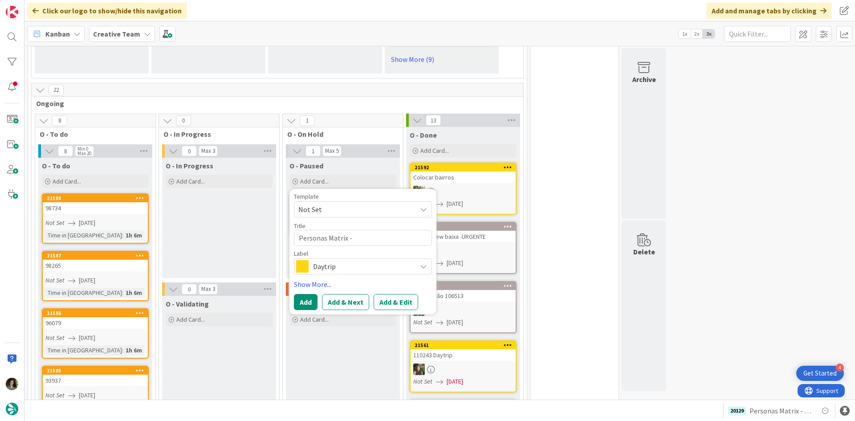
type textarea "Personas Matrix -"
type textarea "x"
type textarea "Personas Matrix - C"
type textarea "x"
type textarea "Personas Matrix - CC"
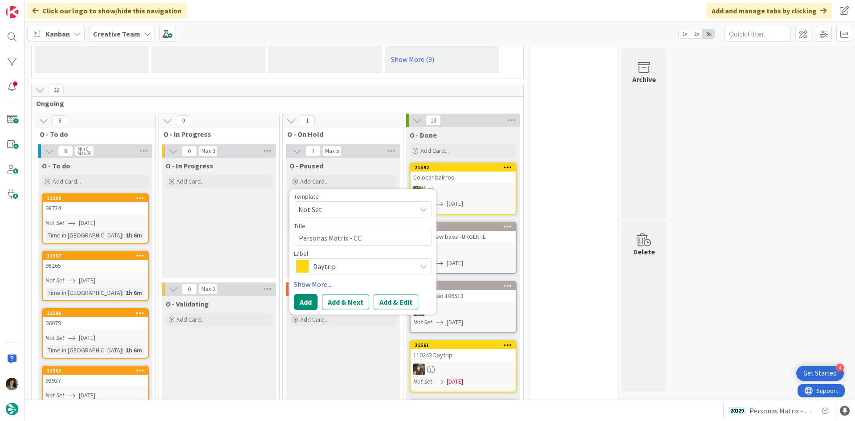
type textarea "x"
type textarea "Personas Matrix - CC"
type textarea "x"
type textarea "Personas Matrix - CC U"
type textarea "x"
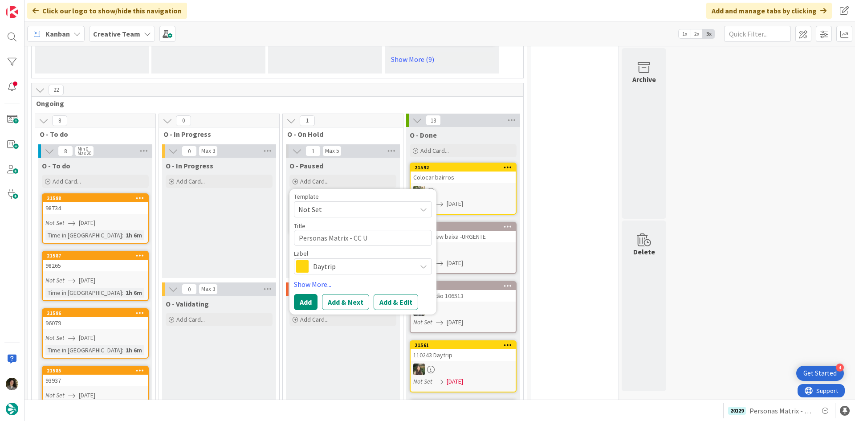
type textarea "Personas Matrix - CC"
type textarea "x"
type textarea "Personas Matrix - CC"
type textarea "x"
type textarea "Personas Matrix - C"
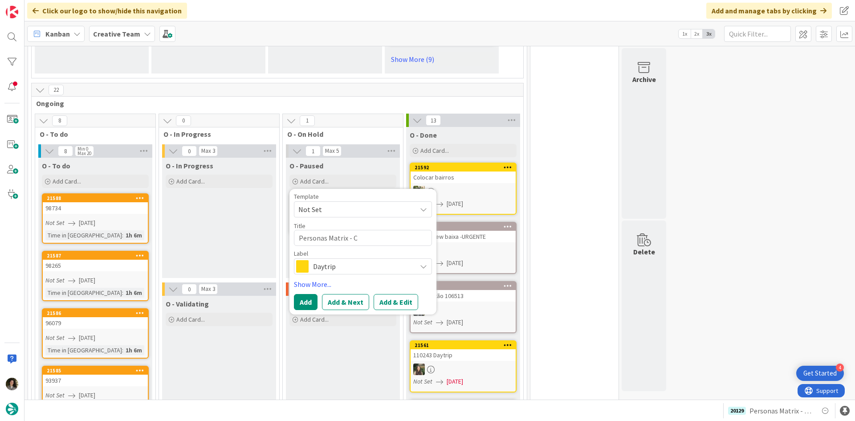
type textarea "x"
type textarea "Personas Matrix -"
type textarea "x"
type textarea "Personas Matrix - U"
type textarea "x"
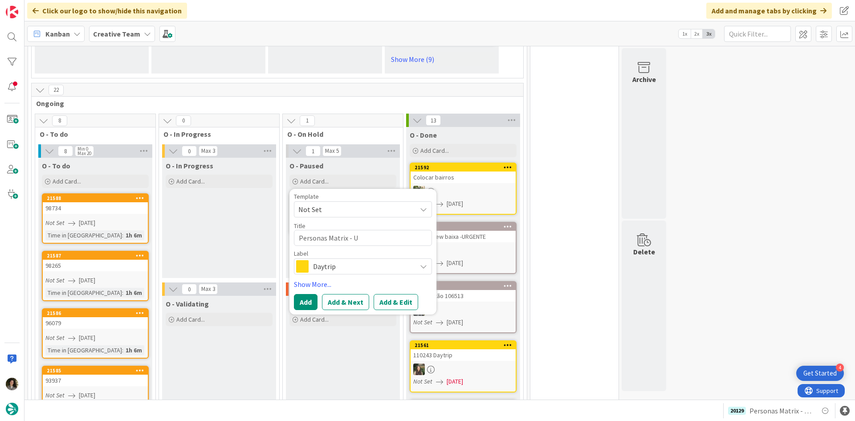
type textarea "Personas Matrix - [GEOGRAPHIC_DATA]"
type textarea "x"
type textarea "Personas Matrix - [GEOGRAPHIC_DATA]"
type textarea "x"
type textarea "Personas Matrix - [GEOGRAPHIC_DATA] +"
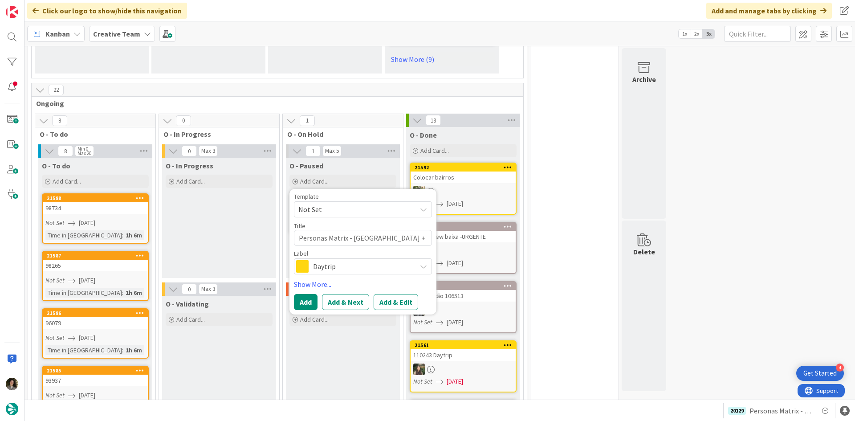
type textarea "x"
type textarea "Personas Matrix - [GEOGRAPHIC_DATA] + R"
type textarea "x"
type textarea "Personas Matrix - [GEOGRAPHIC_DATA] + Re"
type textarea "x"
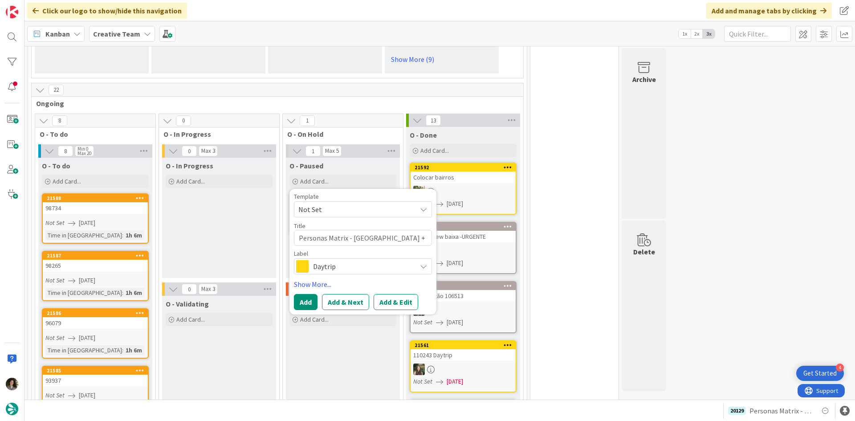
type textarea "Personas Matrix - [GEOGRAPHIC_DATA] + Rev"
type textarea "x"
type textarea "Personas Matrix - [GEOGRAPHIC_DATA] + Revi"
type textarea "x"
type textarea "Personas Matrix - [GEOGRAPHIC_DATA] + [PERSON_NAME]"
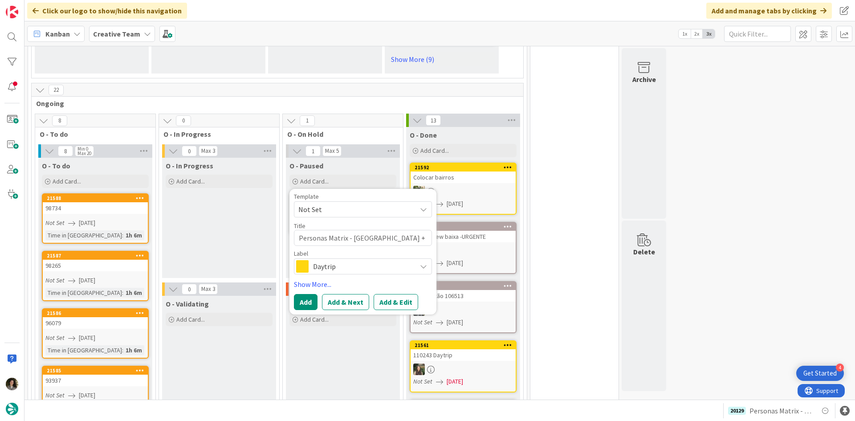
type textarea "x"
type textarea "Personas Matrix - [GEOGRAPHIC_DATA] + Revisi"
type textarea "x"
type textarea "Personas Matrix - [GEOGRAPHIC_DATA] + Revisio"
type textarea "x"
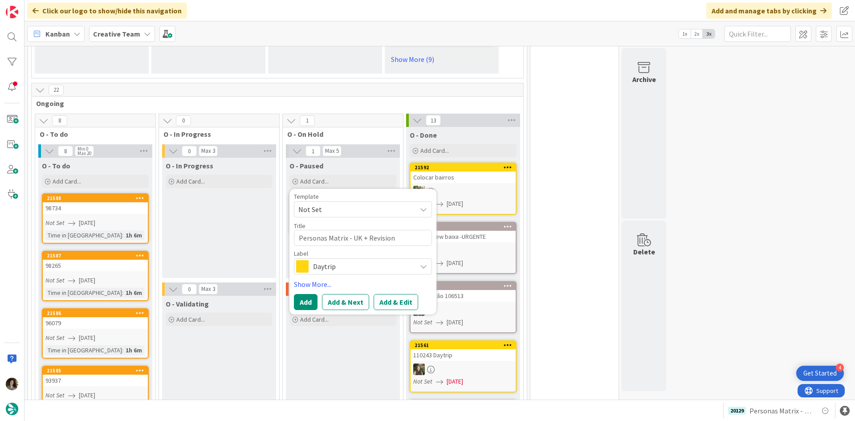
type textarea "Personas Matrix - UK + Revision"
click at [385, 260] on span "Daytrip" at bounding box center [362, 266] width 99 height 12
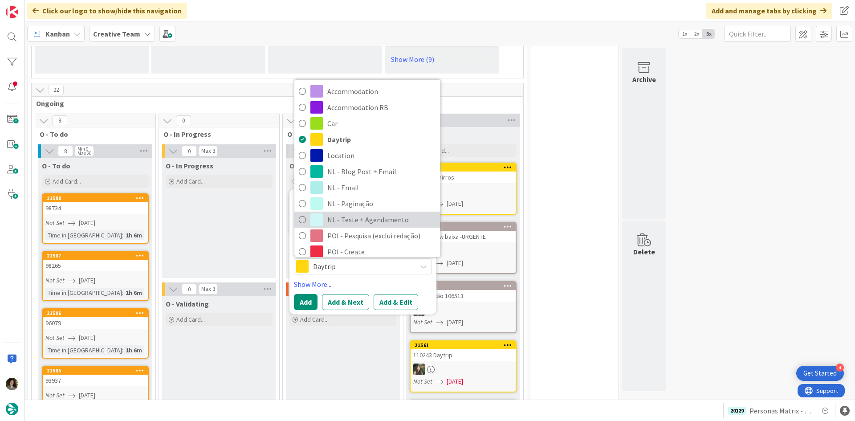
click at [407, 213] on span "NL - Teste + Agendamento" at bounding box center [381, 219] width 109 height 13
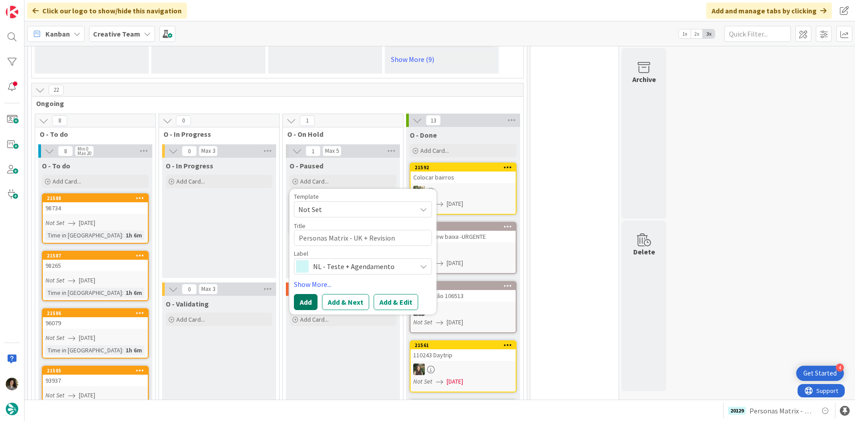
click at [309, 294] on button "Add" at bounding box center [306, 302] width 24 height 16
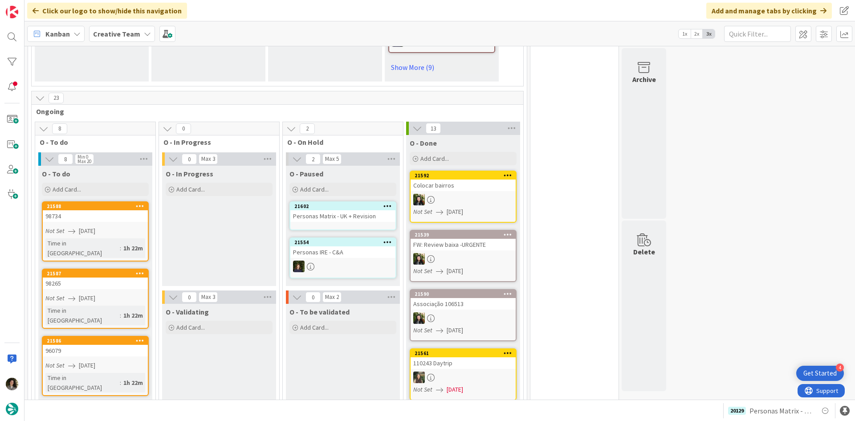
click at [327, 210] on div "Personas Matrix - UK + Revision" at bounding box center [342, 216] width 105 height 12
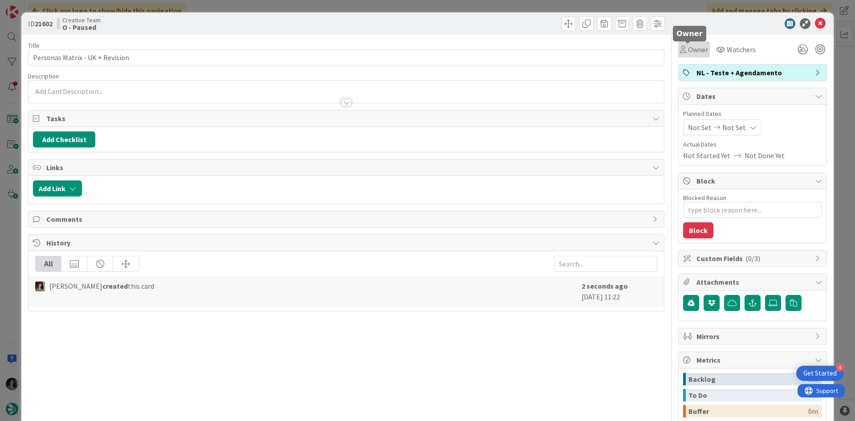
click at [688, 48] on span "Owner" at bounding box center [698, 49] width 20 height 11
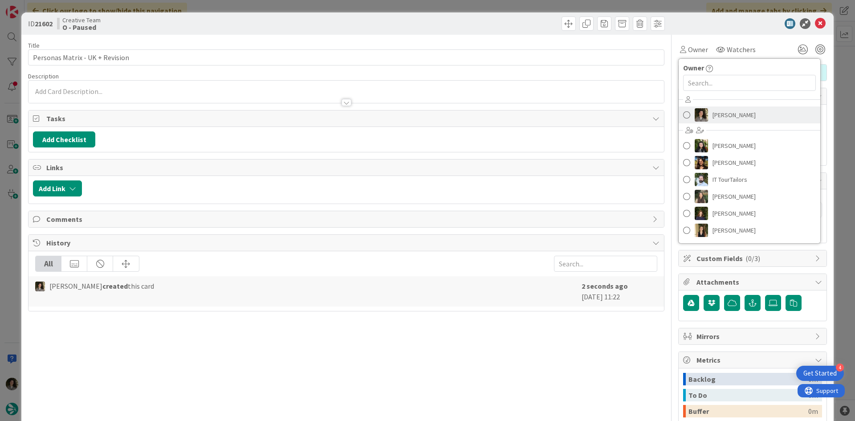
click at [713, 120] on span "[PERSON_NAME]" at bounding box center [734, 114] width 43 height 13
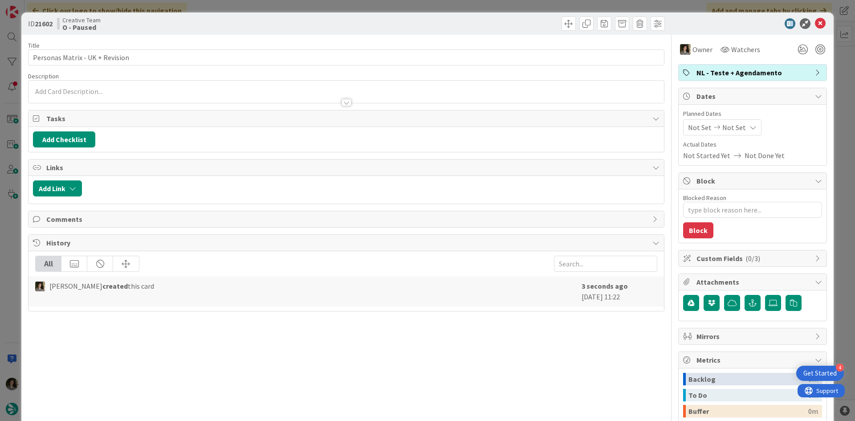
type textarea "x"
click at [735, 125] on span "Not Set" at bounding box center [735, 127] width 24 height 11
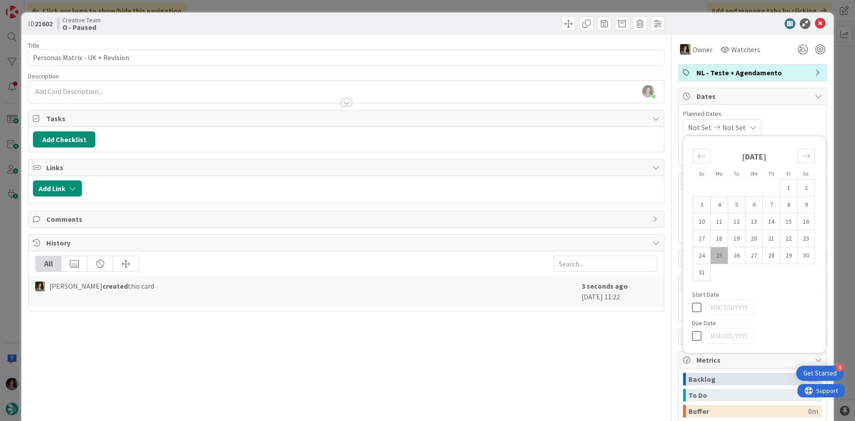
click at [692, 335] on icon at bounding box center [698, 336] width 13 height 11
type input "[DATE]"
click at [815, 19] on icon at bounding box center [820, 23] width 11 height 11
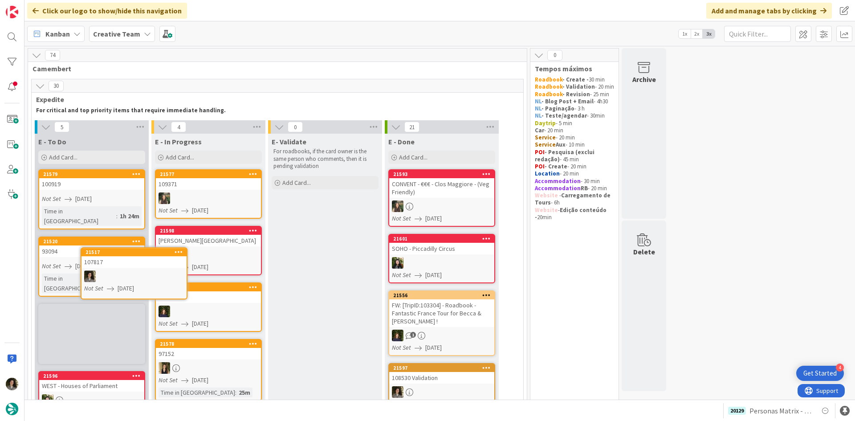
scroll to position [9, 0]
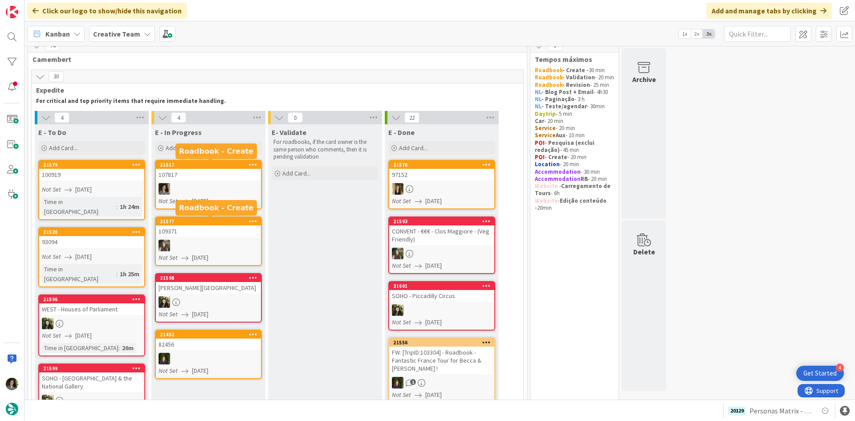
click at [213, 167] on div "21517" at bounding box center [210, 165] width 101 height 6
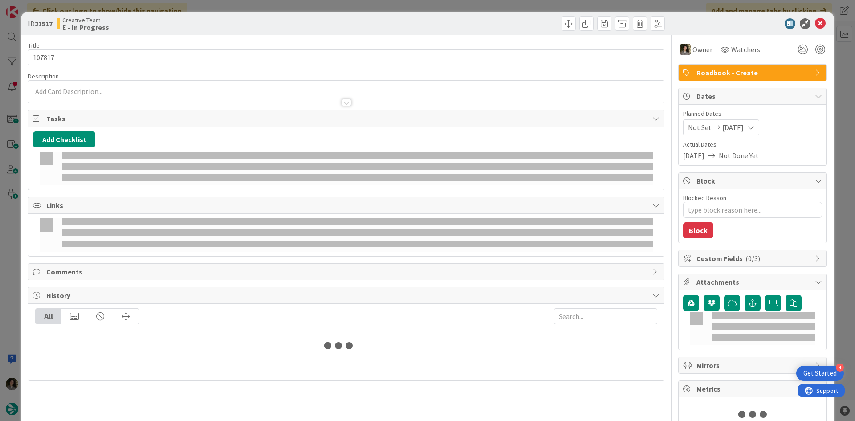
type textarea "x"
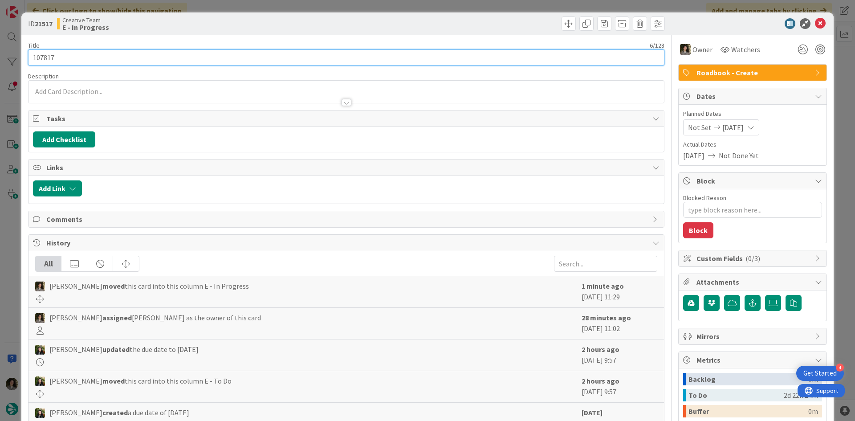
drag, startPoint x: 53, startPoint y: 60, endPoint x: 35, endPoint y: 60, distance: 17.8
click at [35, 60] on input "107817" at bounding box center [346, 57] width 637 height 16
click at [55, 51] on input "107817" at bounding box center [346, 57] width 637 height 16
click at [40, 56] on input "107817" at bounding box center [346, 57] width 637 height 16
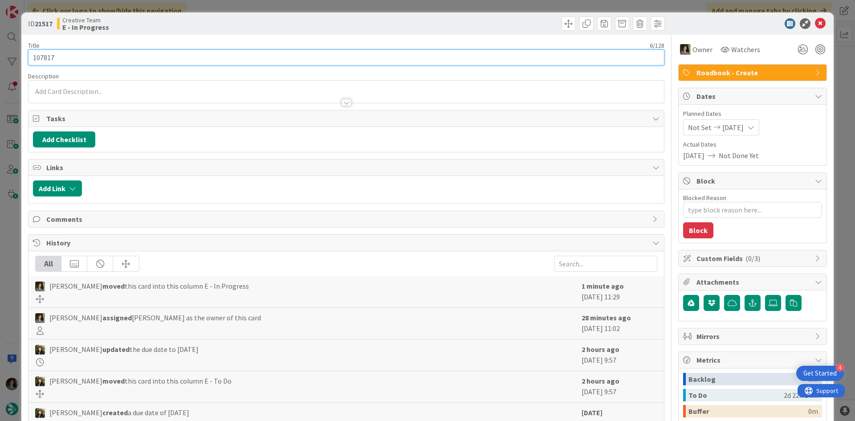
click at [40, 56] on input "107817" at bounding box center [346, 57] width 637 height 16
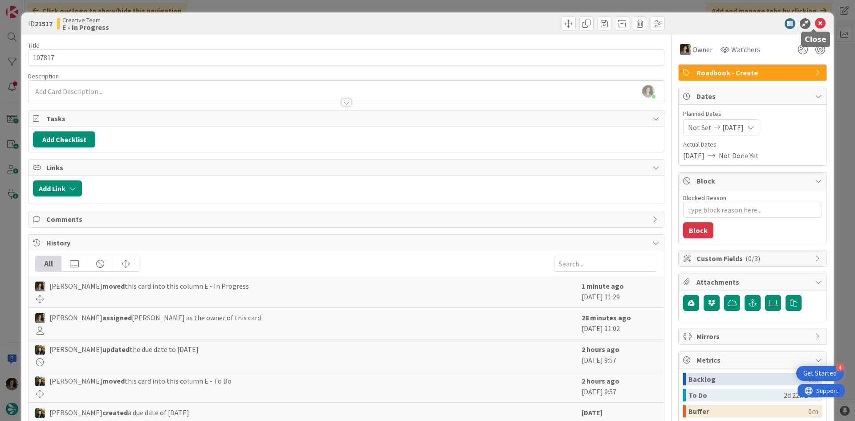
click at [816, 22] on icon at bounding box center [820, 23] width 11 height 11
